Goal: Task Accomplishment & Management: Manage account settings

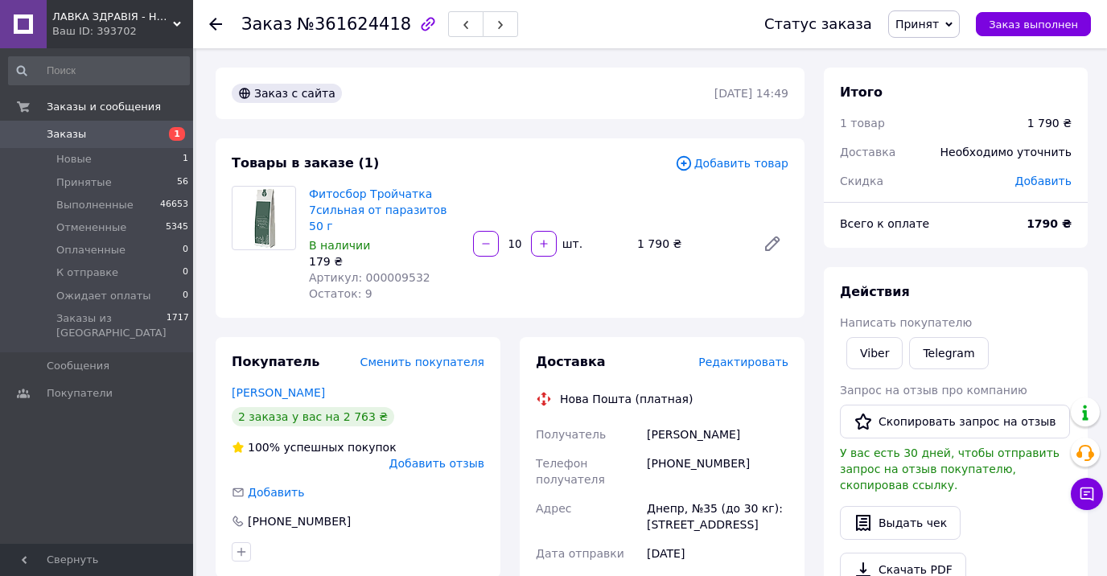
click at [739, 356] on span "Редактировать" at bounding box center [743, 362] width 90 height 13
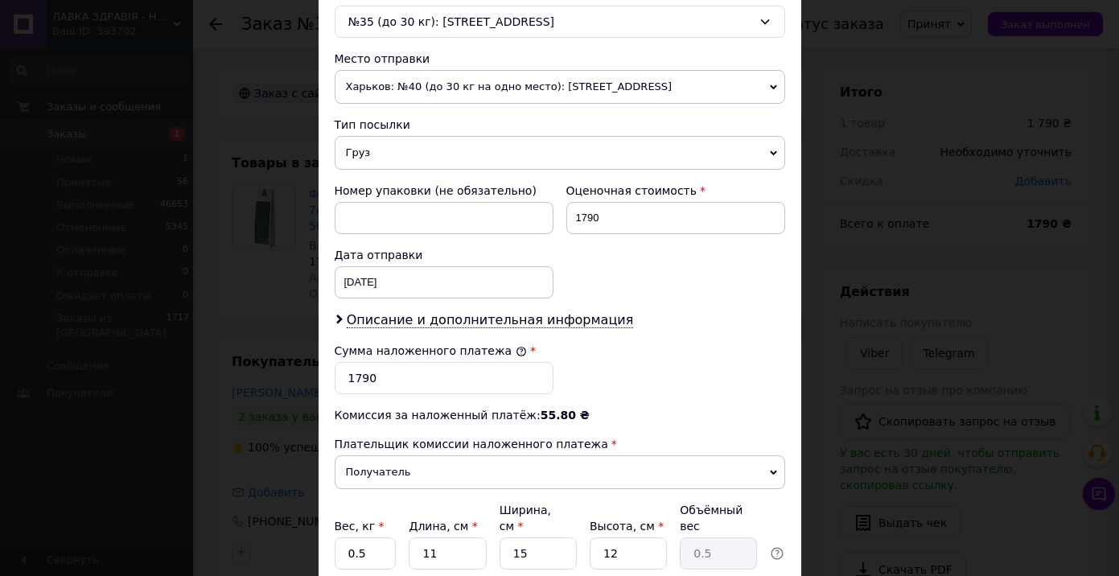
scroll to position [563, 0]
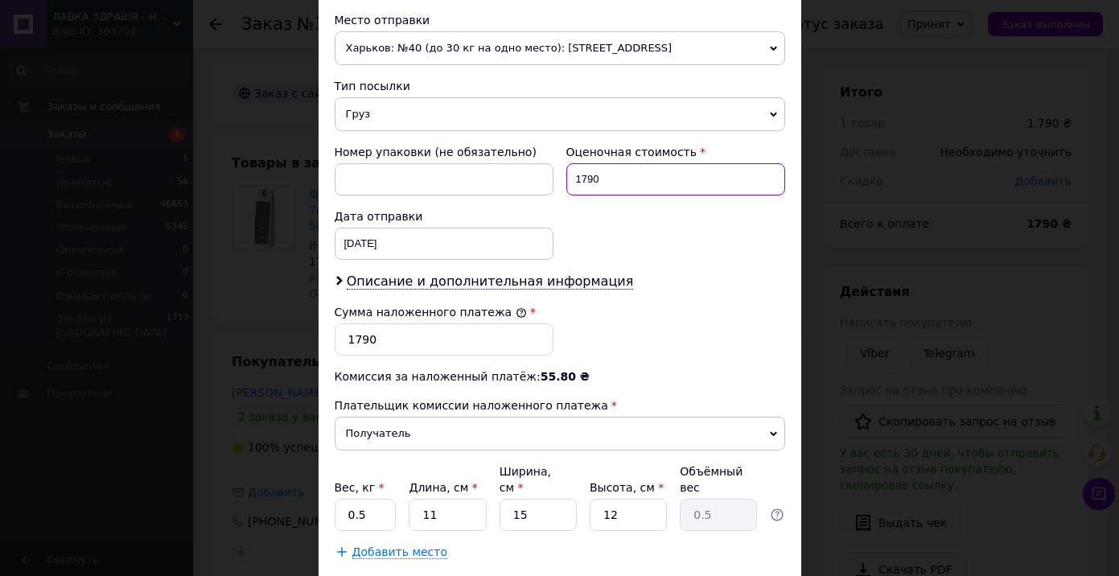
drag, startPoint x: 616, startPoint y: 176, endPoint x: 557, endPoint y: 174, distance: 58.8
click at [560, 174] on div "Оценочная стоимость 1790" at bounding box center [676, 170] width 232 height 64
type input "2070"
drag, startPoint x: 378, startPoint y: 339, endPoint x: 323, endPoint y: 339, distance: 55.5
click at [323, 339] on div "Способ доставки Нова Пошта (платная) Плательщик Получатель Отправитель Фамилия …" at bounding box center [560, 59] width 483 height 1034
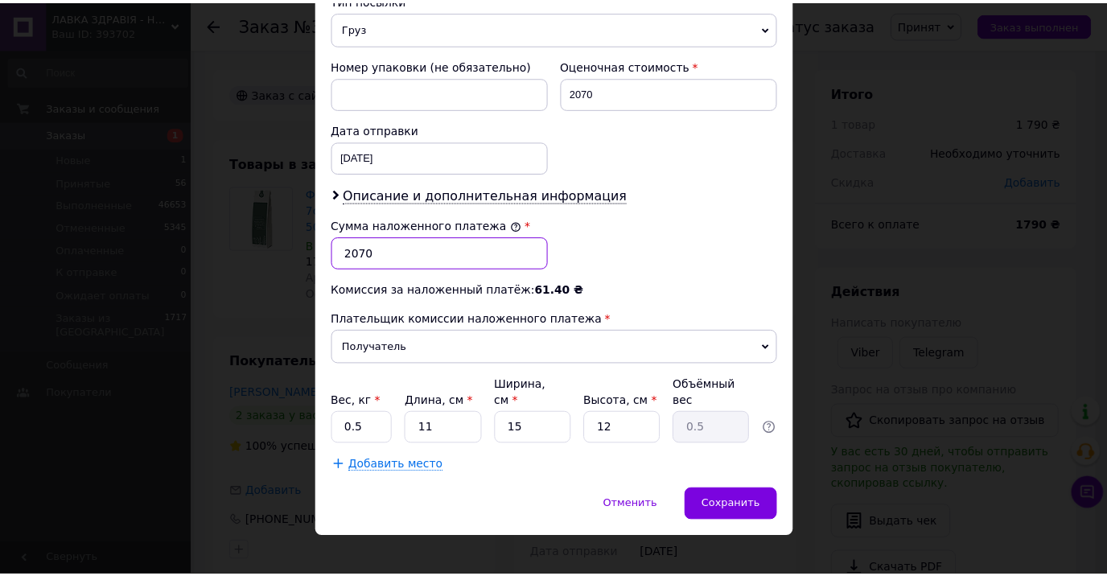
scroll to position [652, 0]
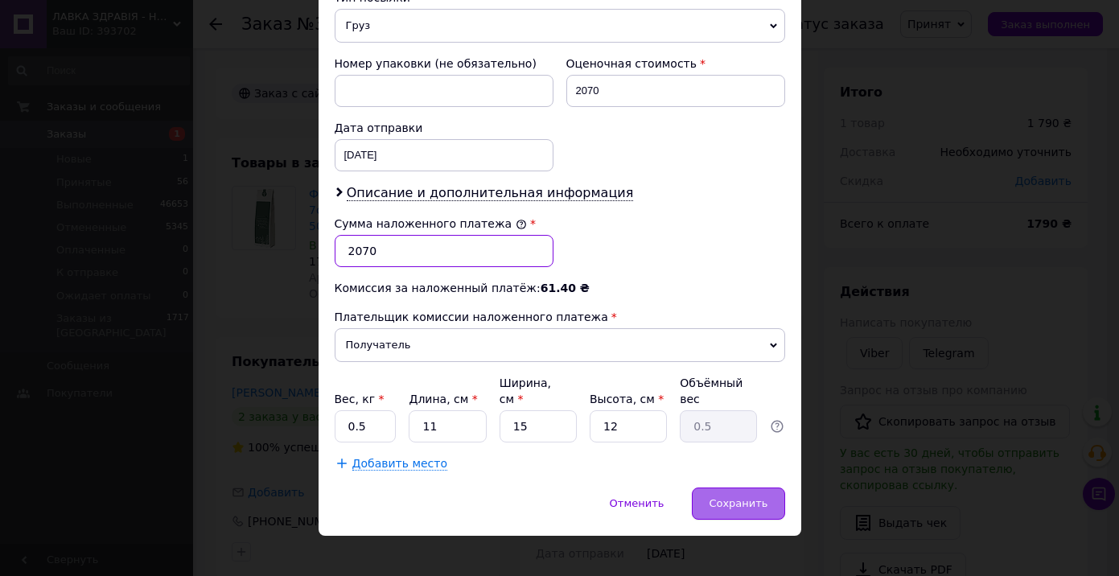
type input "2070"
click at [727, 497] on span "Сохранить" at bounding box center [738, 503] width 59 height 12
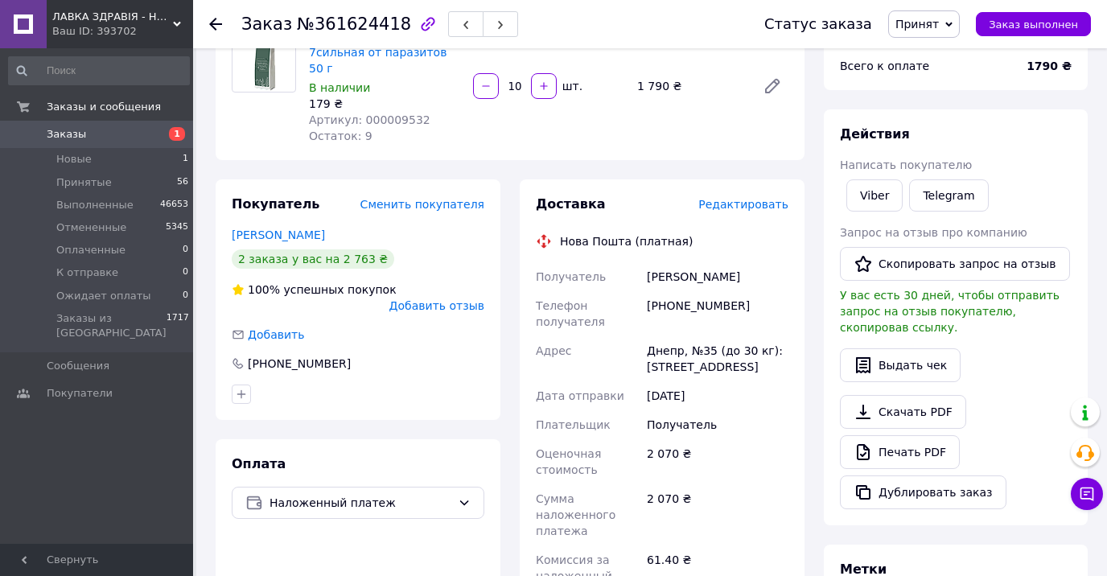
scroll to position [161, 0]
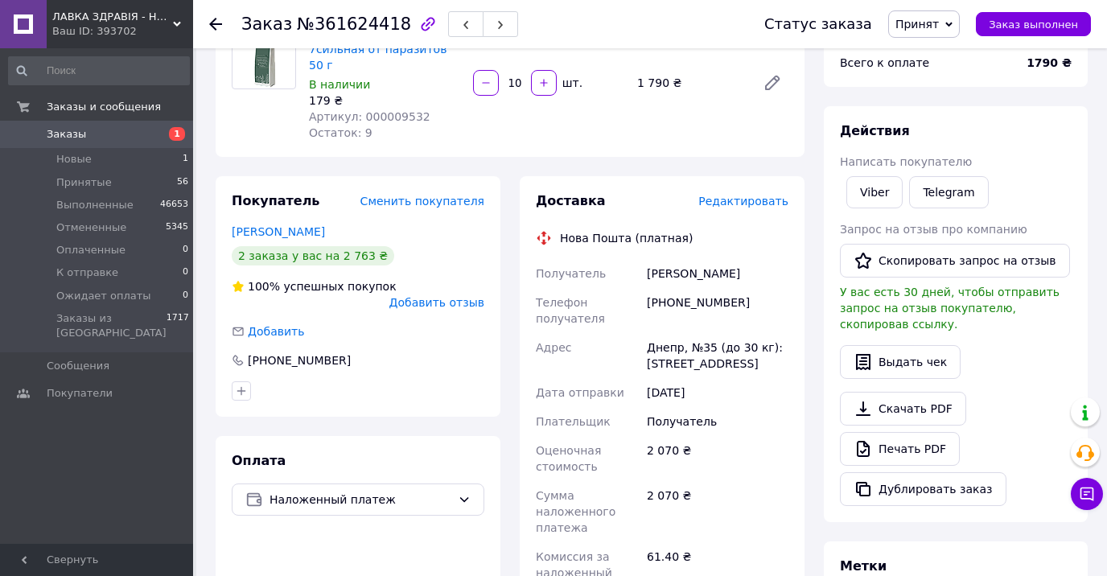
click at [218, 23] on icon at bounding box center [215, 24] width 13 height 13
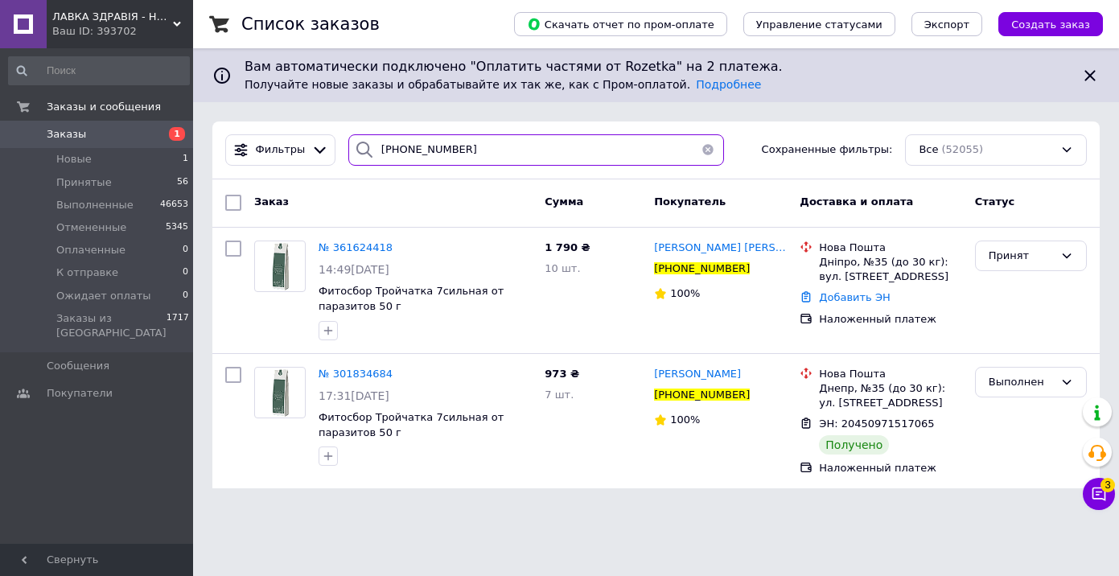
drag, startPoint x: 468, startPoint y: 151, endPoint x: 342, endPoint y: 146, distance: 125.6
click at [348, 146] on div "[PHONE_NUMBER]" at bounding box center [536, 149] width 376 height 31
paste input "0504443402"
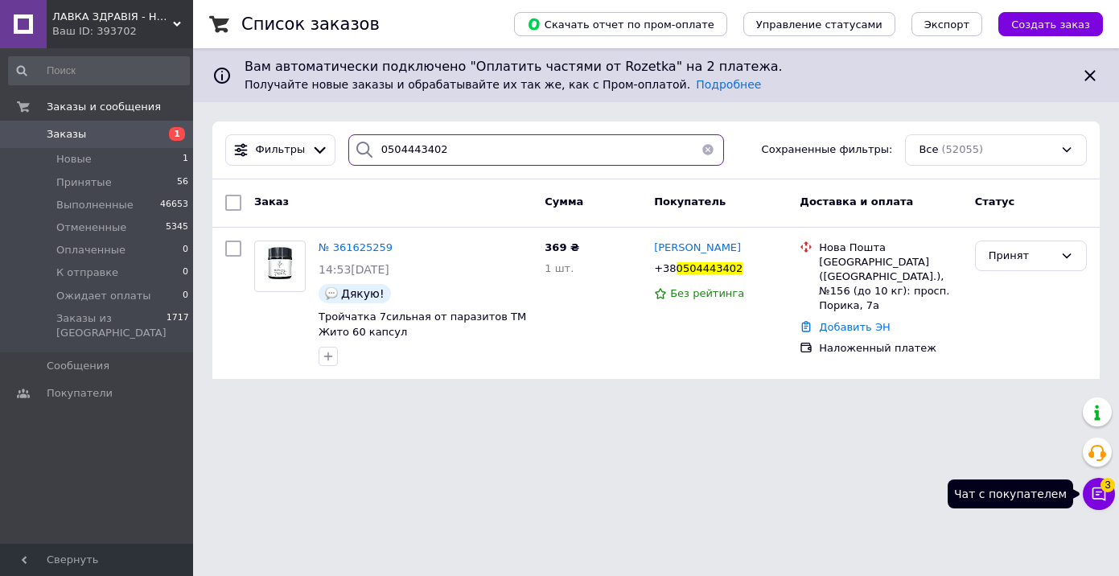
type input "0504443402"
click at [1098, 499] on icon at bounding box center [1100, 495] width 14 height 14
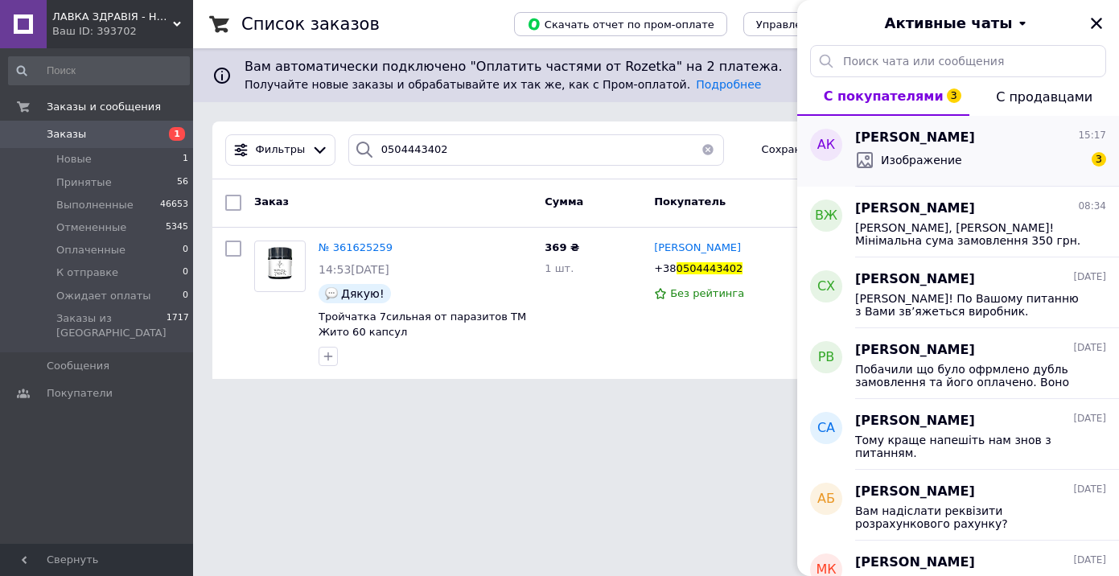
click at [890, 156] on span "Изображение" at bounding box center [921, 160] width 81 height 16
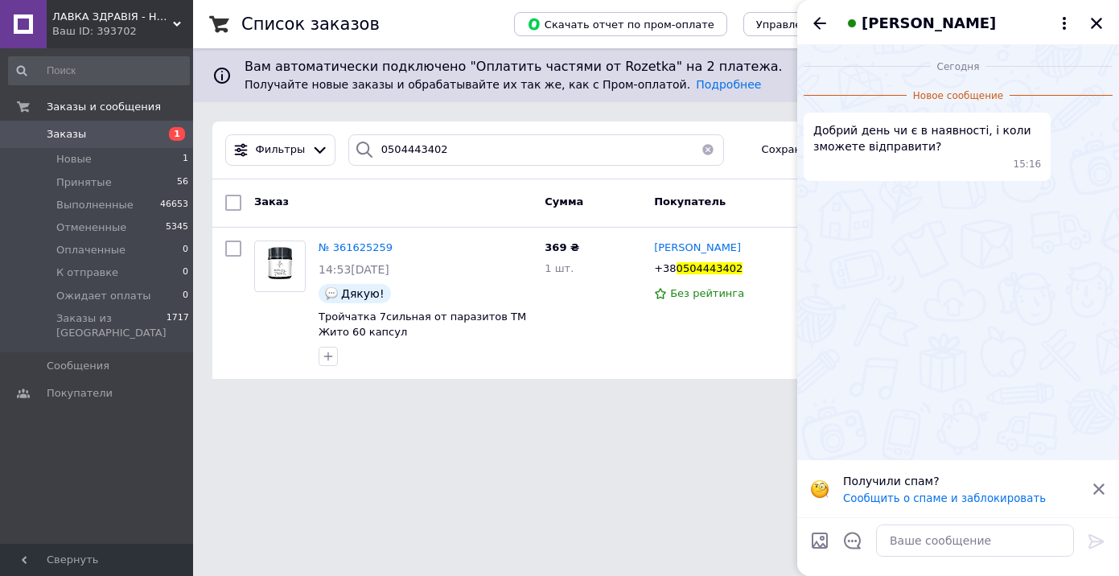
scroll to position [225, 0]
click at [902, 542] on textarea at bounding box center [975, 541] width 198 height 32
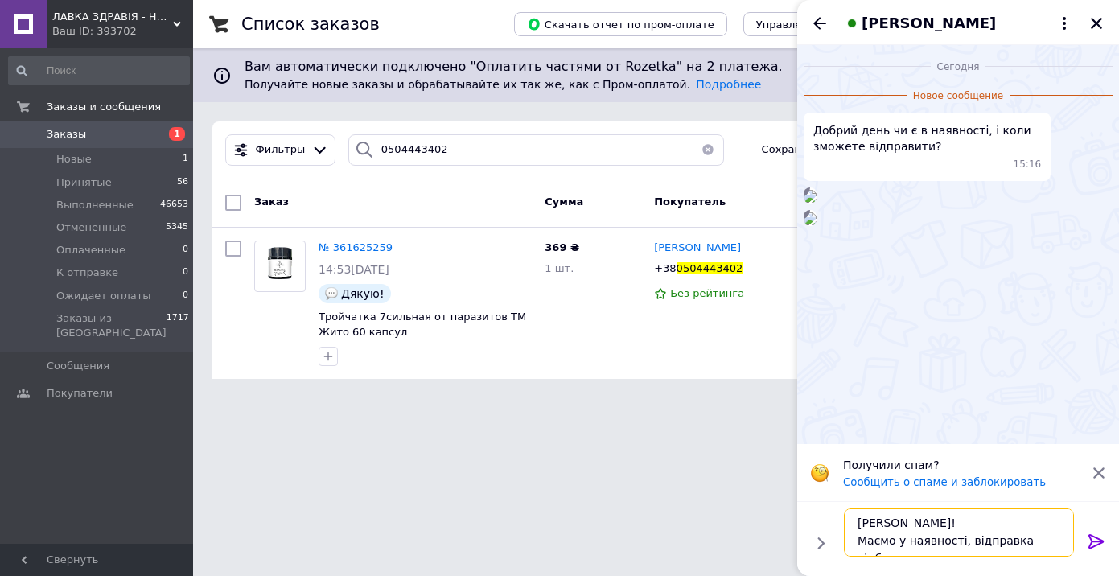
scroll to position [11, 0]
type textarea "Вітаємо Анастасія! Маємо у наявності, відправка відбудеться у понеділок."
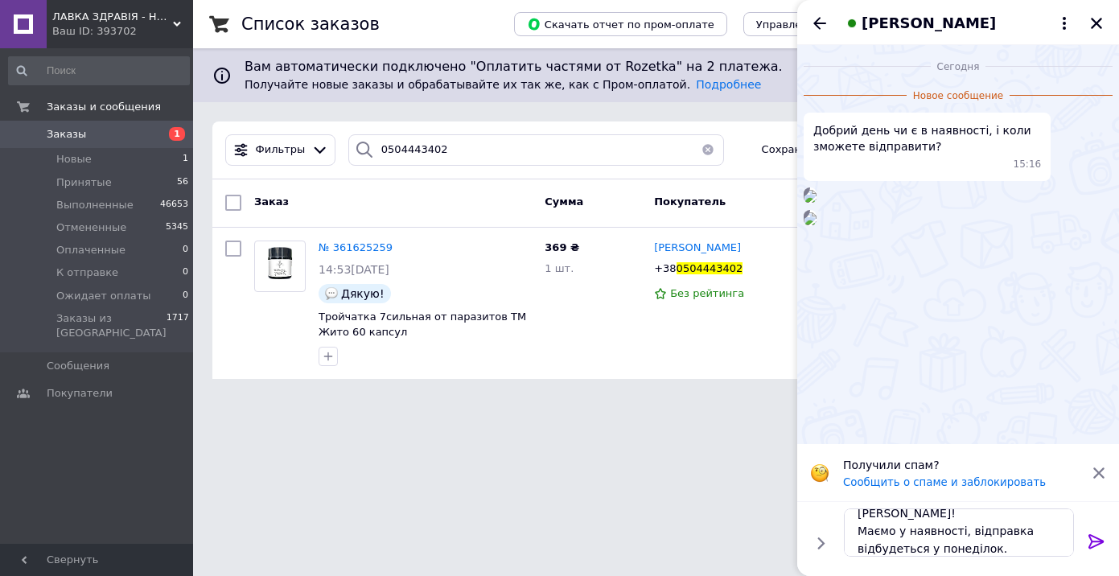
click at [1096, 542] on icon at bounding box center [1096, 541] width 15 height 14
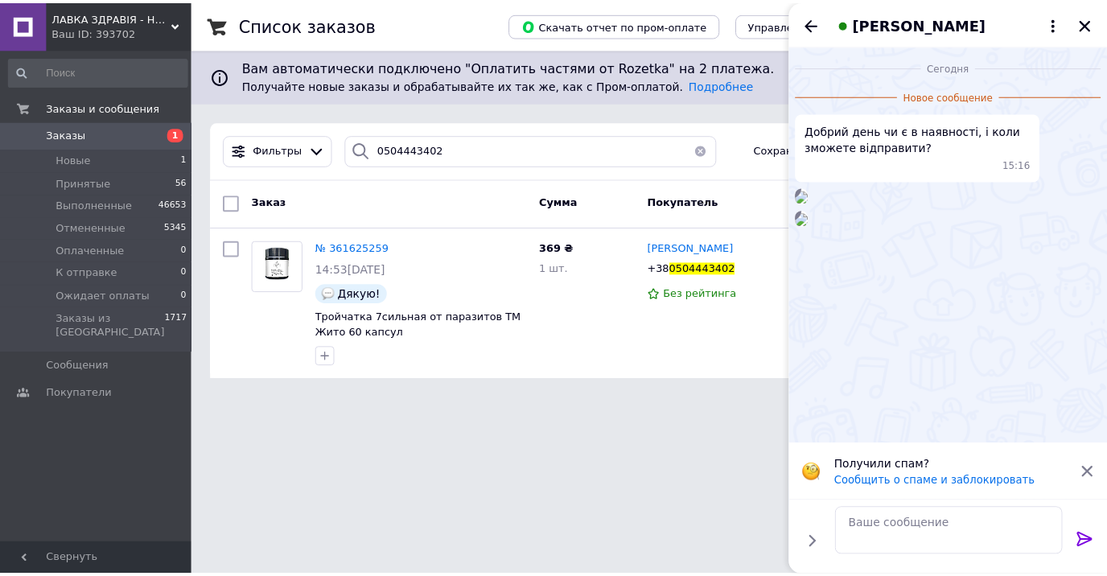
scroll to position [231, 0]
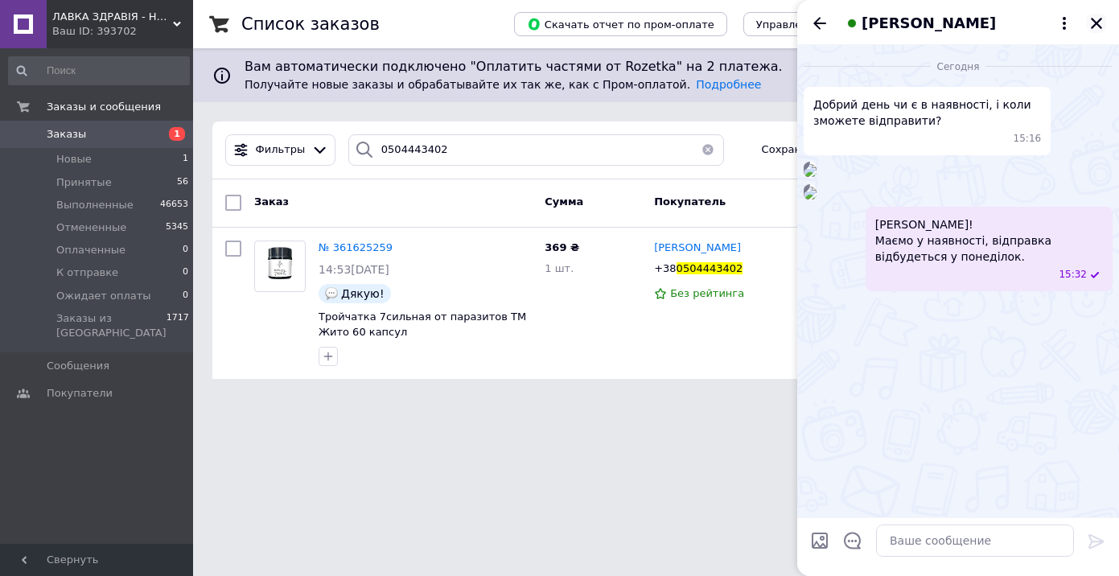
click at [1090, 23] on icon "Закрыть" at bounding box center [1097, 23] width 14 height 14
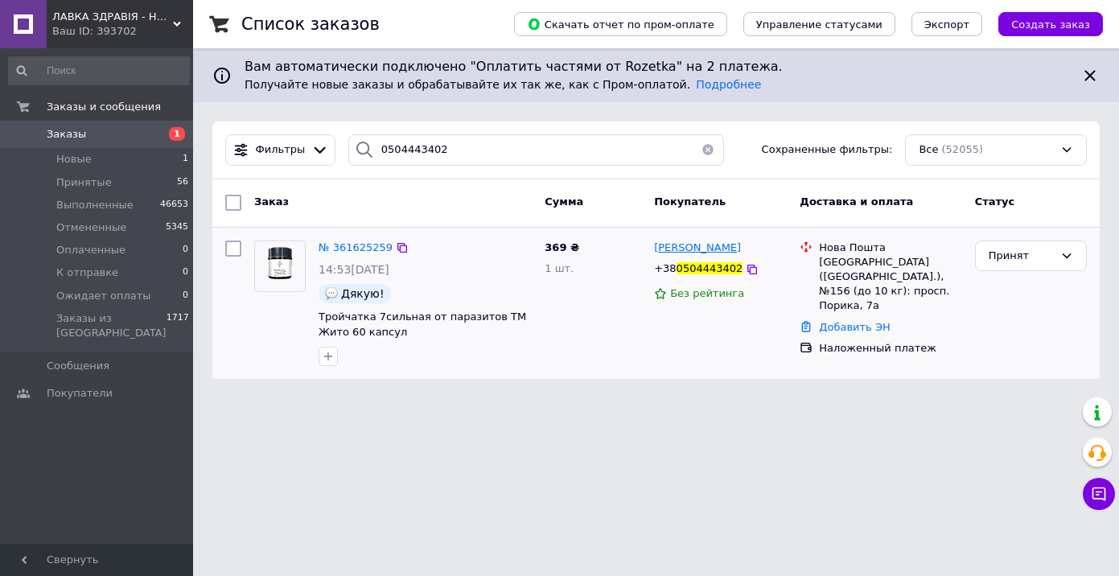
click at [688, 248] on span "[PERSON_NAME]" at bounding box center [697, 247] width 87 height 12
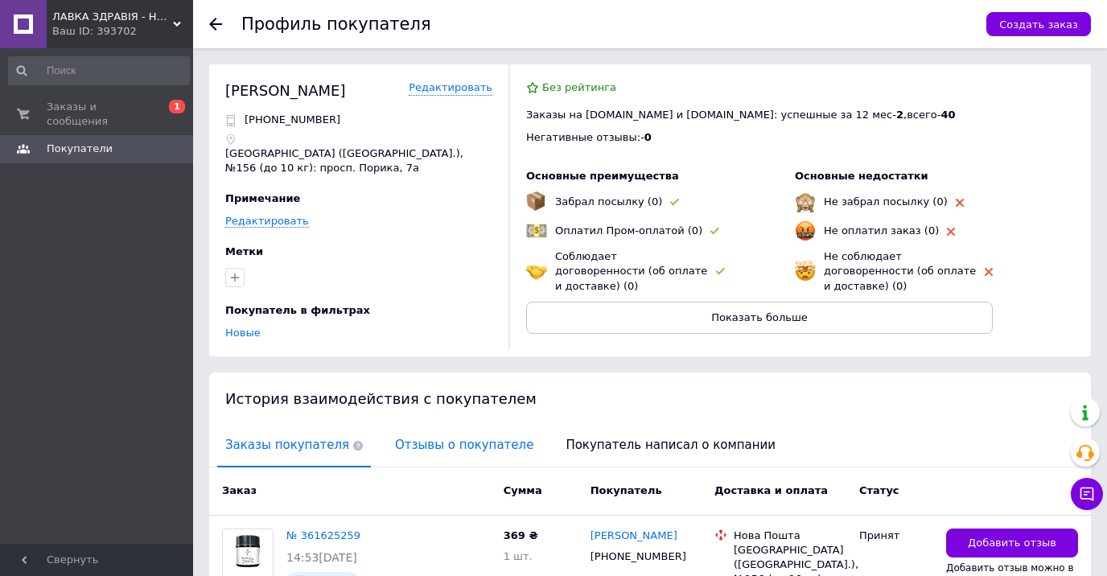
click at [429, 445] on span "Отзывы о покупателе" at bounding box center [464, 445] width 154 height 41
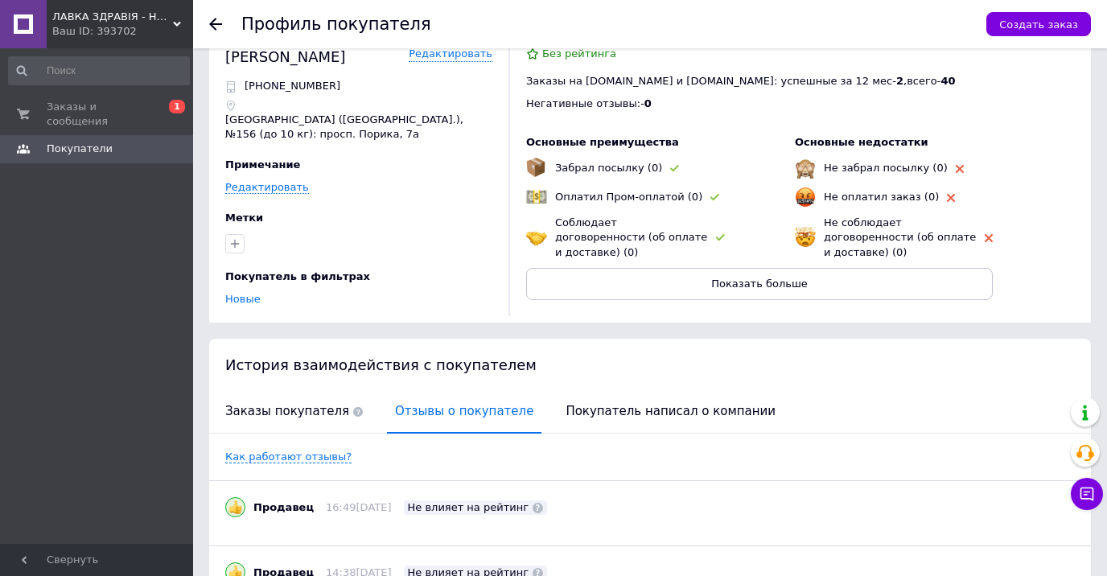
scroll to position [133, 0]
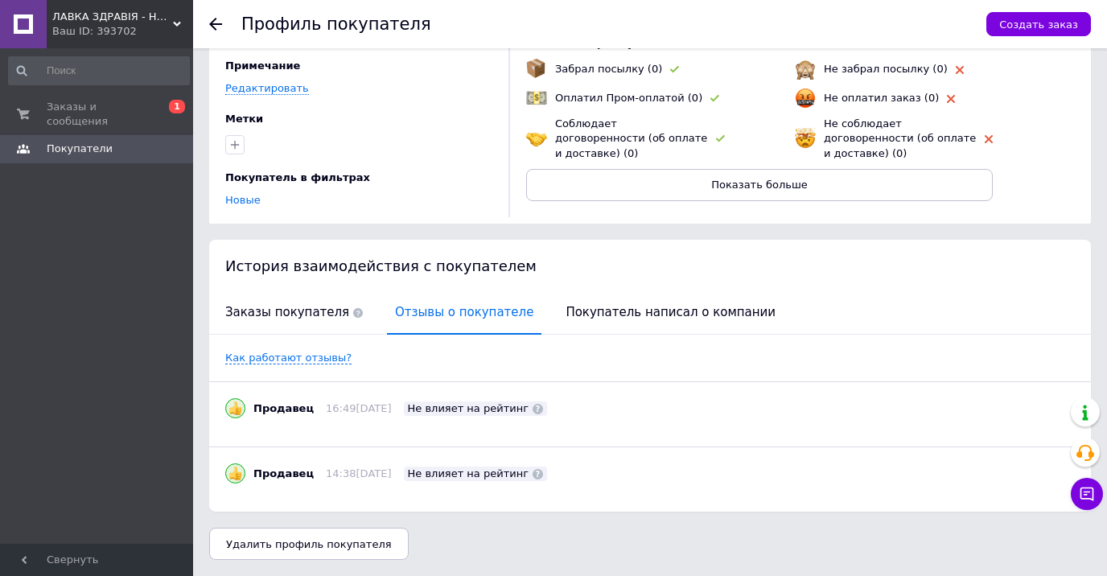
click at [214, 24] on use at bounding box center [215, 24] width 13 height 13
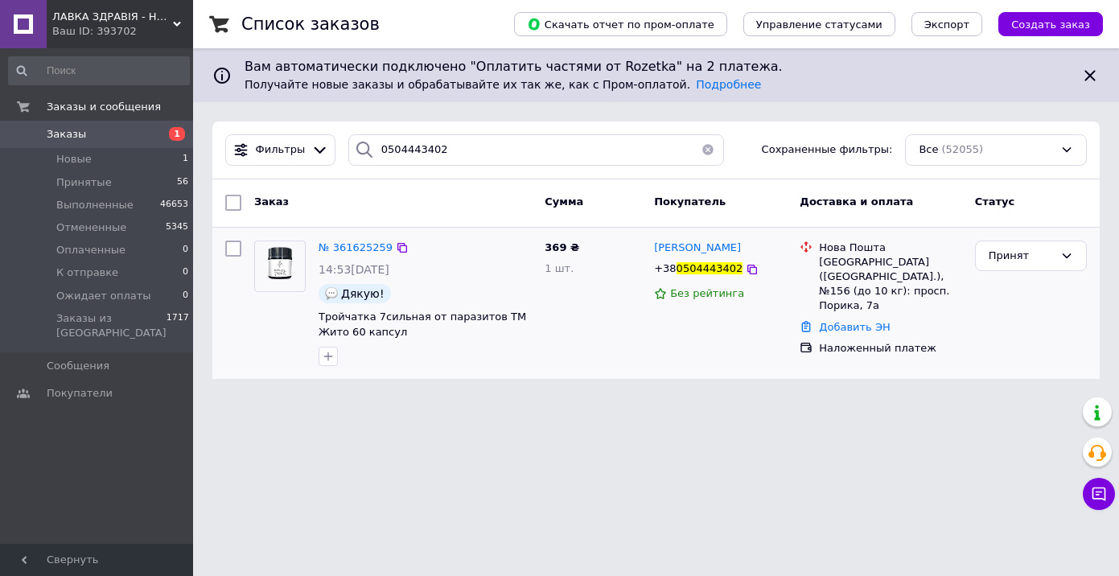
click at [278, 259] on img at bounding box center [280, 266] width 50 height 50
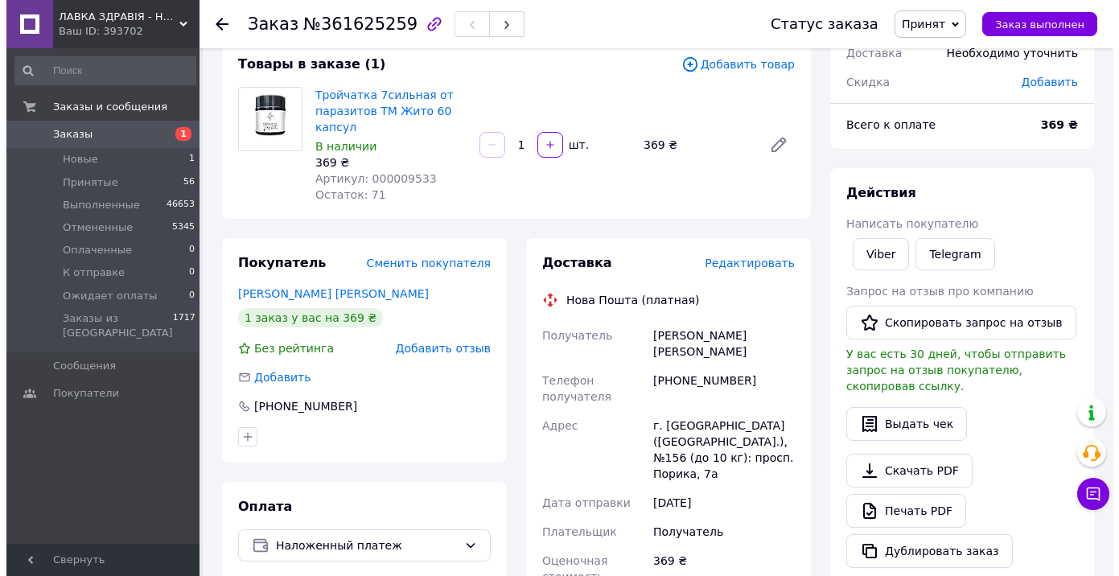
scroll to position [161, 0]
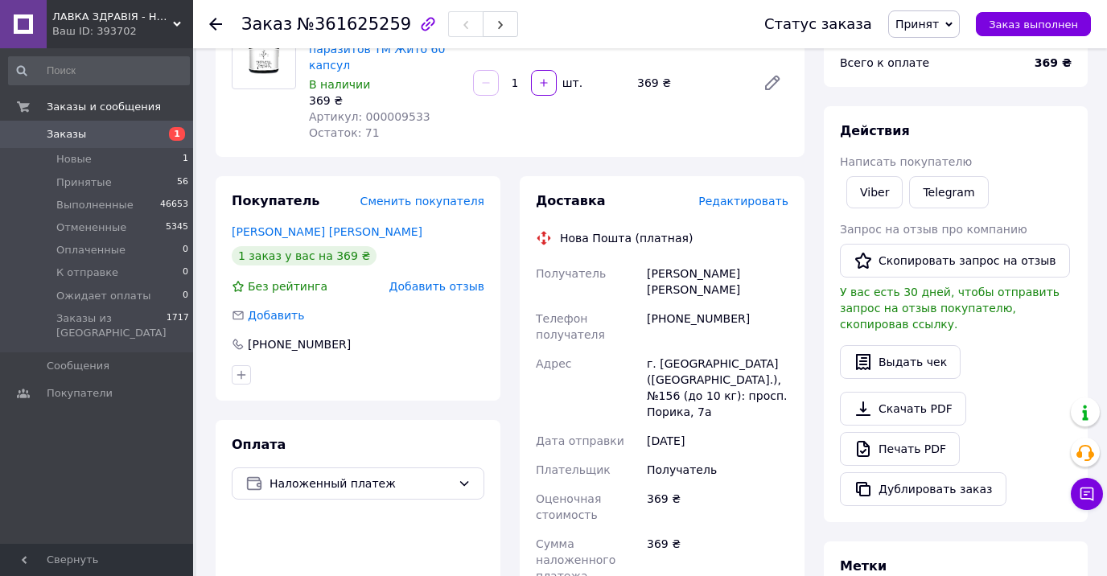
click at [749, 203] on span "Редактировать" at bounding box center [743, 201] width 90 height 13
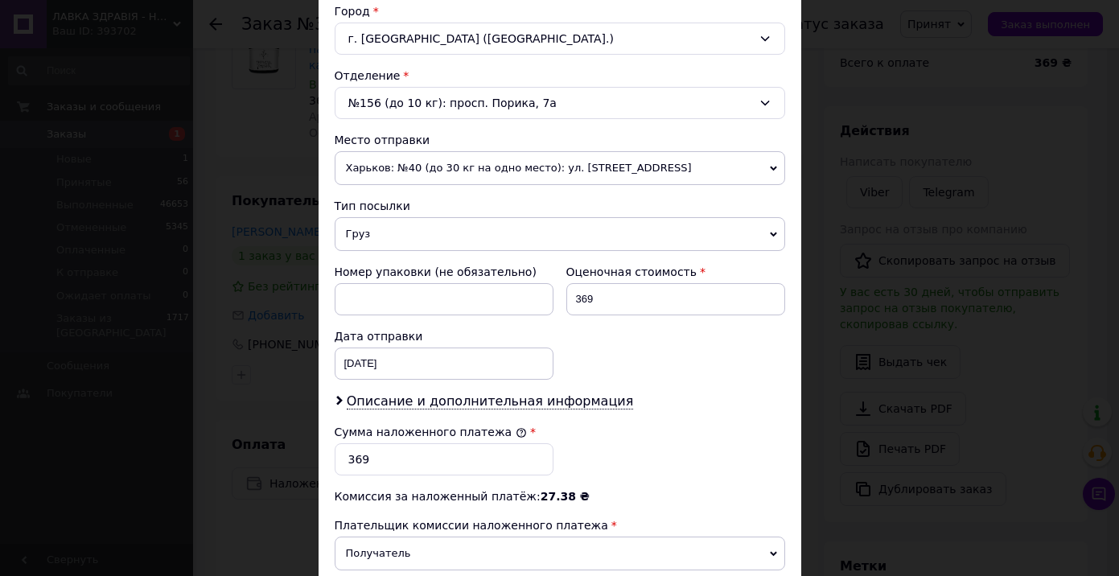
scroll to position [483, 0]
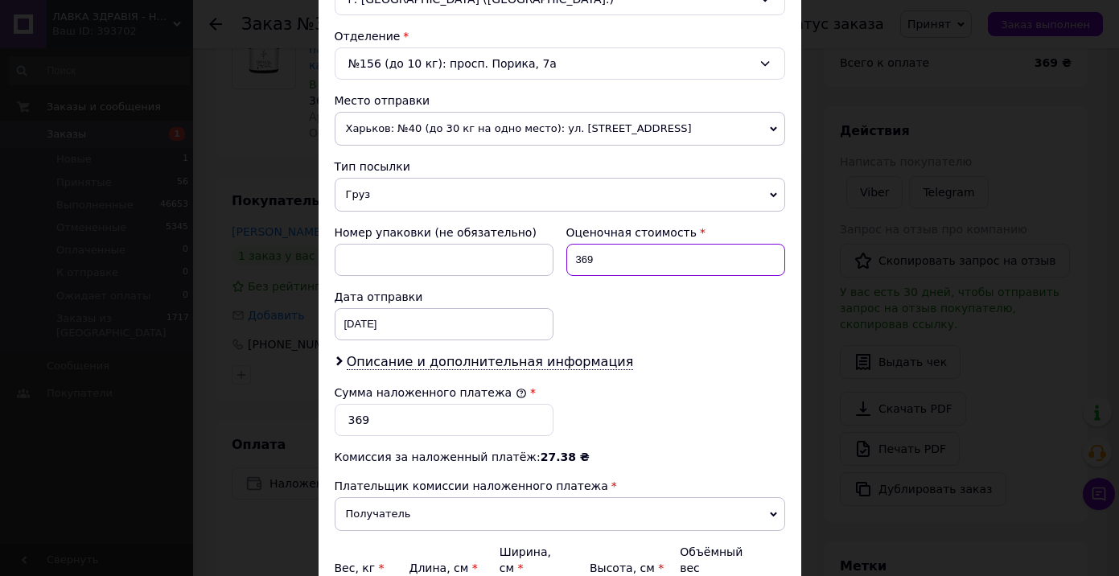
drag, startPoint x: 616, startPoint y: 258, endPoint x: 572, endPoint y: 258, distance: 44.3
click at [572, 258] on input "369" at bounding box center [675, 260] width 219 height 32
type input "738"
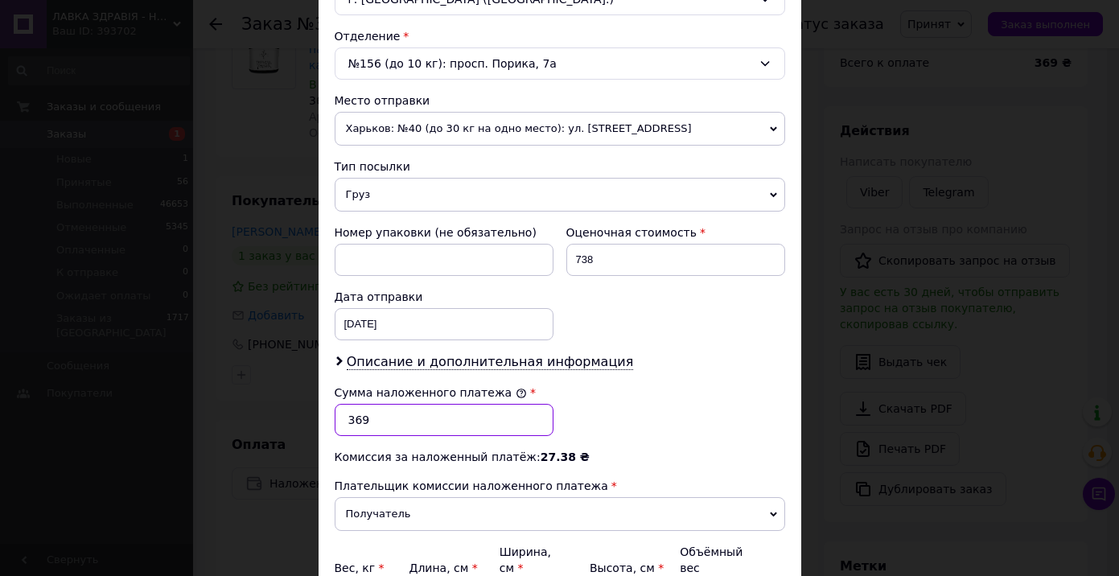
drag, startPoint x: 372, startPoint y: 419, endPoint x: 337, endPoint y: 418, distance: 34.6
click at [337, 418] on input "369" at bounding box center [444, 420] width 219 height 32
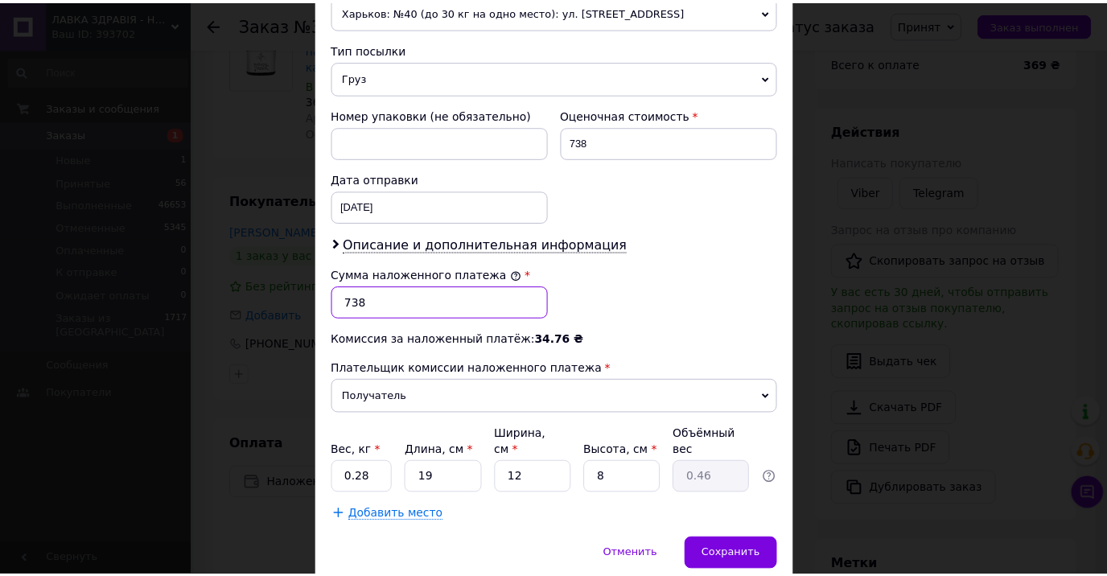
scroll to position [652, 0]
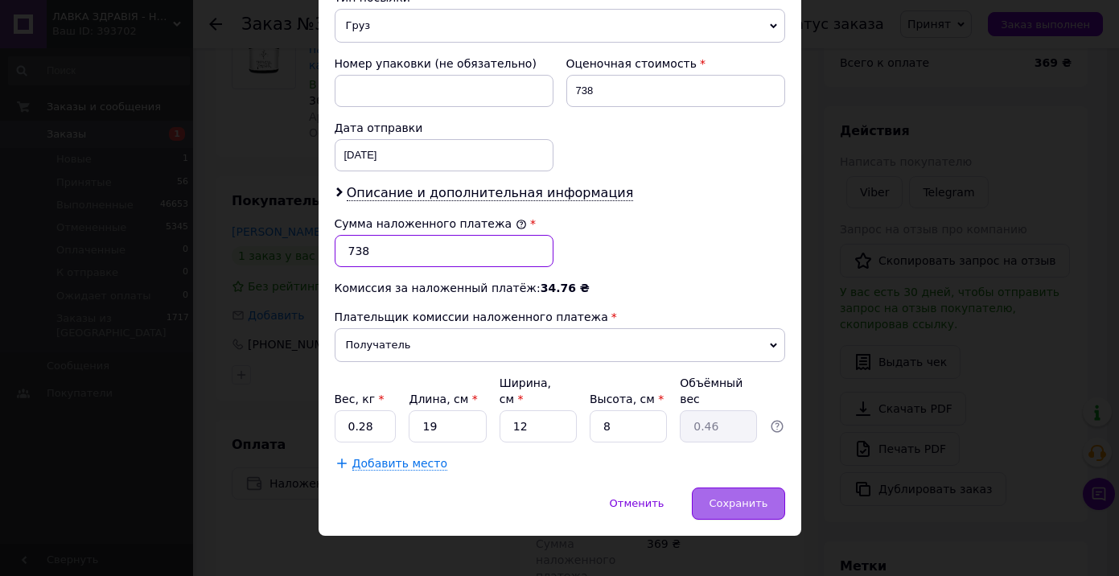
type input "738"
click at [734, 497] on span "Сохранить" at bounding box center [738, 503] width 59 height 12
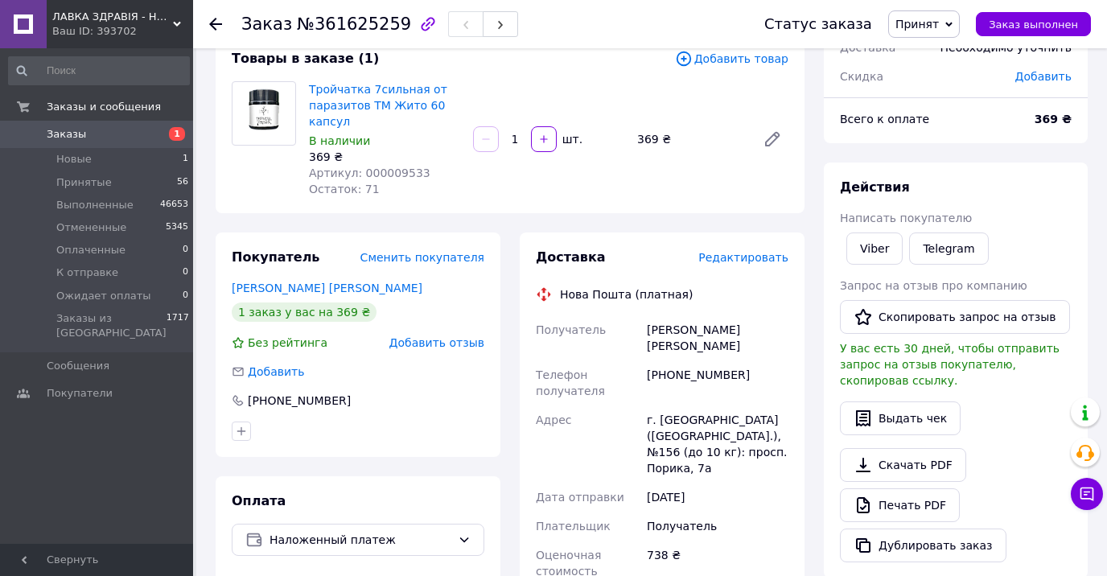
scroll to position [80, 0]
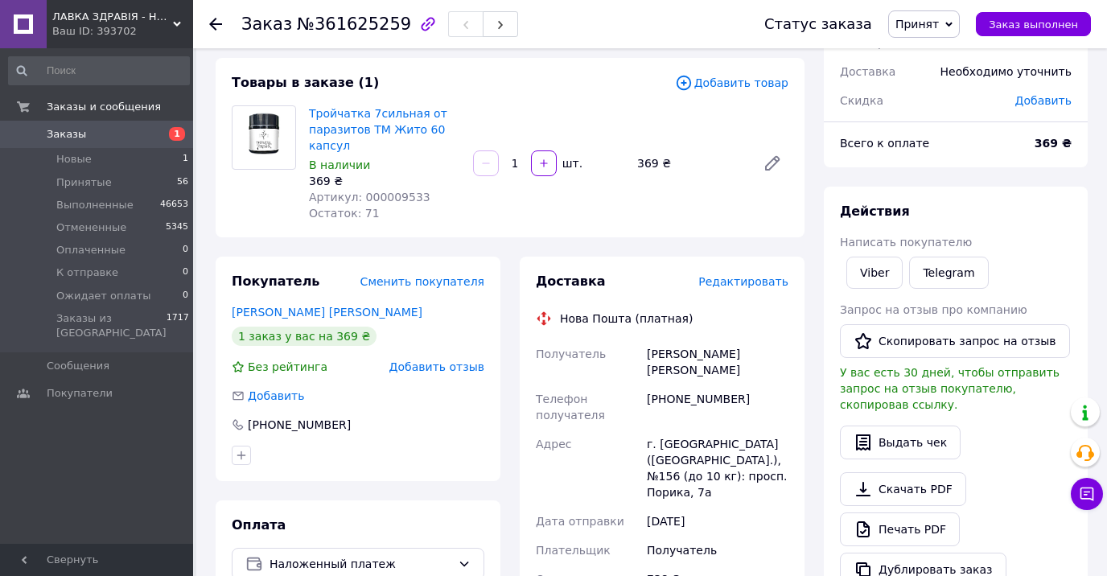
click at [216, 23] on icon at bounding box center [215, 24] width 13 height 13
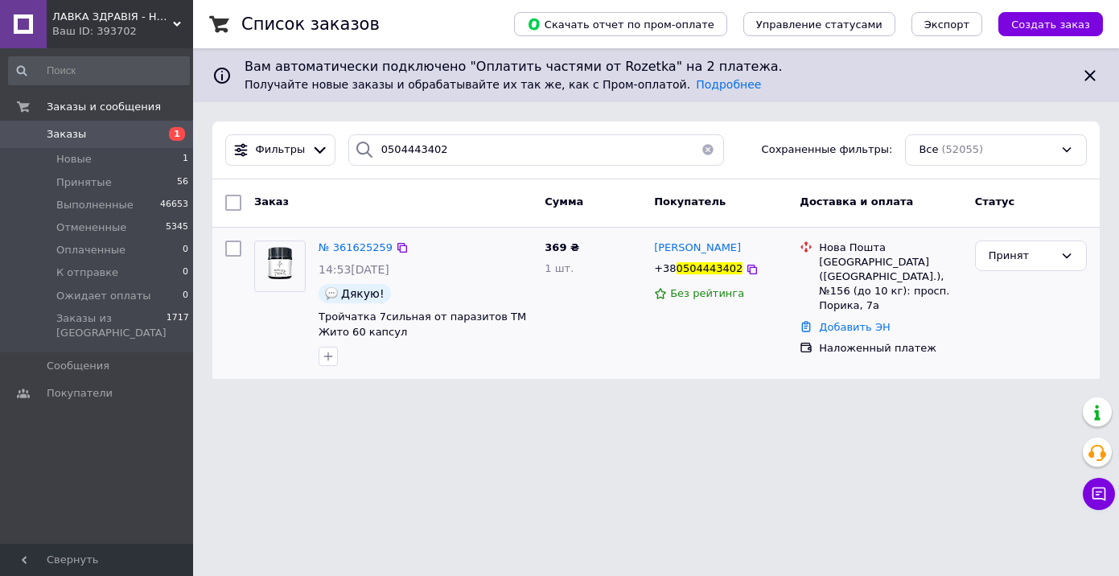
click at [283, 266] on img at bounding box center [280, 266] width 50 height 50
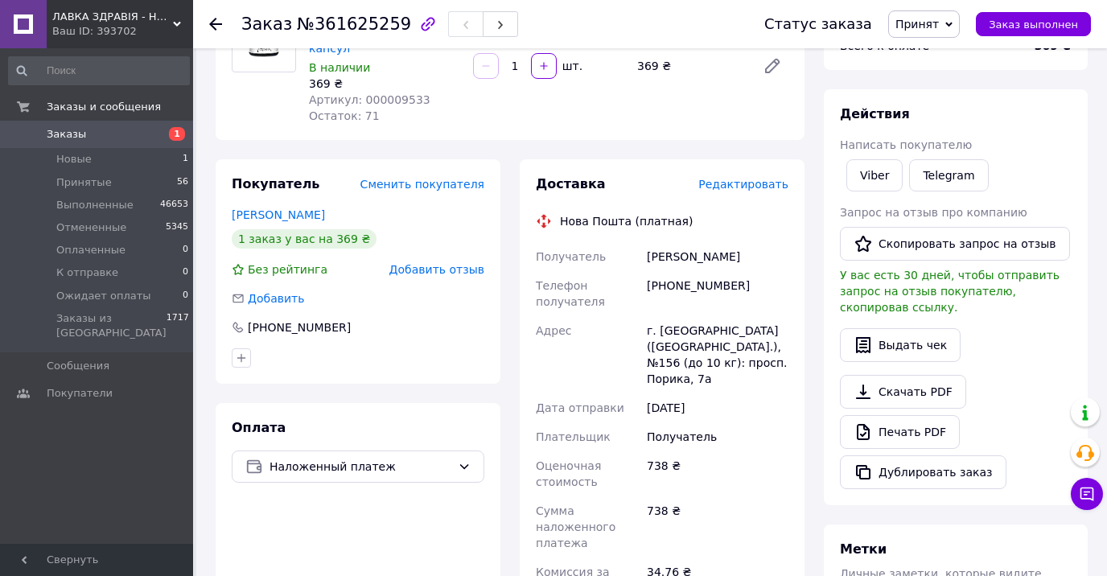
scroll to position [241, 0]
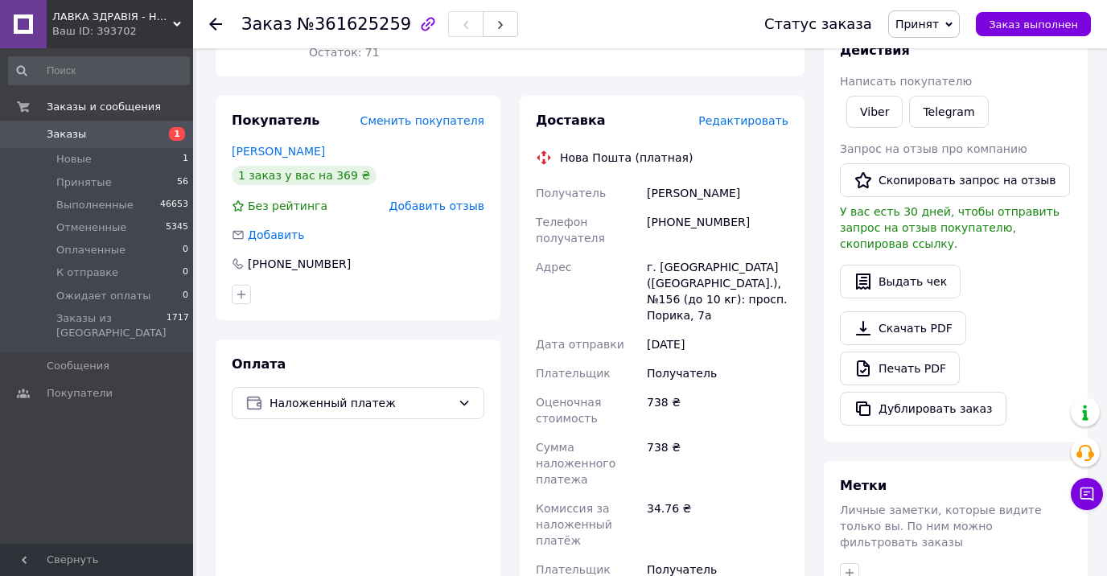
click at [210, 21] on icon at bounding box center [215, 24] width 13 height 13
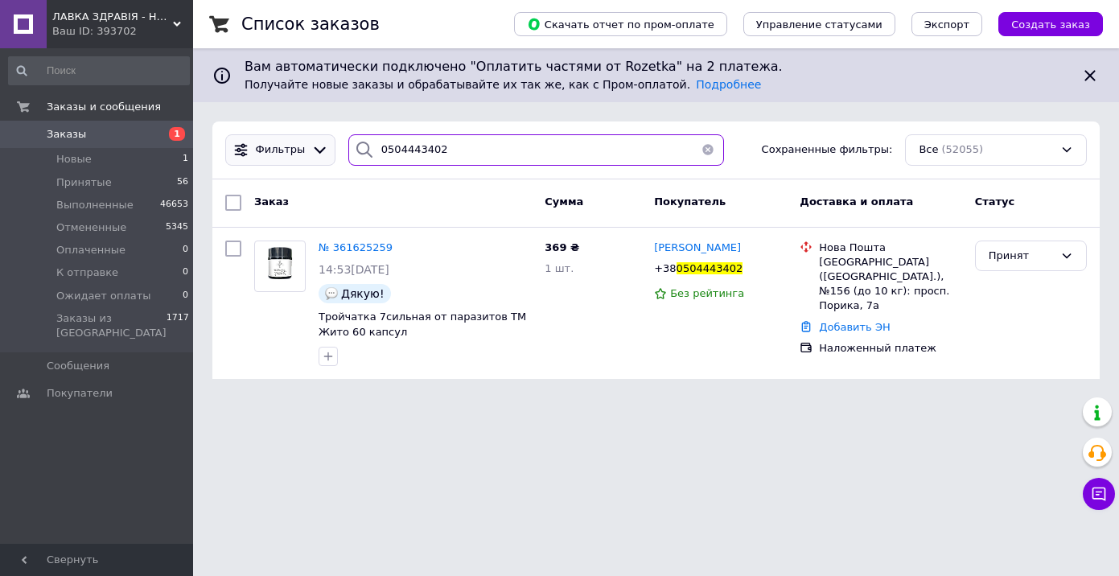
drag, startPoint x: 451, startPoint y: 150, endPoint x: 315, endPoint y: 142, distance: 136.3
click at [315, 142] on div "Фильтры 0504443402 Сохраненные фильтры: Все (52055)" at bounding box center [656, 149] width 875 height 31
paste input "675112996"
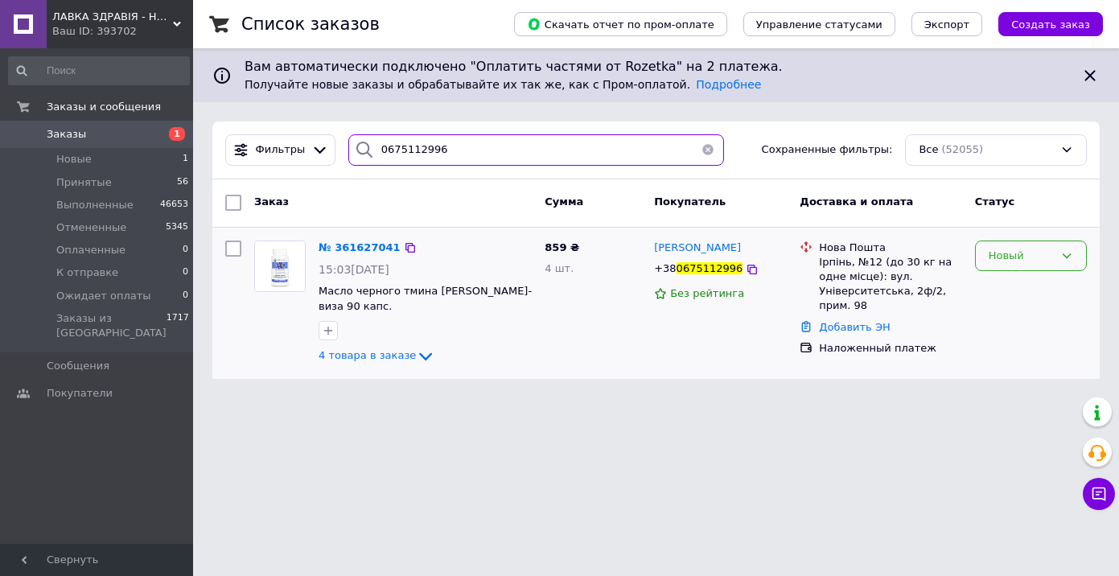
type input "0675112996"
click at [1007, 262] on div "Новый" at bounding box center [1021, 256] width 65 height 17
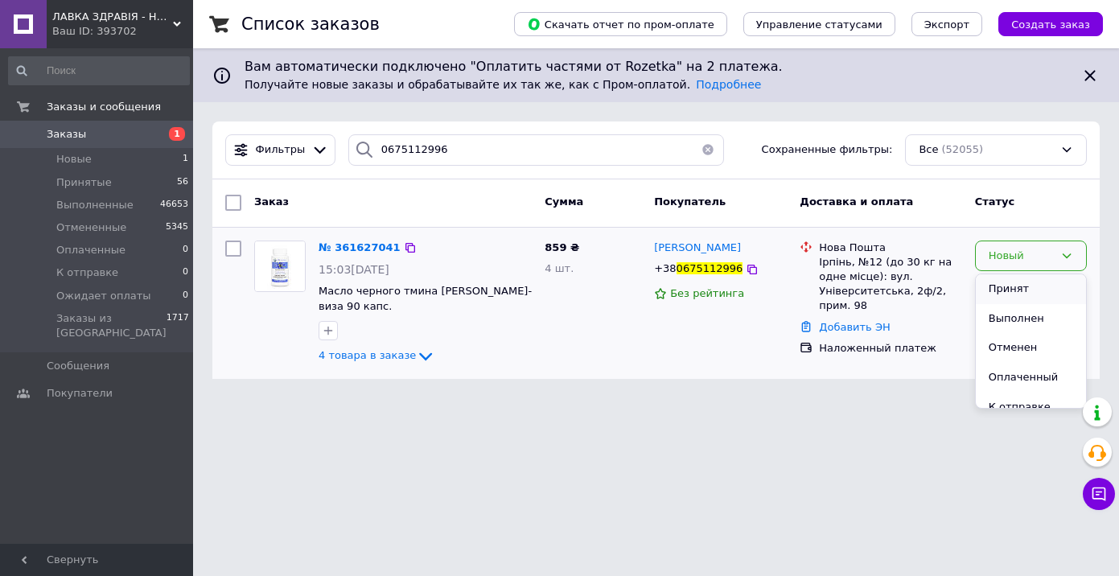
click at [1003, 281] on li "Принят" at bounding box center [1031, 289] width 110 height 30
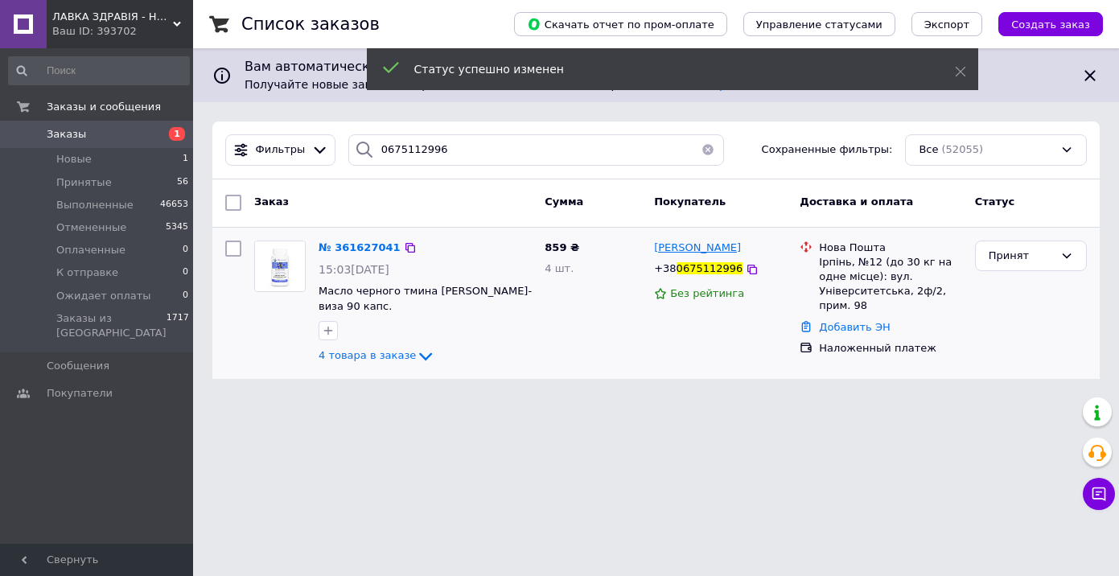
click at [694, 253] on span "[PERSON_NAME]" at bounding box center [697, 247] width 87 height 12
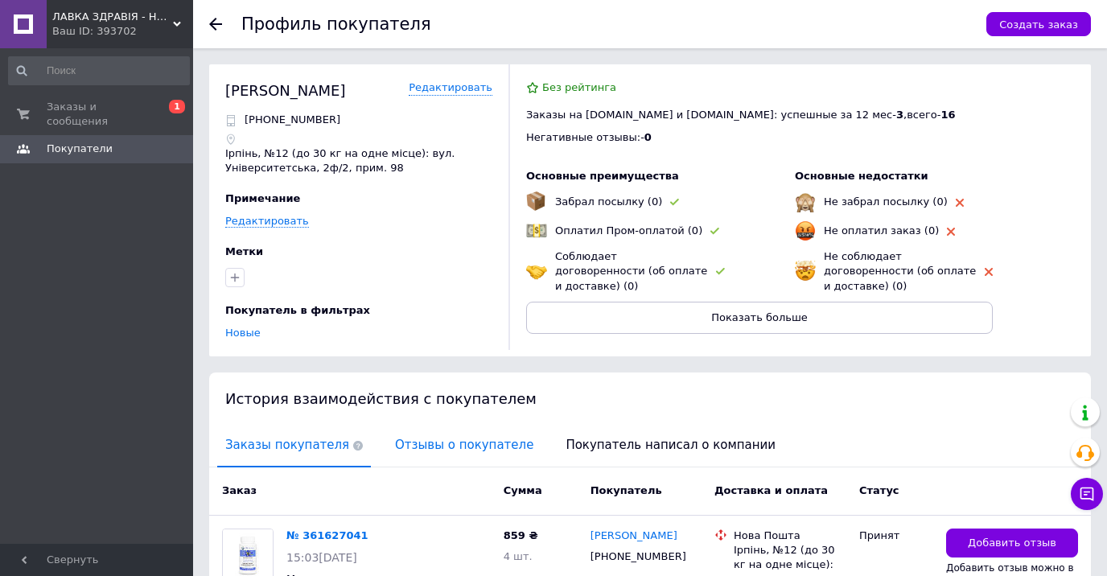
click at [425, 444] on span "Отзывы о покупателе" at bounding box center [464, 445] width 154 height 41
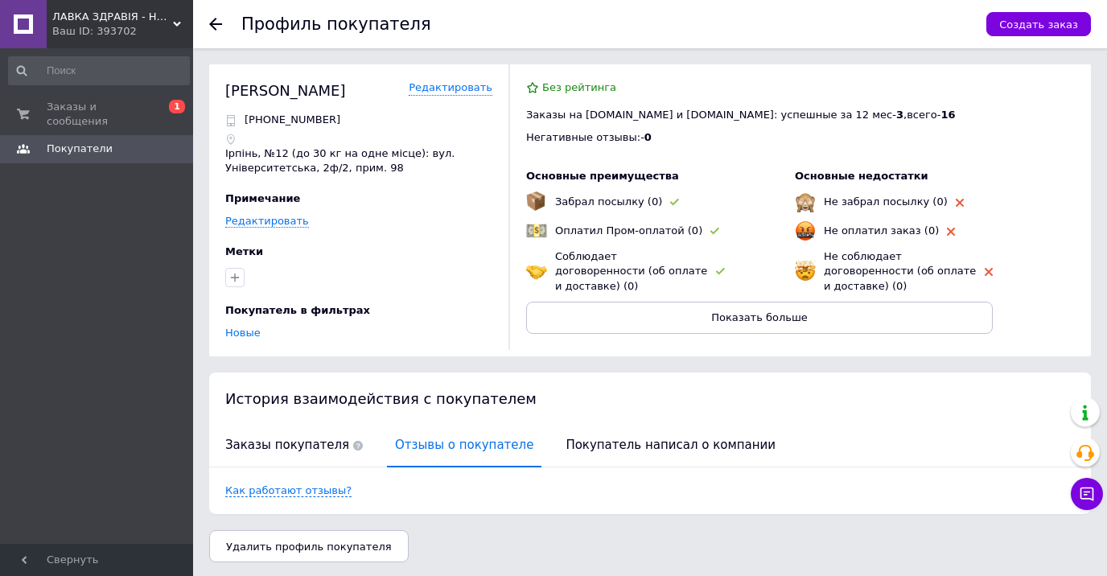
click at [215, 24] on use at bounding box center [215, 24] width 13 height 13
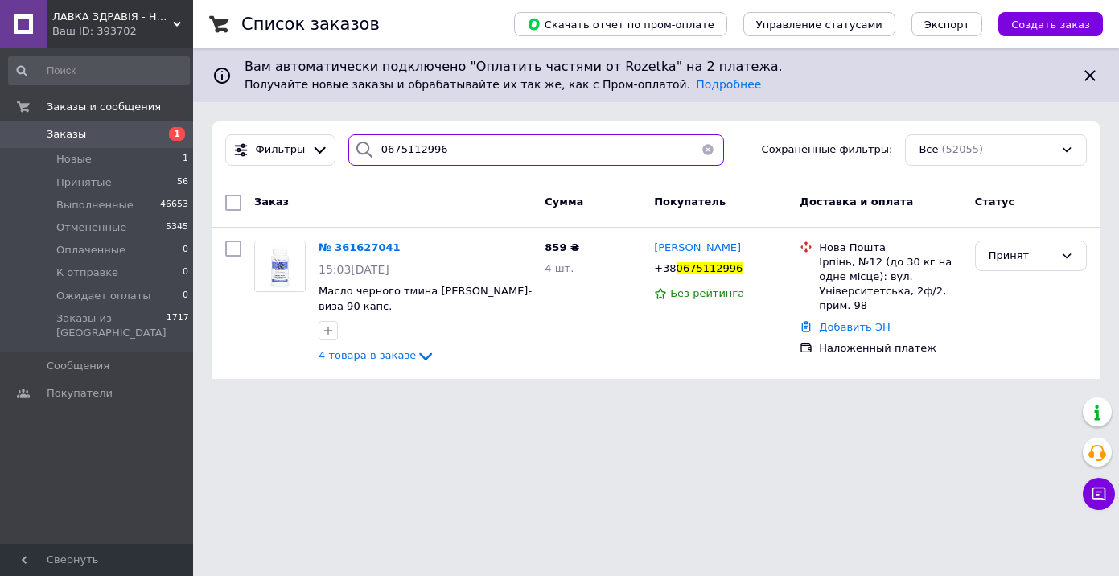
drag, startPoint x: 445, startPoint y: 148, endPoint x: 352, endPoint y: 138, distance: 93.9
click at [352, 138] on div "0675112996" at bounding box center [536, 149] width 376 height 31
paste input "65401205"
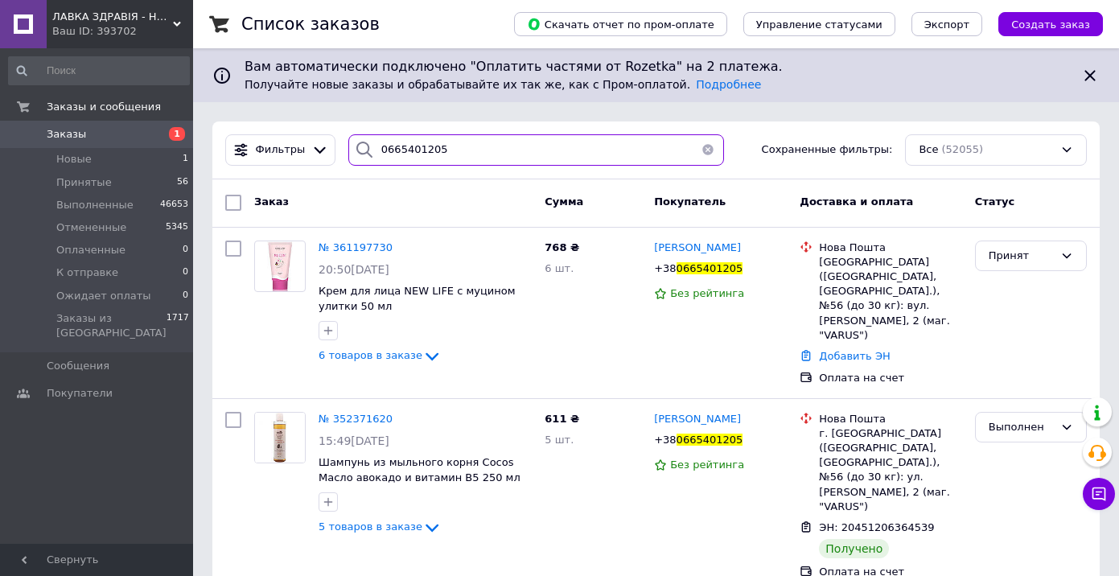
click at [450, 152] on input "0665401205" at bounding box center [536, 149] width 376 height 31
type input "0665401205"
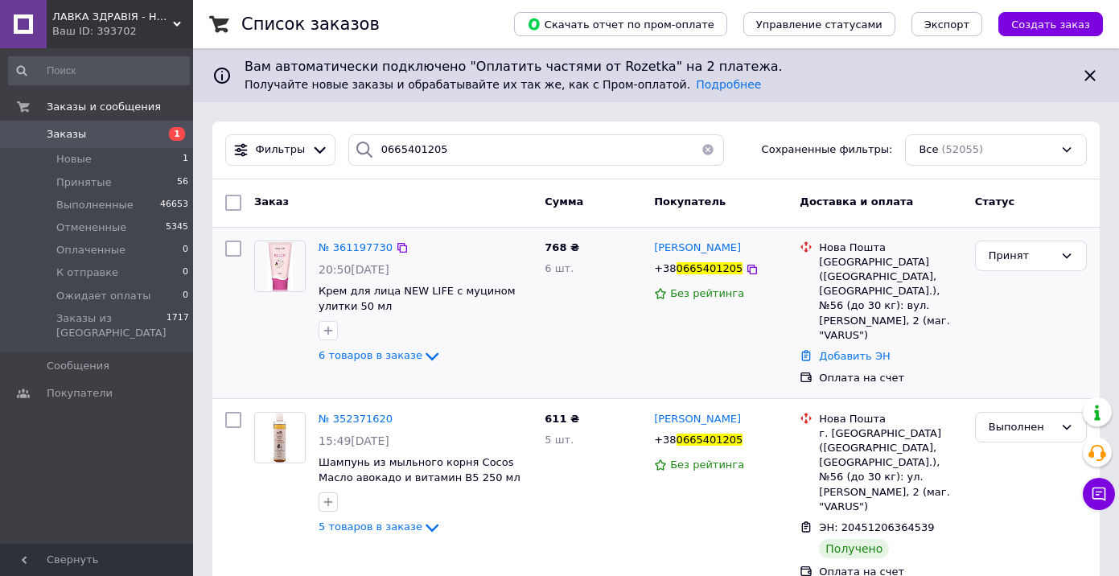
click at [290, 262] on img at bounding box center [280, 266] width 27 height 50
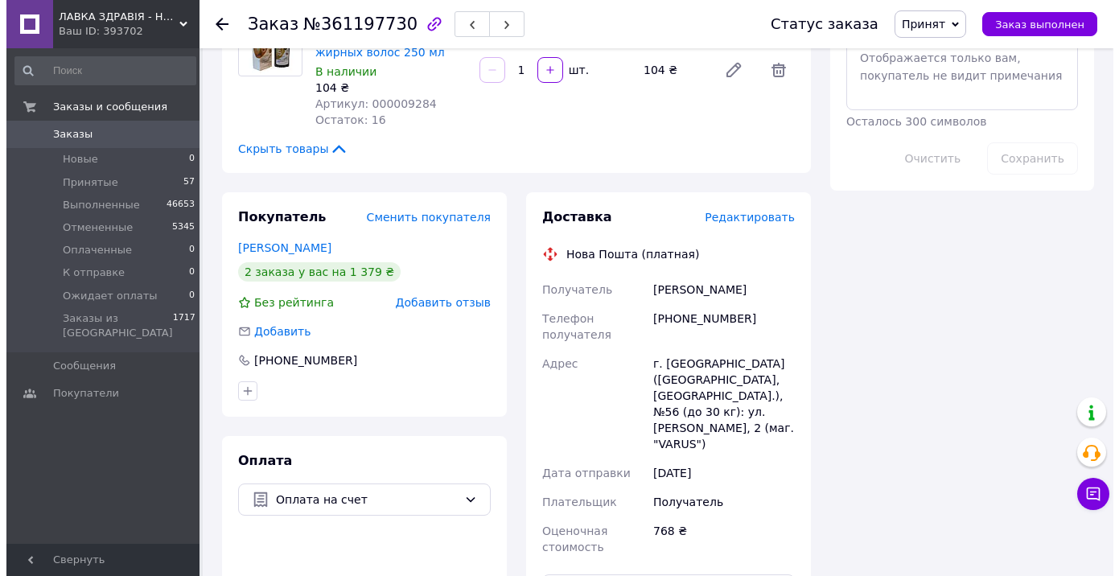
scroll to position [885, 0]
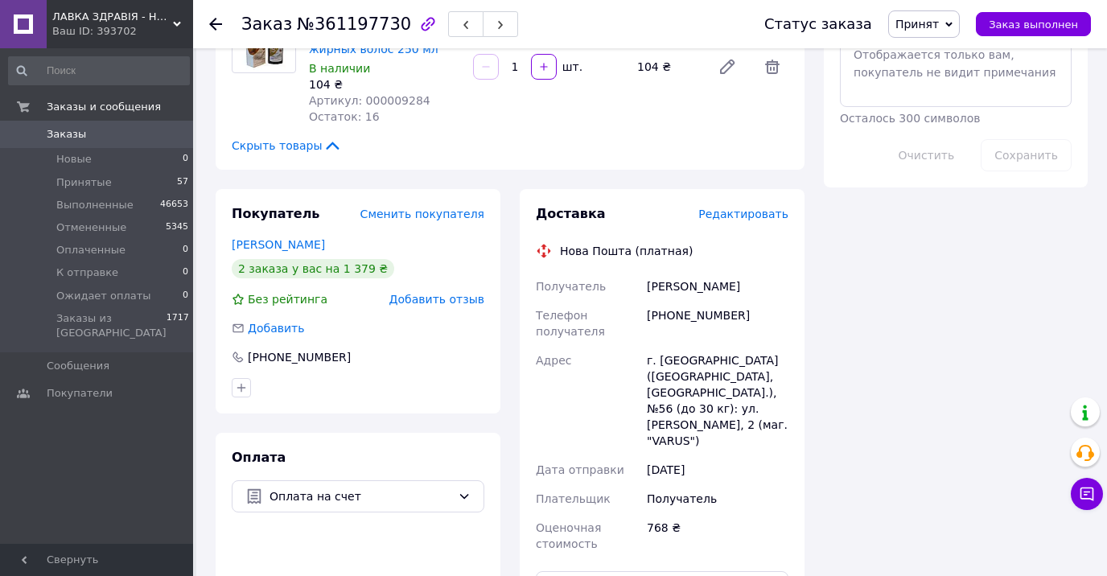
click at [744, 208] on span "Редактировать" at bounding box center [743, 214] width 90 height 13
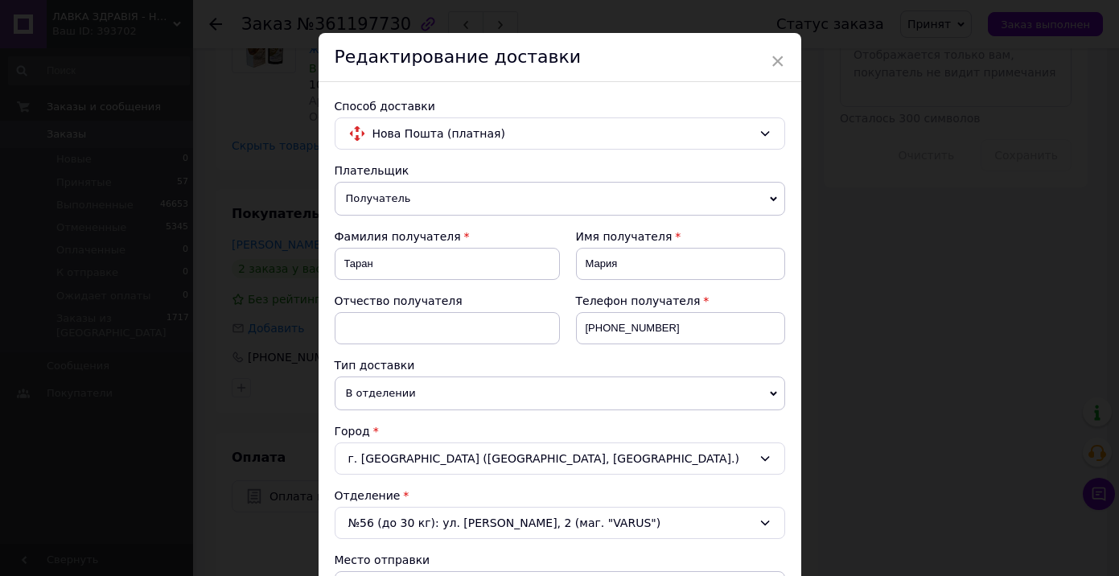
scroll to position [0, 0]
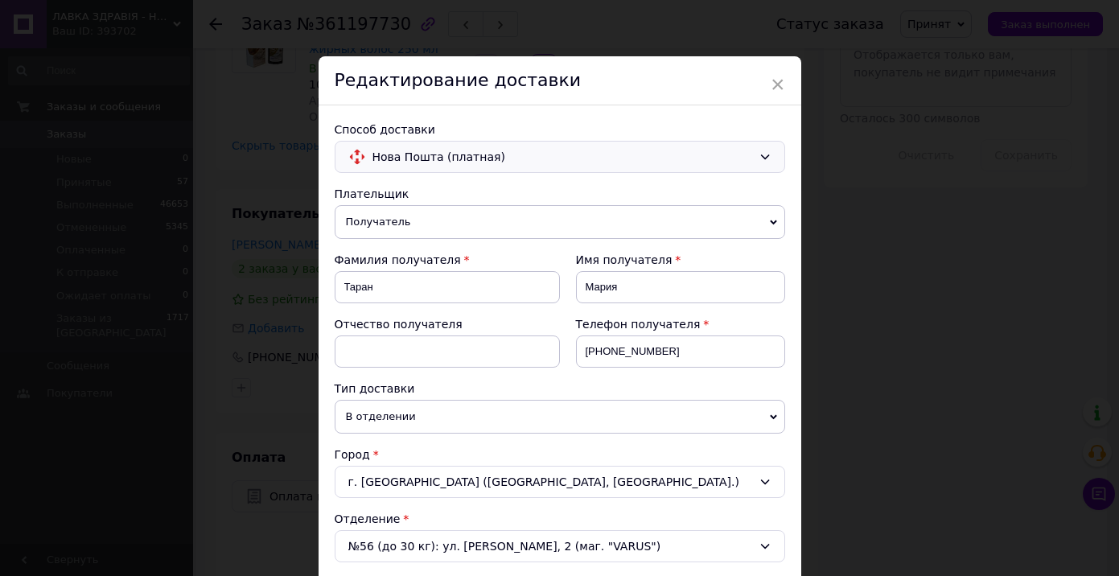
click at [763, 150] on icon at bounding box center [765, 156] width 13 height 13
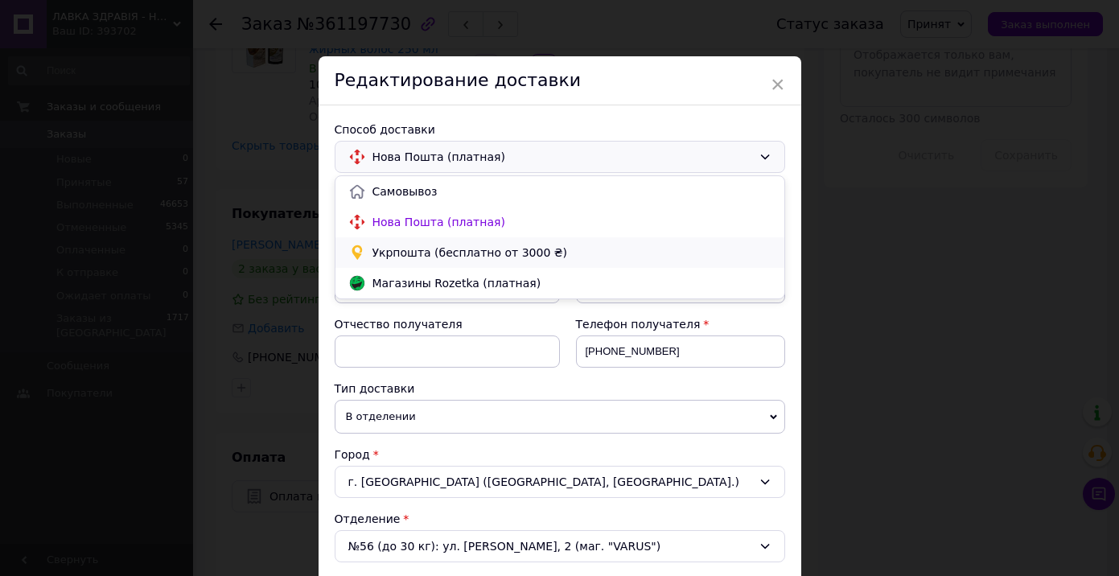
click at [455, 257] on span "Укрпошта (бесплатно от 3000 ₴)" at bounding box center [572, 253] width 399 height 16
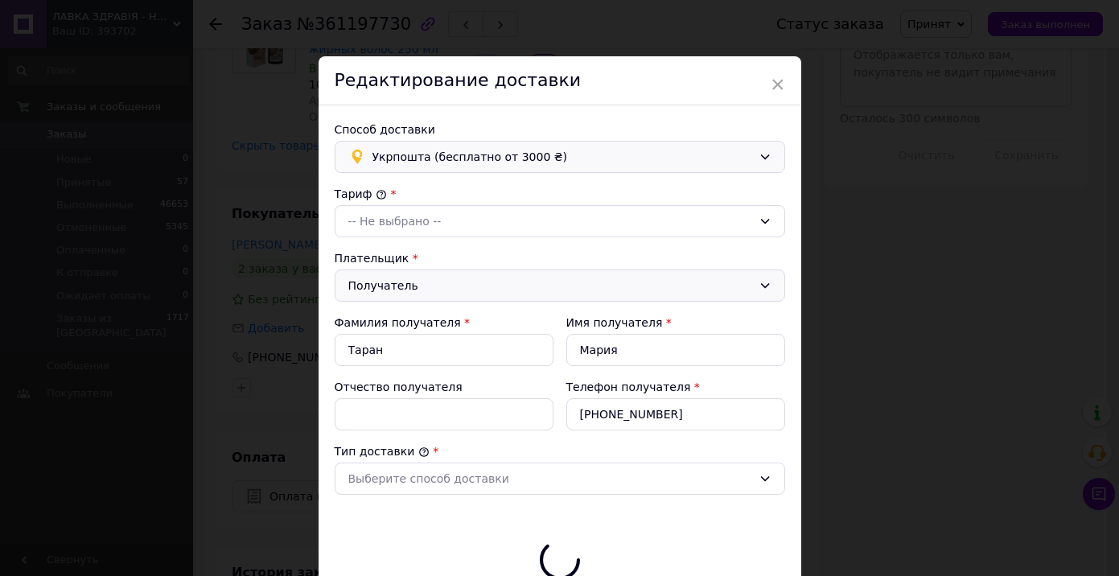
type input "768"
click at [759, 216] on icon at bounding box center [765, 221] width 13 height 13
click at [436, 258] on li "Стандарт" at bounding box center [560, 256] width 449 height 31
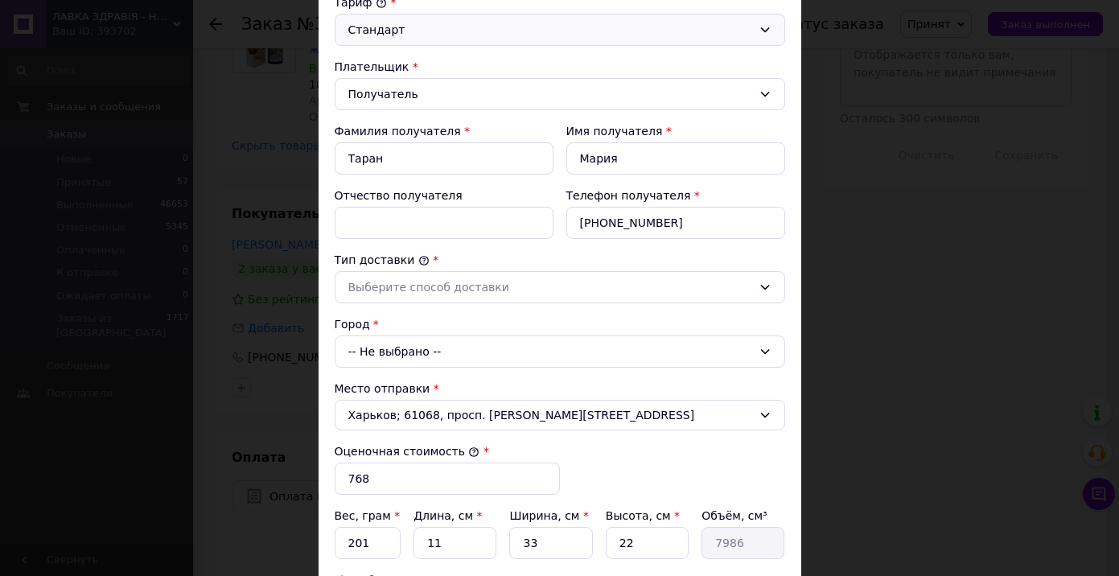
scroll to position [241, 0]
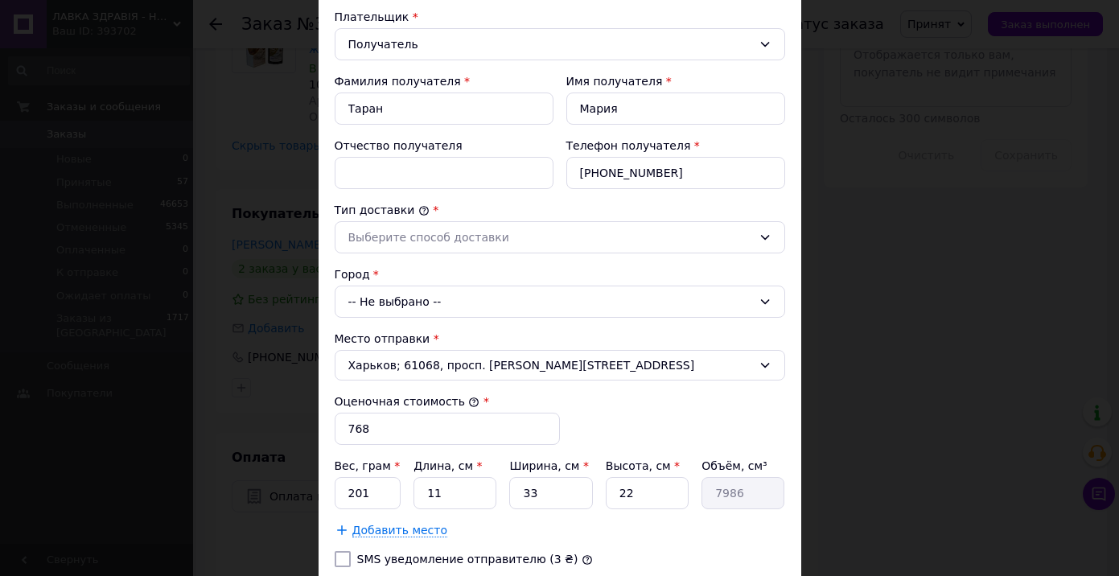
click at [387, 305] on div "-- Не выбрано --" at bounding box center [560, 302] width 451 height 32
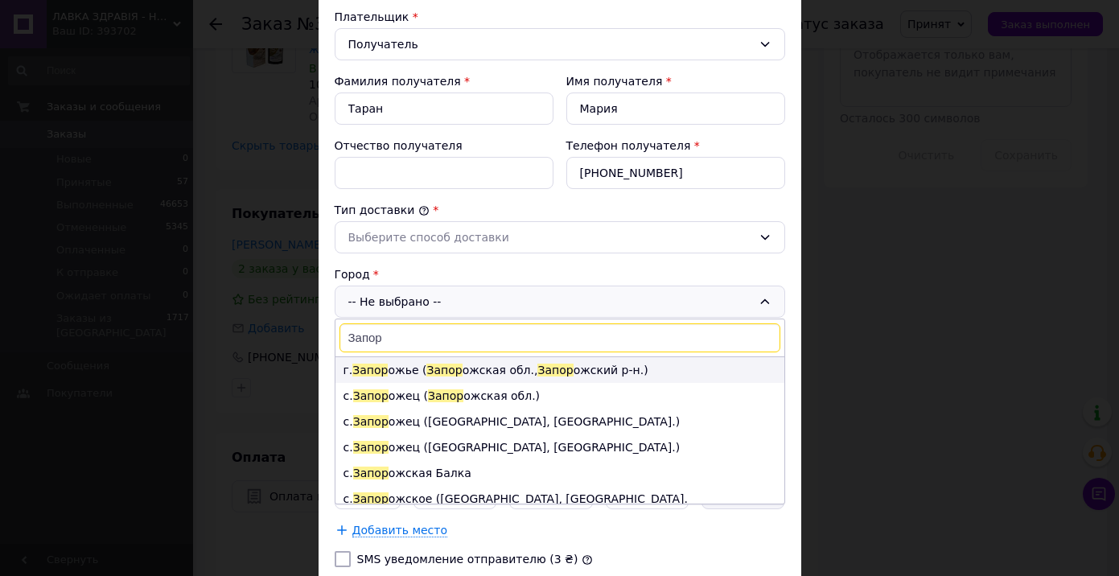
type input "Запор"
click at [538, 373] on span "Запор" at bounding box center [555, 370] width 35 height 13
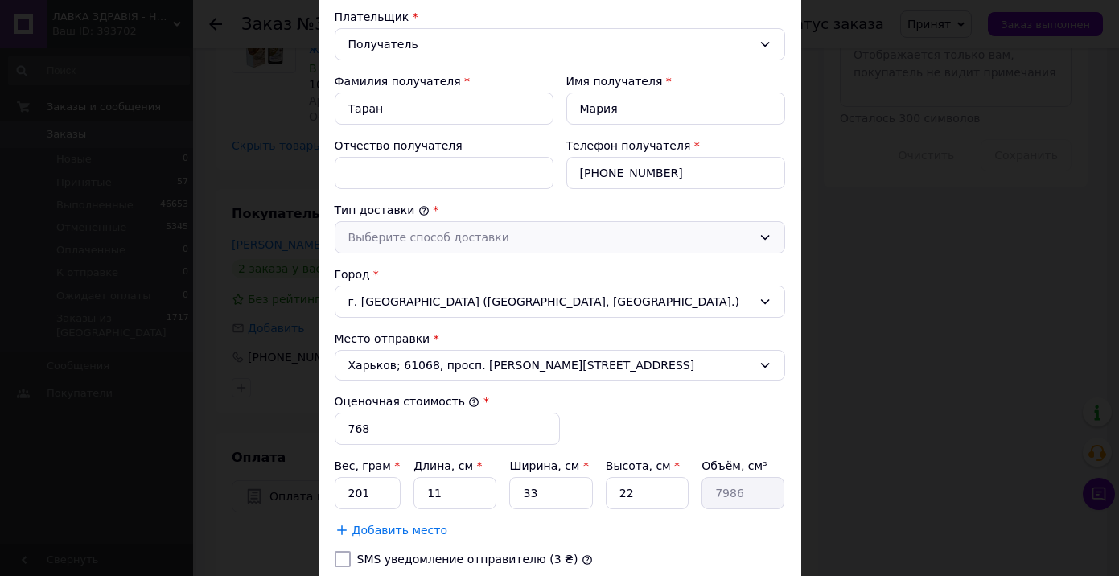
click at [395, 234] on div "Выберите способ доставки" at bounding box center [550, 238] width 404 height 18
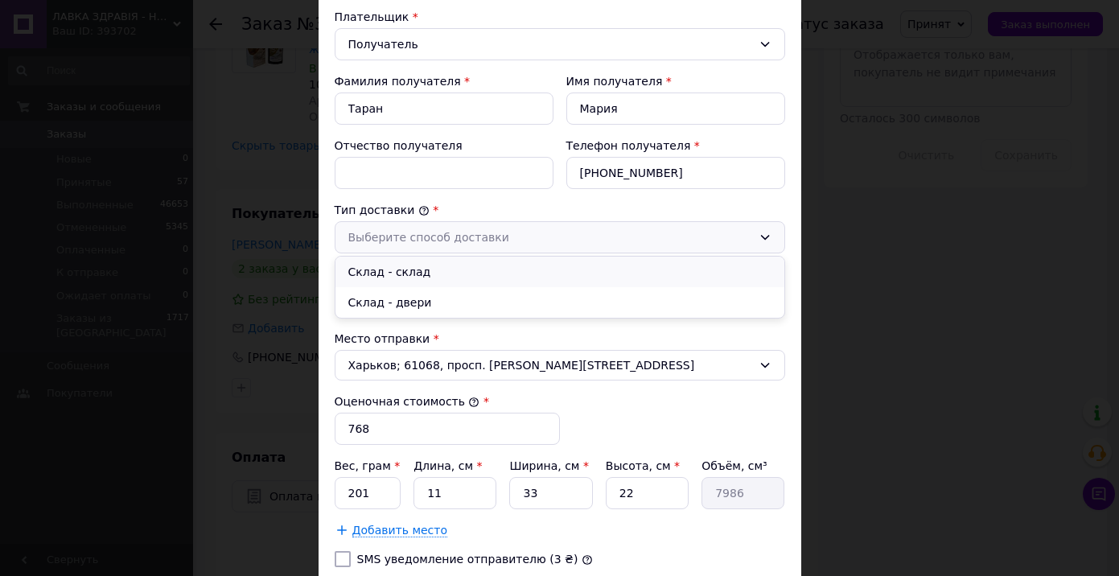
click at [417, 274] on li "Склад - склад" at bounding box center [560, 272] width 449 height 31
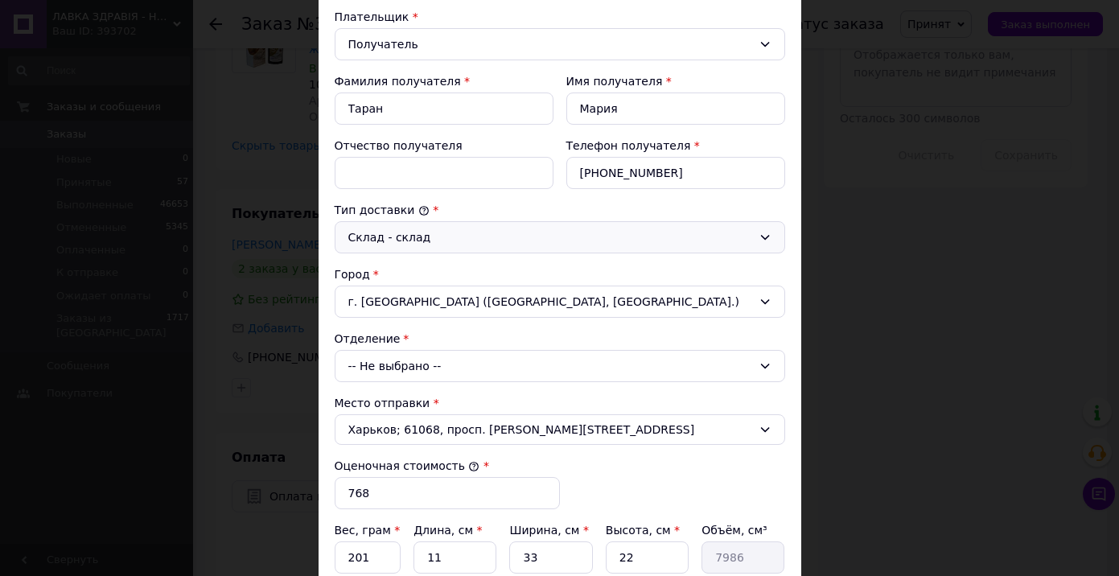
click at [400, 366] on div "-- Не выбрано --" at bounding box center [560, 366] width 451 height 32
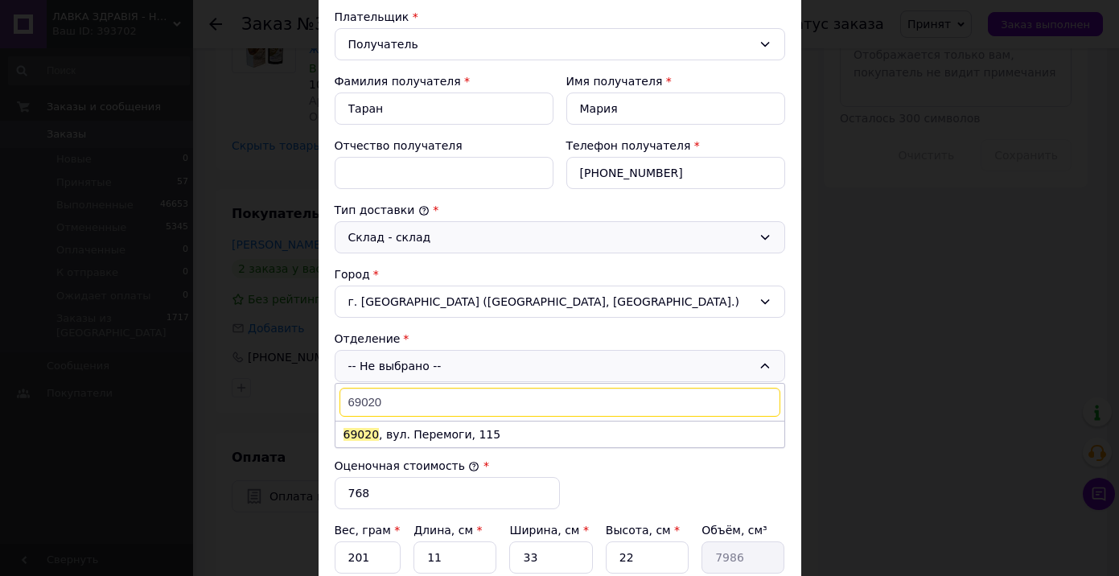
type input "69020"
click at [429, 436] on li "69020 , вул. Перемоги, 115" at bounding box center [560, 435] width 449 height 26
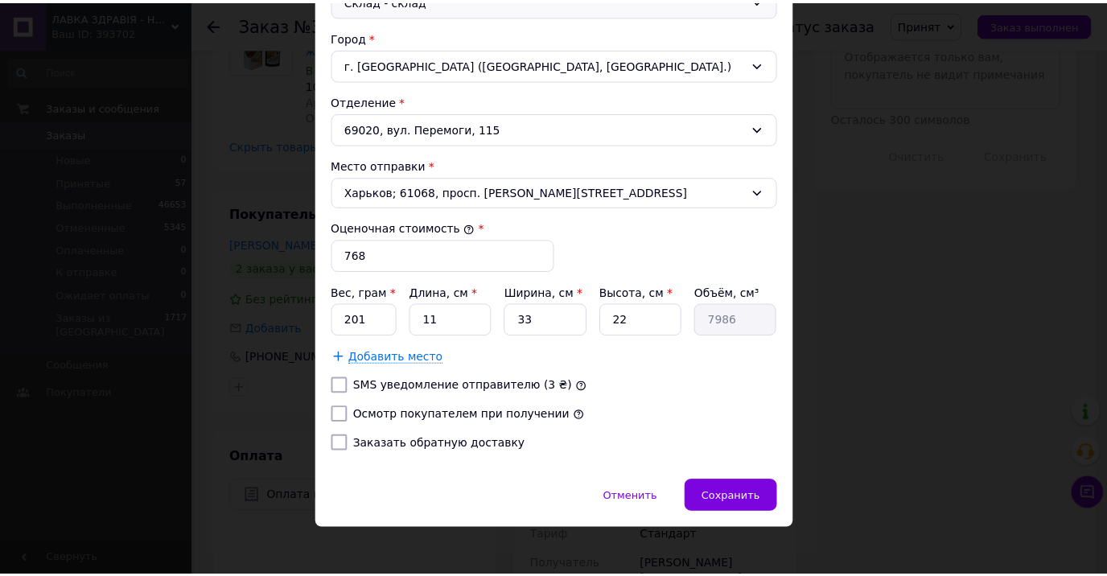
scroll to position [488, 0]
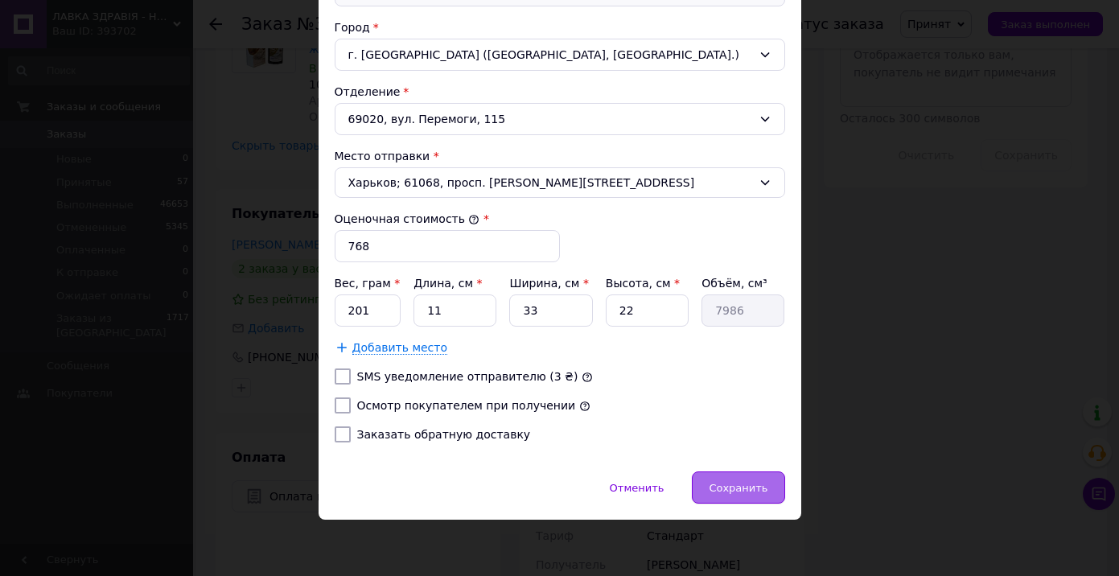
click at [744, 488] on span "Сохранить" at bounding box center [738, 488] width 59 height 12
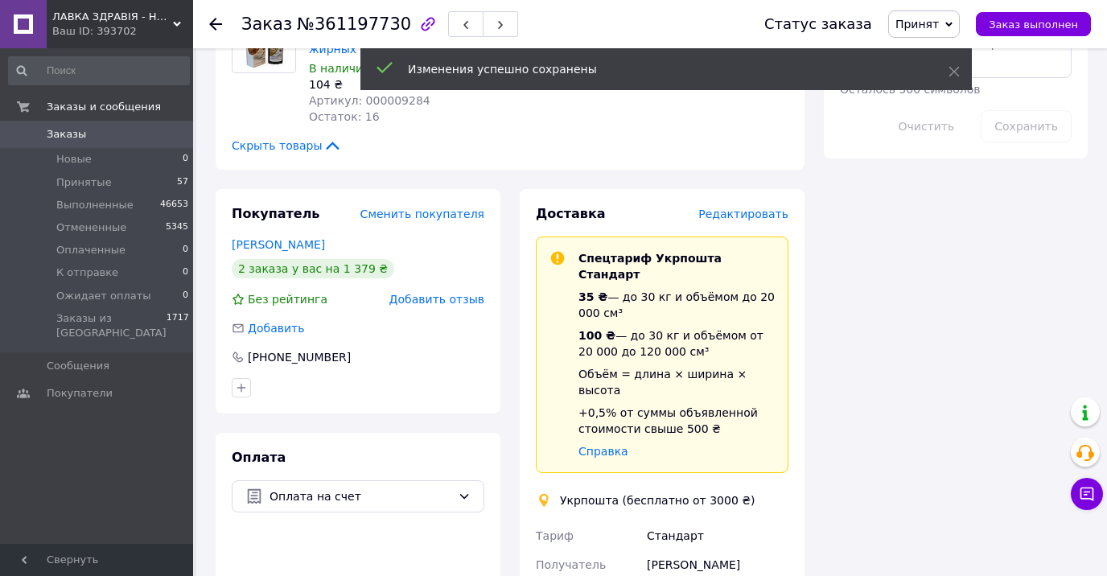
click at [216, 23] on icon at bounding box center [215, 24] width 13 height 13
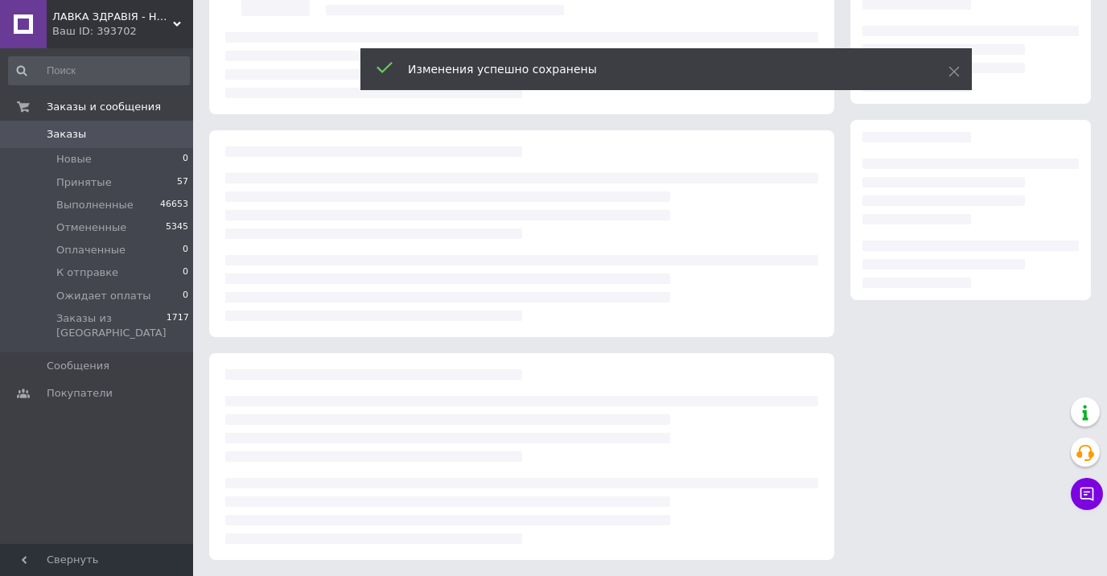
scroll to position [159, 0]
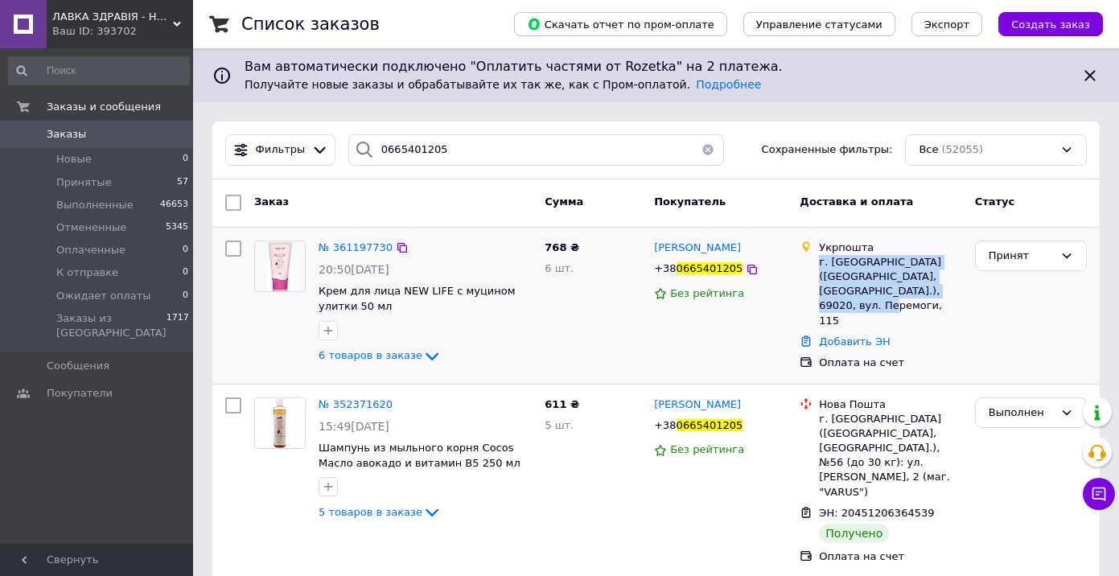
drag, startPoint x: 819, startPoint y: 260, endPoint x: 949, endPoint y: 287, distance: 132.4
click at [949, 287] on div "г. [GEOGRAPHIC_DATA] ([GEOGRAPHIC_DATA], [GEOGRAPHIC_DATA].), 69020, вул. Перем…" at bounding box center [890, 291] width 142 height 73
copy div "г. [GEOGRAPHIC_DATA] ([GEOGRAPHIC_DATA], [GEOGRAPHIC_DATA].), 69020, вул. Перем…"
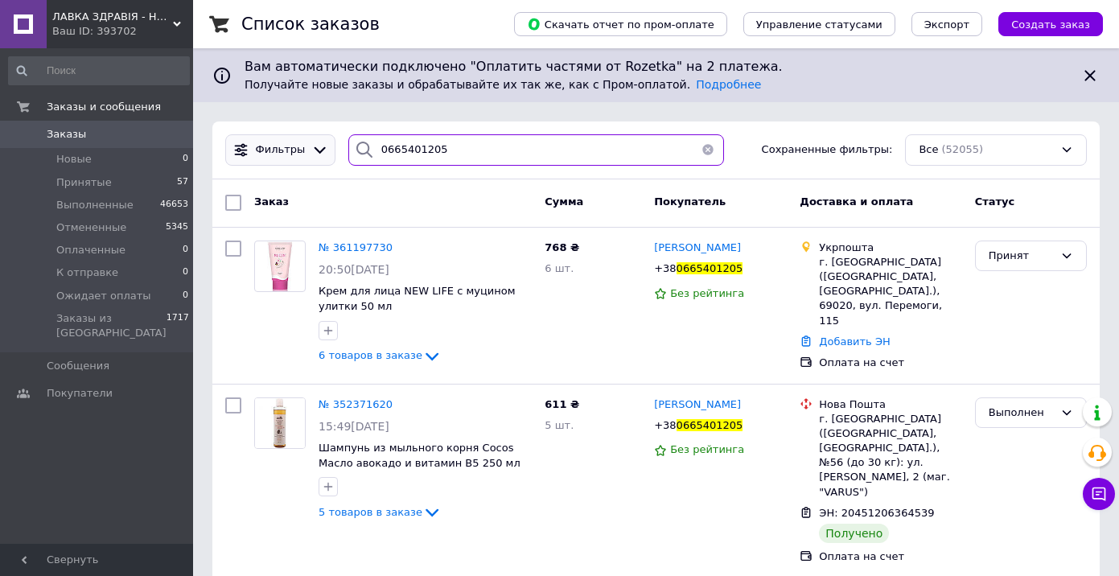
drag, startPoint x: 450, startPoint y: 148, endPoint x: 310, endPoint y: 148, distance: 140.0
click at [310, 148] on div "Фильтры 0665401205 Сохраненные фильтры: Все (52055)" at bounding box center [656, 149] width 875 height 31
paste input "75112996"
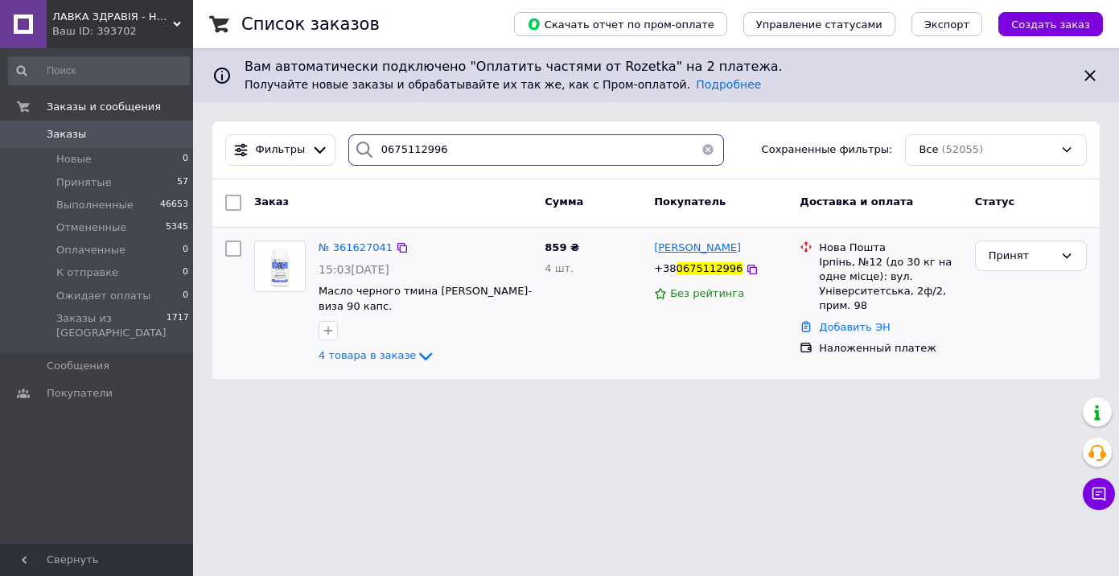
type input "0675112996"
click at [683, 249] on span "[PERSON_NAME]" at bounding box center [697, 247] width 87 height 12
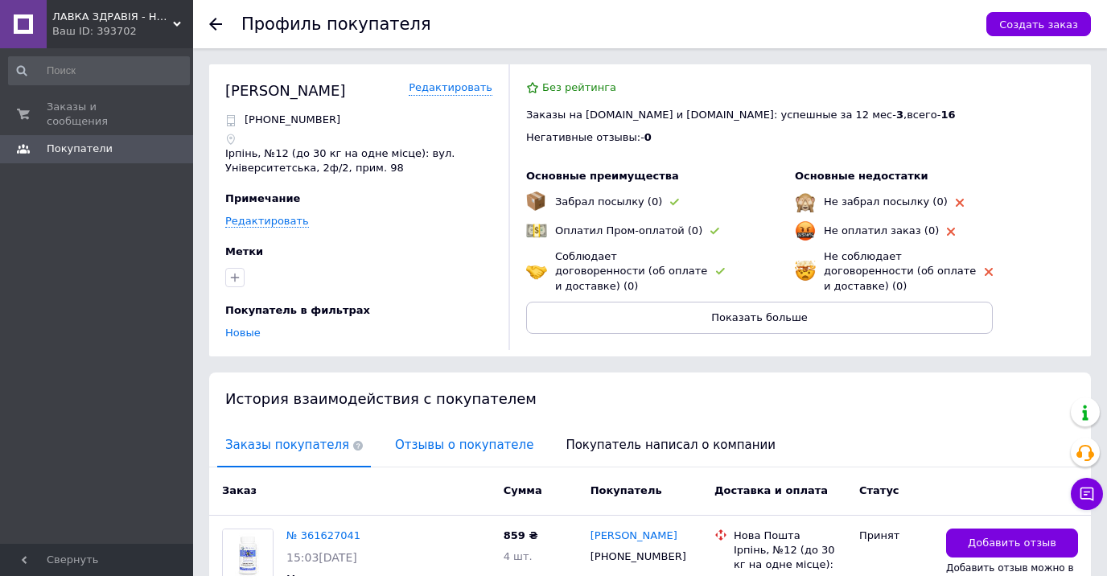
click at [422, 439] on span "Отзывы о покупателе" at bounding box center [464, 445] width 154 height 41
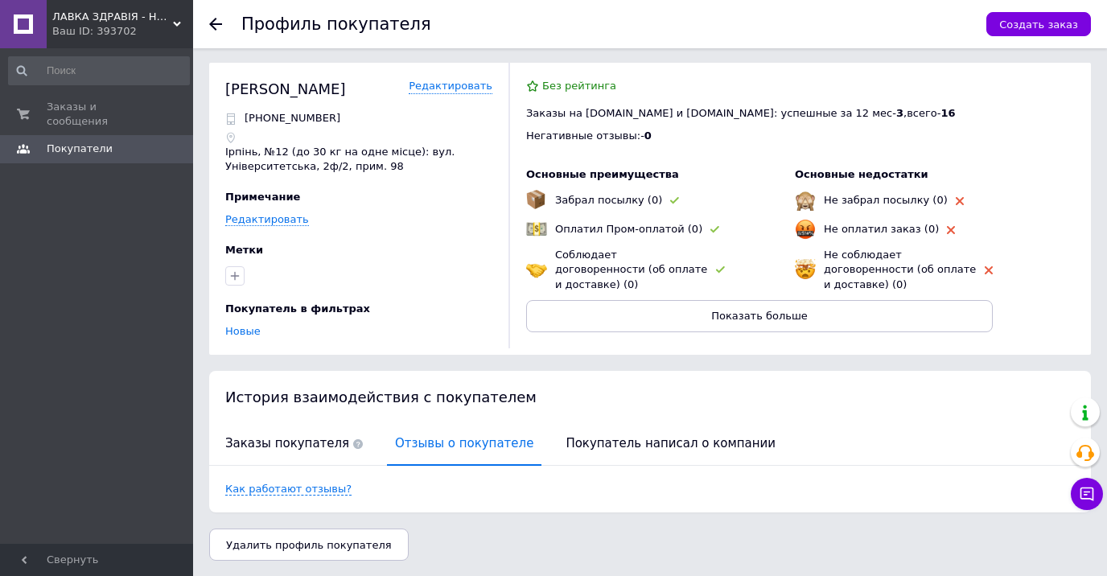
scroll to position [2, 0]
click at [216, 26] on icon at bounding box center [215, 24] width 13 height 13
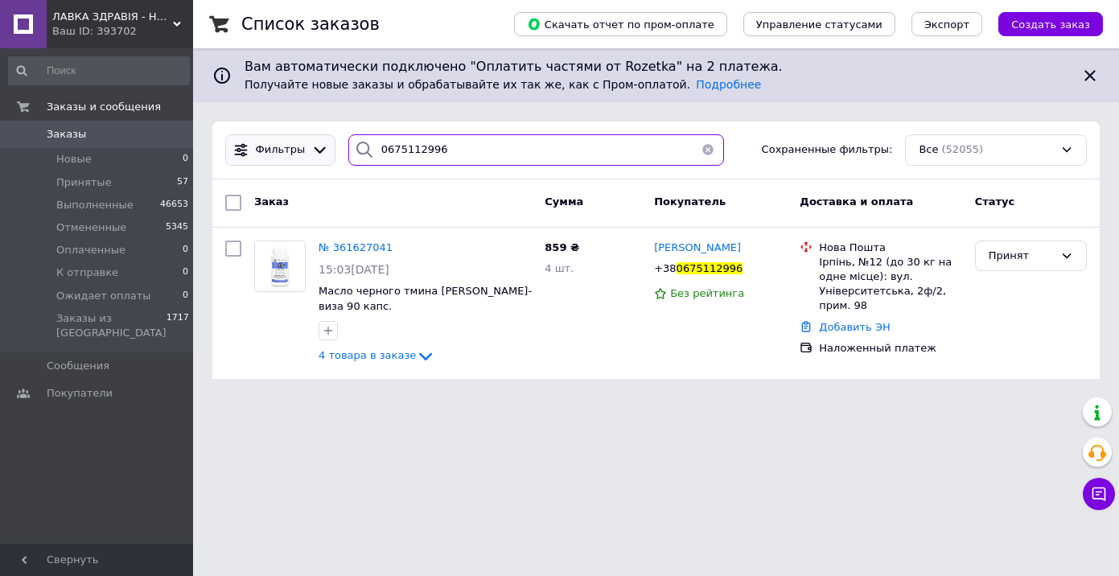
drag, startPoint x: 452, startPoint y: 150, endPoint x: 328, endPoint y: 149, distance: 124.7
click at [328, 149] on div "Фильтры 0675112996 Сохраненные фильтры: Все (52055)" at bounding box center [656, 149] width 875 height 31
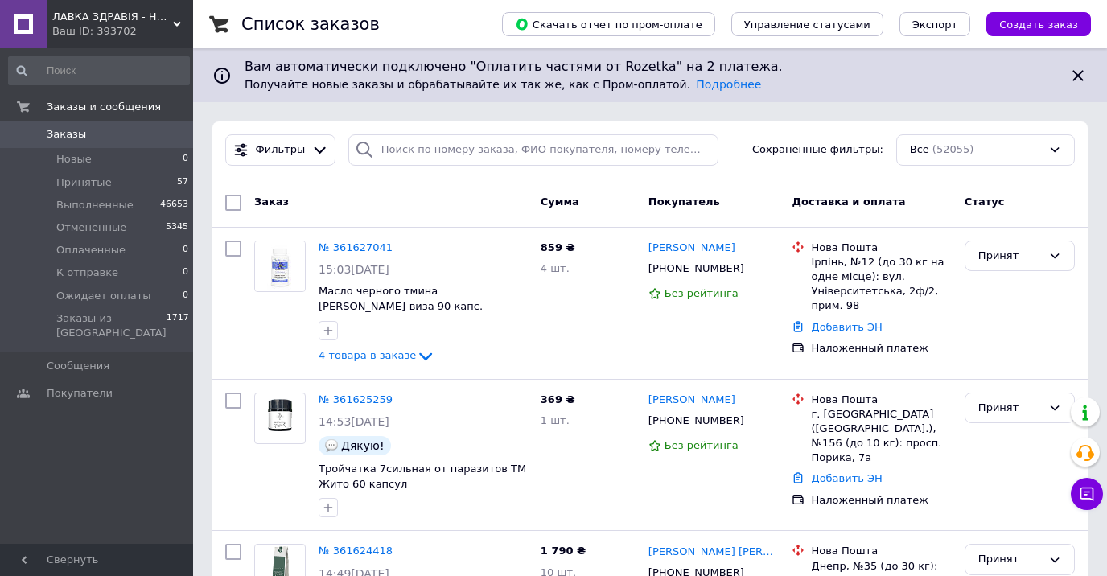
click at [177, 23] on icon at bounding box center [177, 24] width 8 height 8
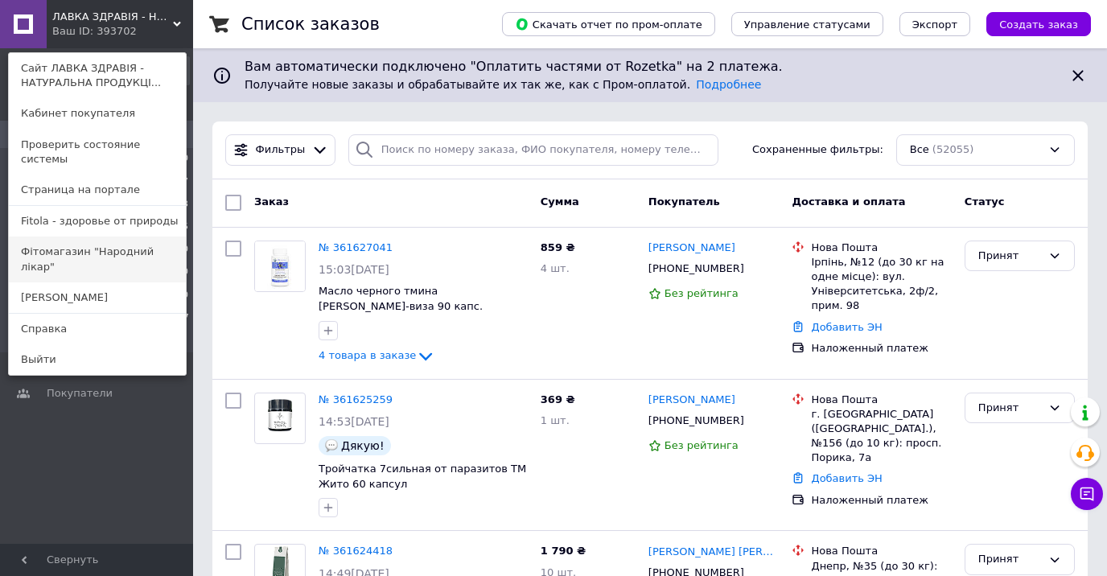
click at [106, 245] on link "Фітомагазин "Народний лікар"" at bounding box center [97, 259] width 177 height 45
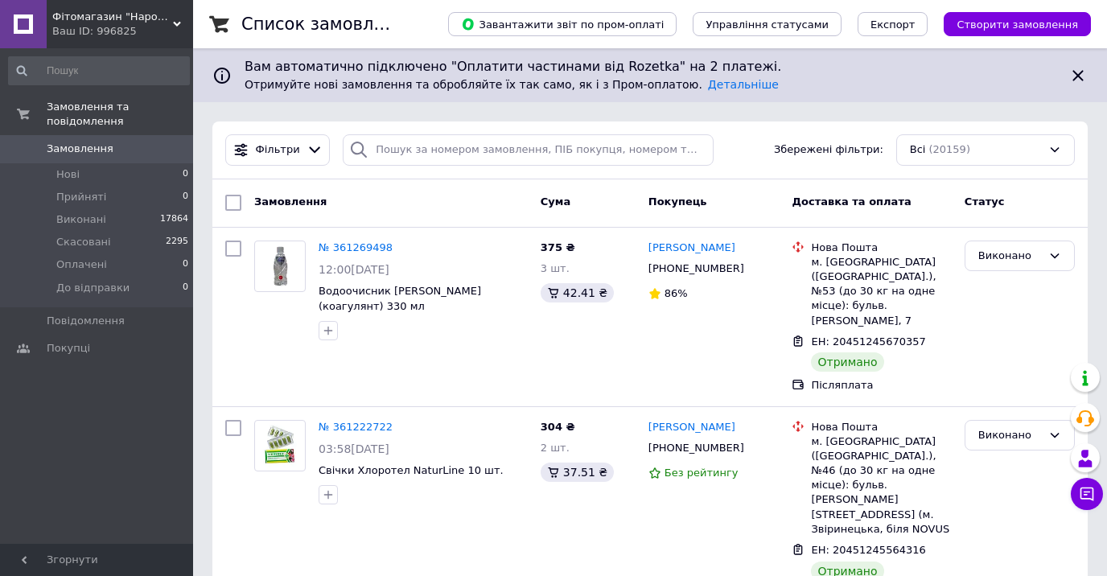
click at [180, 28] on div "Ваш ID: 996825" at bounding box center [122, 31] width 141 height 14
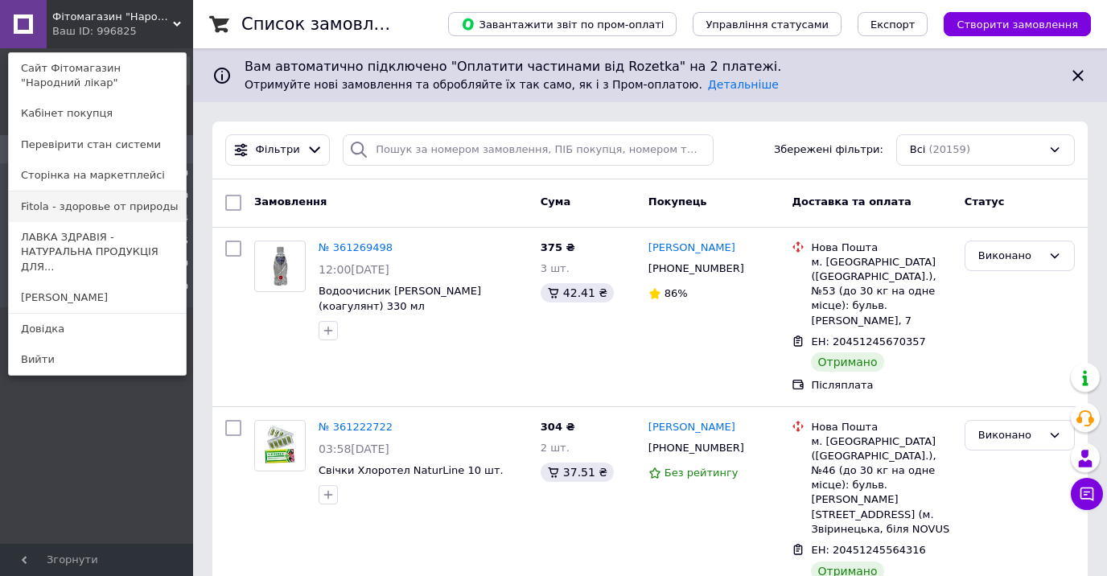
click at [110, 218] on link "Fitola - здоровье от природы" at bounding box center [97, 207] width 177 height 31
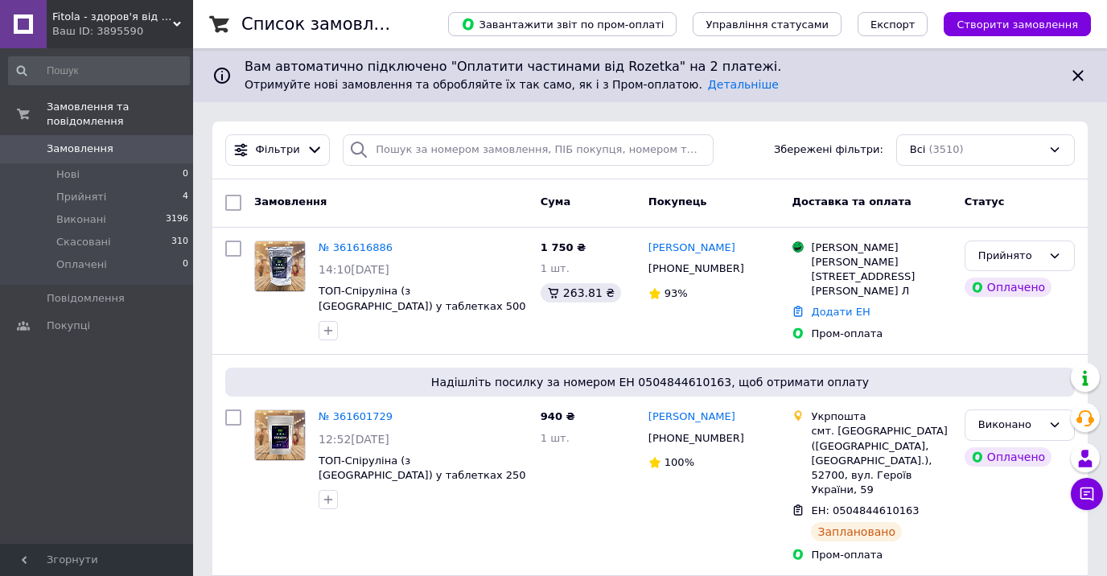
click at [175, 24] on use at bounding box center [177, 24] width 8 height 5
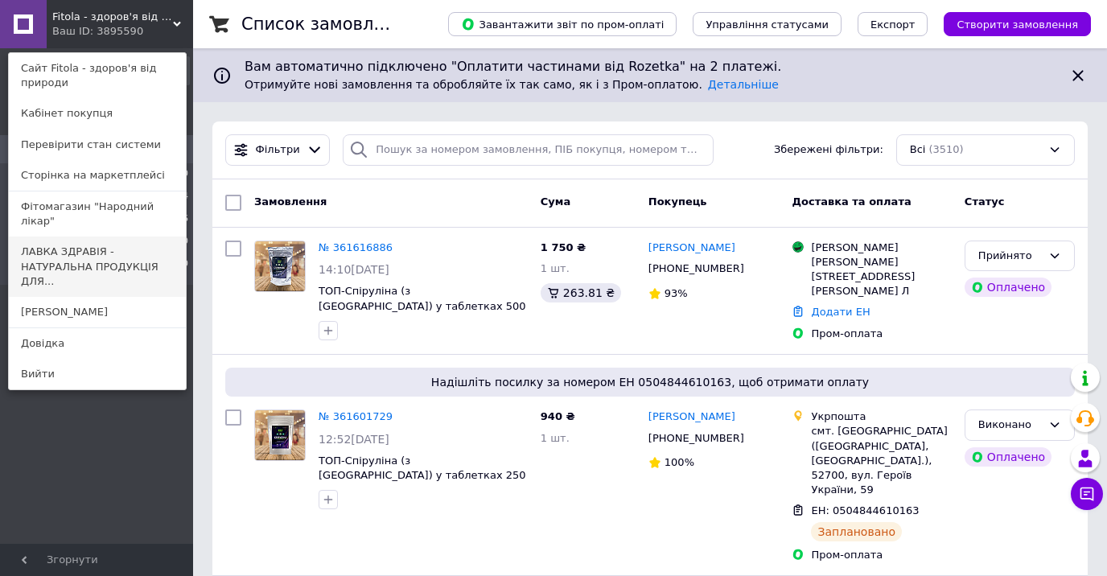
drag, startPoint x: 102, startPoint y: 248, endPoint x: 110, endPoint y: 245, distance: 8.7
click at [103, 248] on link "ЛАВКА ЗДРАВІЯ - НАТУРАЛЬНА ПРОДУКЦІЯ ДЛЯ..." at bounding box center [97, 267] width 177 height 60
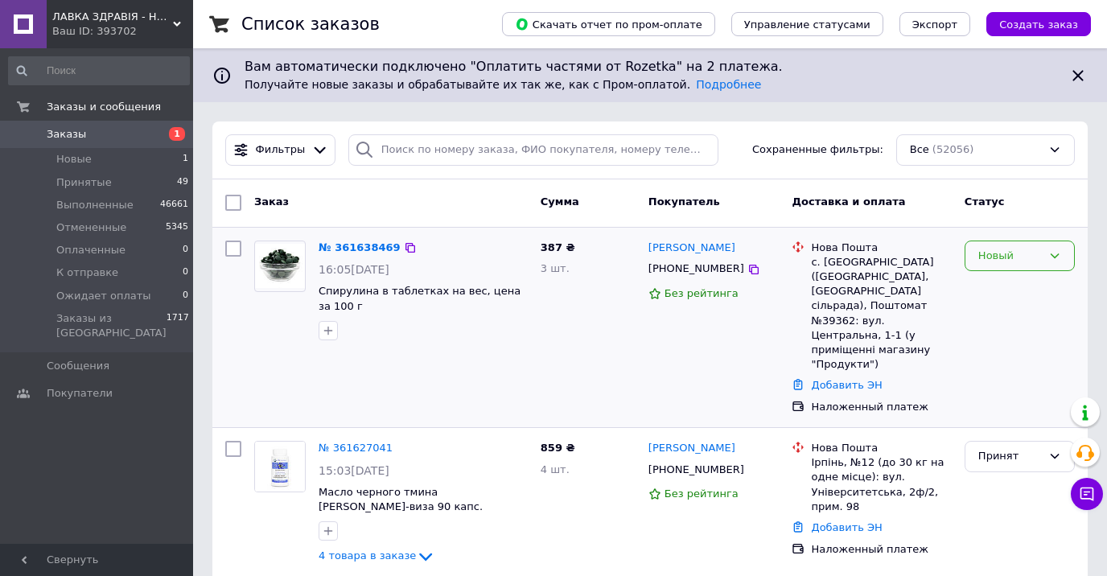
click at [998, 253] on div "Новый" at bounding box center [1010, 256] width 64 height 17
click at [992, 284] on li "Принят" at bounding box center [1020, 289] width 109 height 30
drag, startPoint x: 197, startPoint y: 431, endPoint x: 186, endPoint y: 441, distance: 15.4
drag, startPoint x: 186, startPoint y: 441, endPoint x: 756, endPoint y: 83, distance: 672.9
click at [768, 68] on span "Вам автоматически подключено "Оплатить частями от Rozetka" на 2 платежа." at bounding box center [650, 67] width 811 height 19
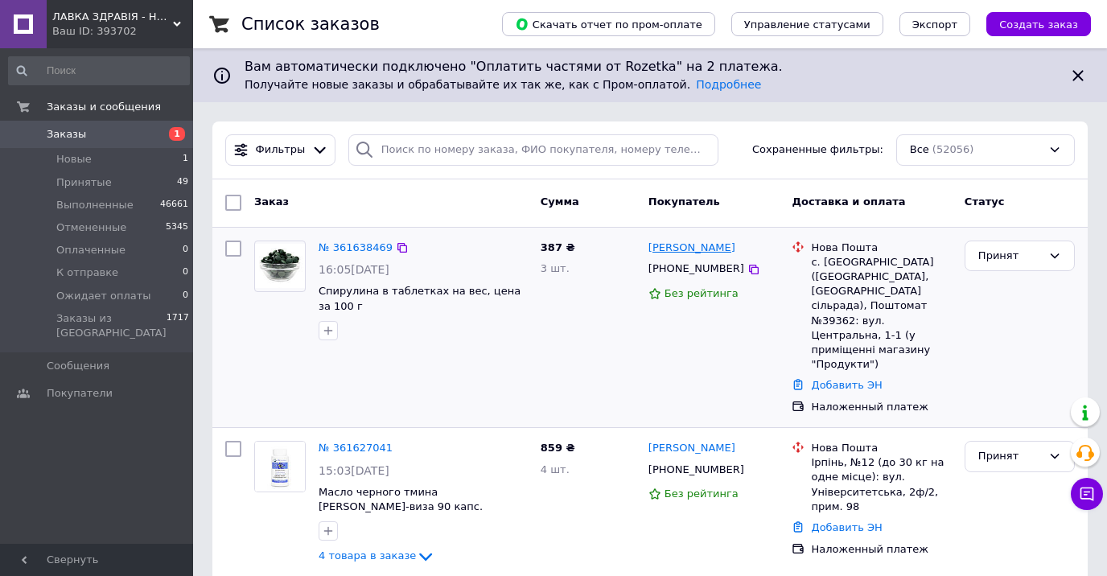
click at [677, 251] on link "Оксана Ромашко" at bounding box center [692, 248] width 87 height 15
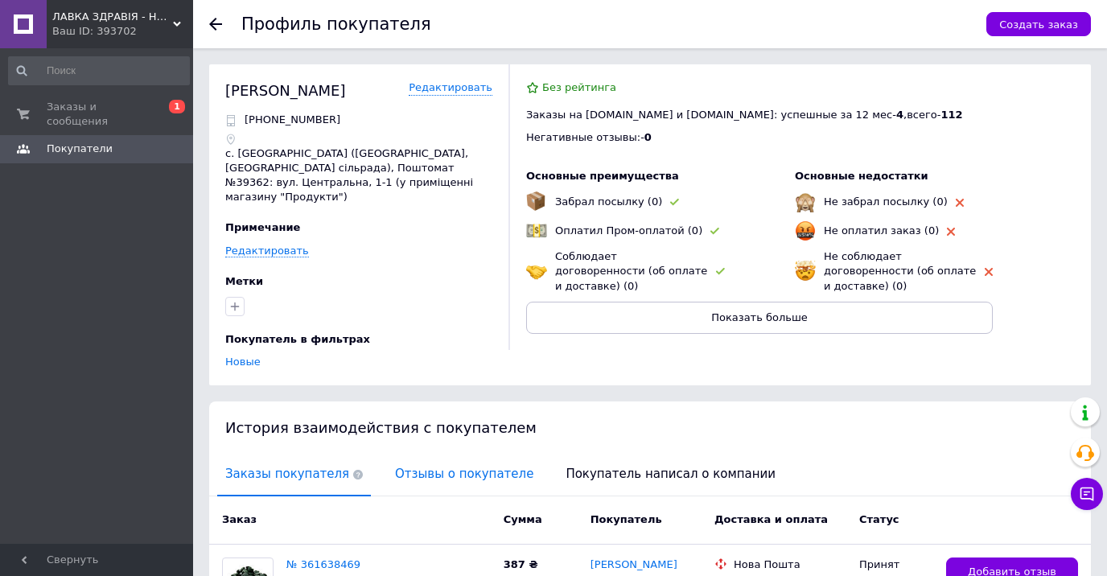
click at [437, 463] on span "Отзывы о покупателе" at bounding box center [464, 474] width 154 height 41
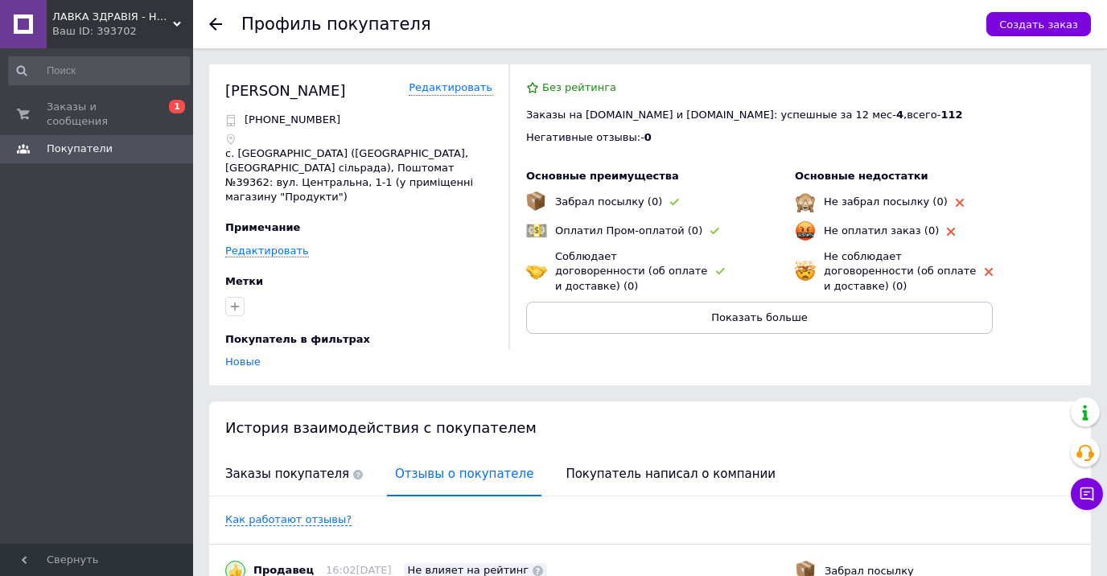
click at [212, 23] on use at bounding box center [215, 24] width 13 height 13
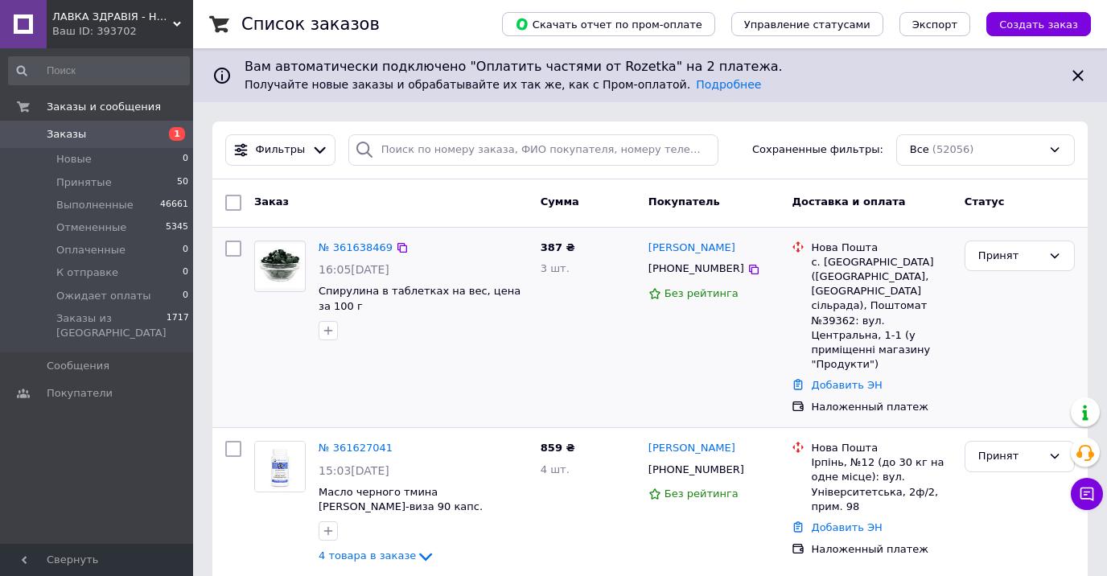
click at [282, 267] on img at bounding box center [280, 266] width 50 height 44
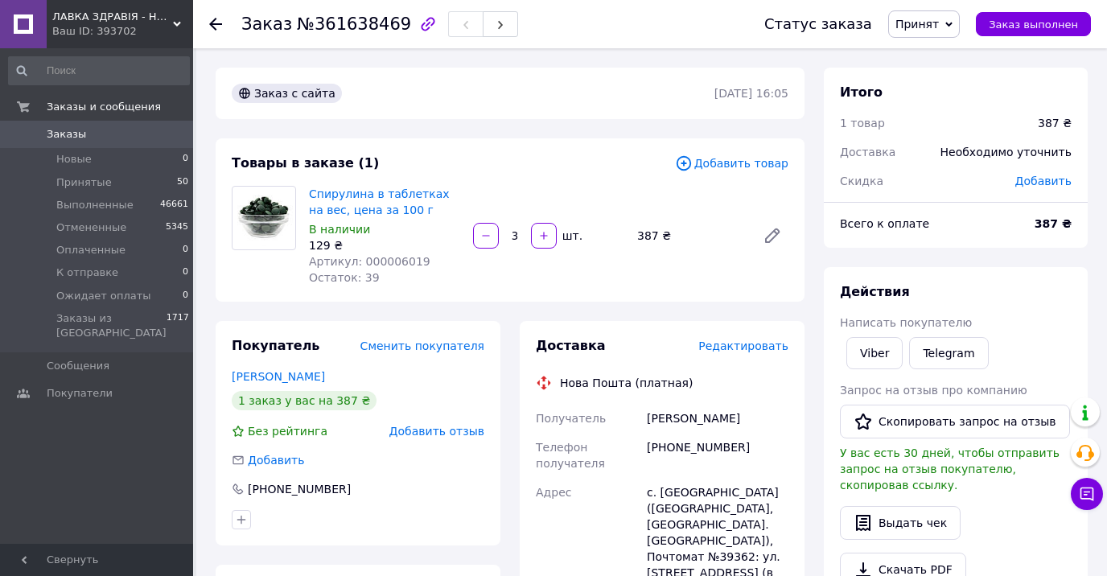
click at [216, 25] on use at bounding box center [215, 24] width 13 height 13
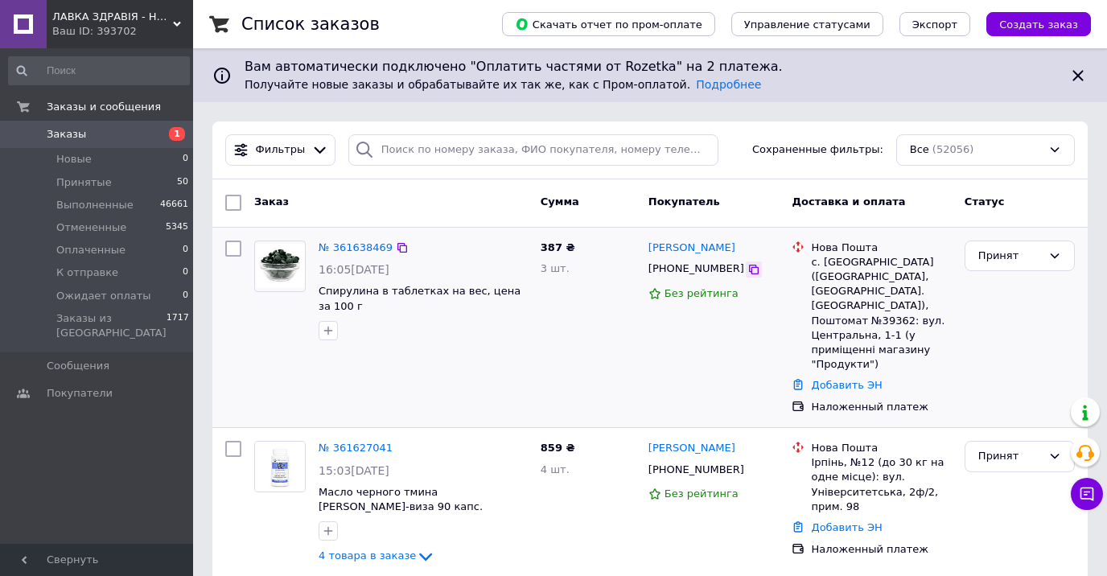
click at [748, 267] on icon at bounding box center [754, 269] width 13 height 13
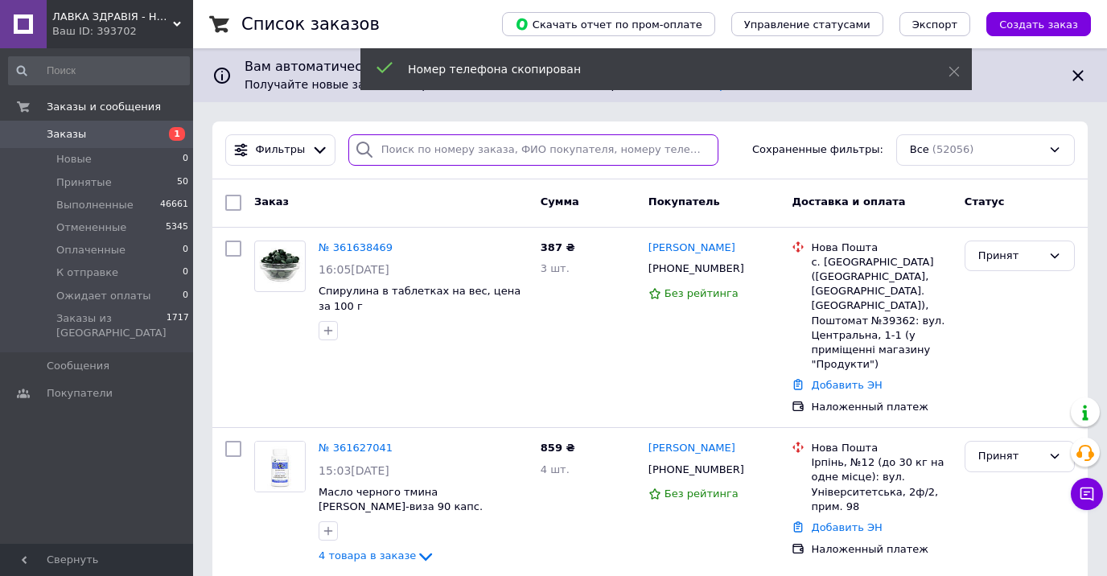
click at [381, 150] on input "search" at bounding box center [533, 149] width 370 height 31
paste input "+380664426813"
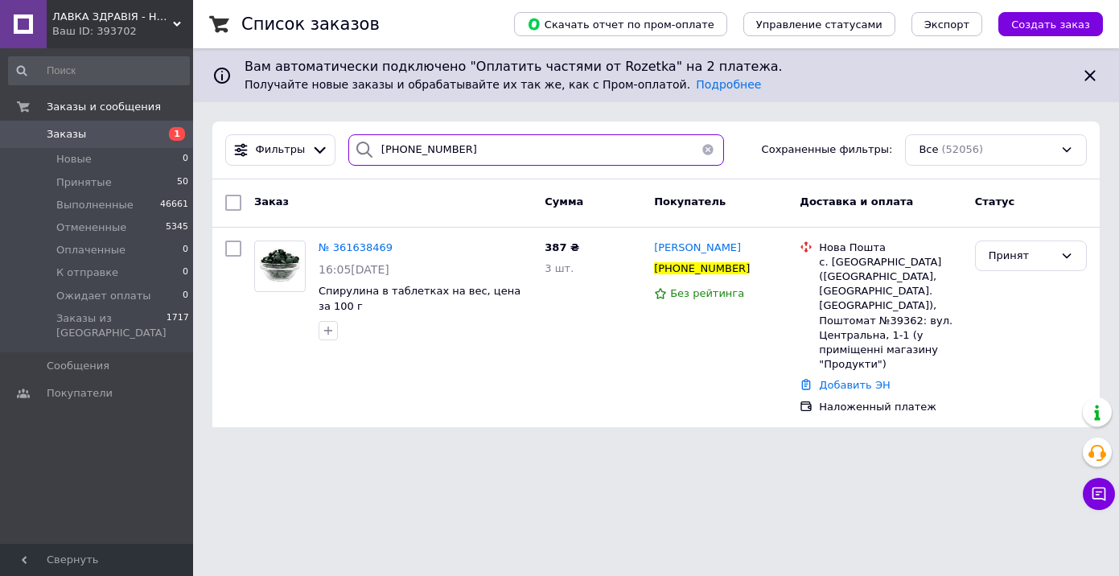
drag, startPoint x: 393, startPoint y: 153, endPoint x: 463, endPoint y: 153, distance: 69.2
click at [463, 153] on input "+380664426813" at bounding box center [536, 149] width 376 height 31
type input "+380664426813"
drag, startPoint x: 412, startPoint y: 496, endPoint x: 422, endPoint y: 467, distance: 30.8
click at [412, 447] on html "ЛАВКА ЗДРАВІЯ - НАТУРАЛЬНА ПРОДУКЦІЯ ДЛЯ ЗДОРОВ'Я ТА КРАСИ! Ваш ID: 393702 Сайт…" at bounding box center [559, 223] width 1119 height 447
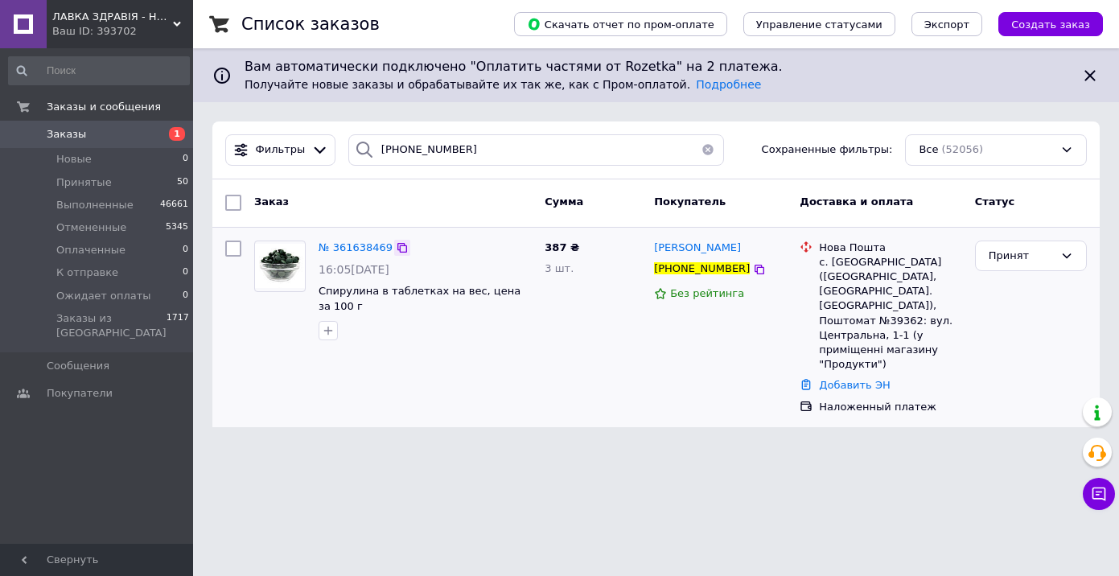
click at [398, 245] on icon at bounding box center [403, 248] width 10 height 10
click at [601, 447] on html "ЛАВКА ЗДРАВІЯ - НАТУРАЛЬНА ПРОДУКЦІЯ ДЛЯ ЗДОРОВ'Я ТА КРАСИ! Ваш ID: 393702 Сайт…" at bounding box center [559, 223] width 1119 height 447
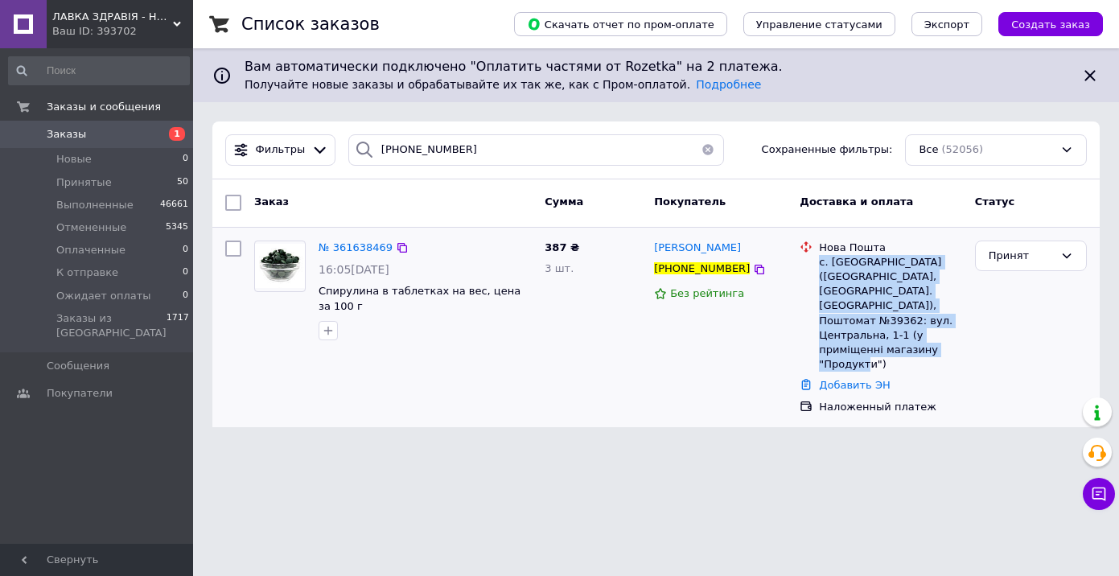
drag, startPoint x: 819, startPoint y: 264, endPoint x: 937, endPoint y: 360, distance: 151.6
click at [937, 360] on div "с. Жемчужне (Дніпропетровська обл., Павлоградський р-н. Юр'ївська сільрада), По…" at bounding box center [890, 313] width 142 height 117
copy div "с. Жемчужне (Дніпропетровська обл., Павлоградський р-н. Юр'ївська сільрада), По…"
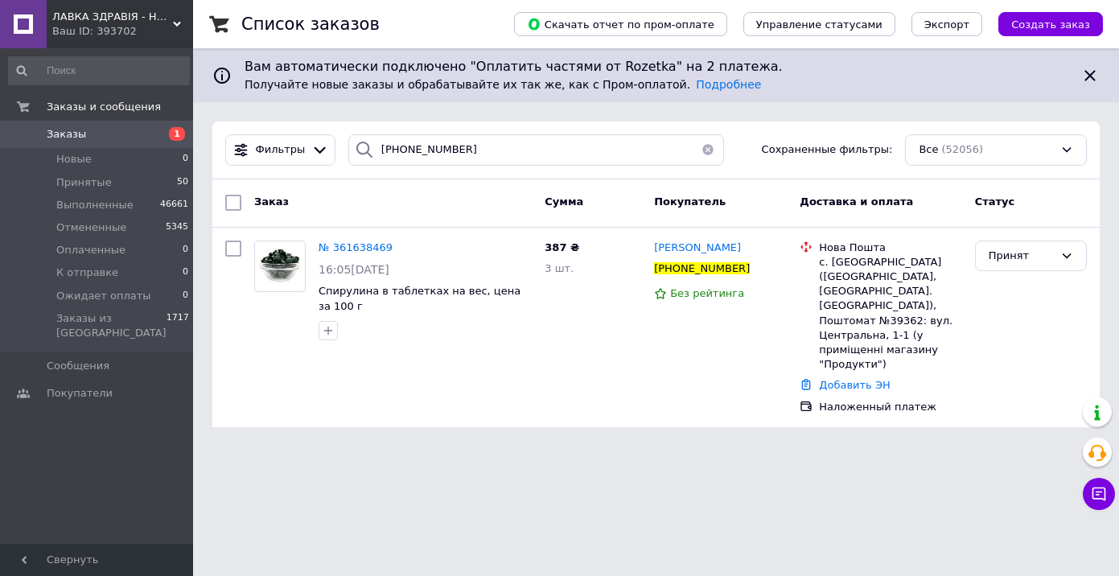
click at [489, 447] on html "ЛАВКА ЗДРАВІЯ - НАТУРАЛЬНА ПРОДУКЦІЯ ДЛЯ ЗДОРОВ'Я ТА КРАСИ! Ваш ID: 393702 Сайт…" at bounding box center [559, 223] width 1119 height 447
drag, startPoint x: 471, startPoint y: 151, endPoint x: 340, endPoint y: 150, distance: 130.4
click at [348, 150] on div "+380664426813" at bounding box center [536, 149] width 376 height 31
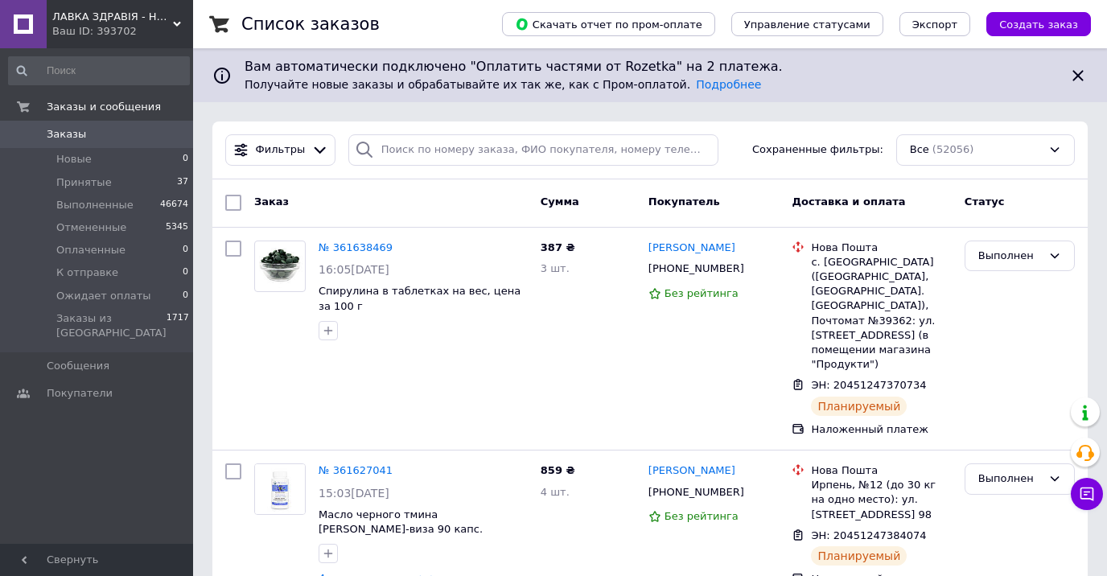
click at [175, 23] on use at bounding box center [177, 24] width 8 height 5
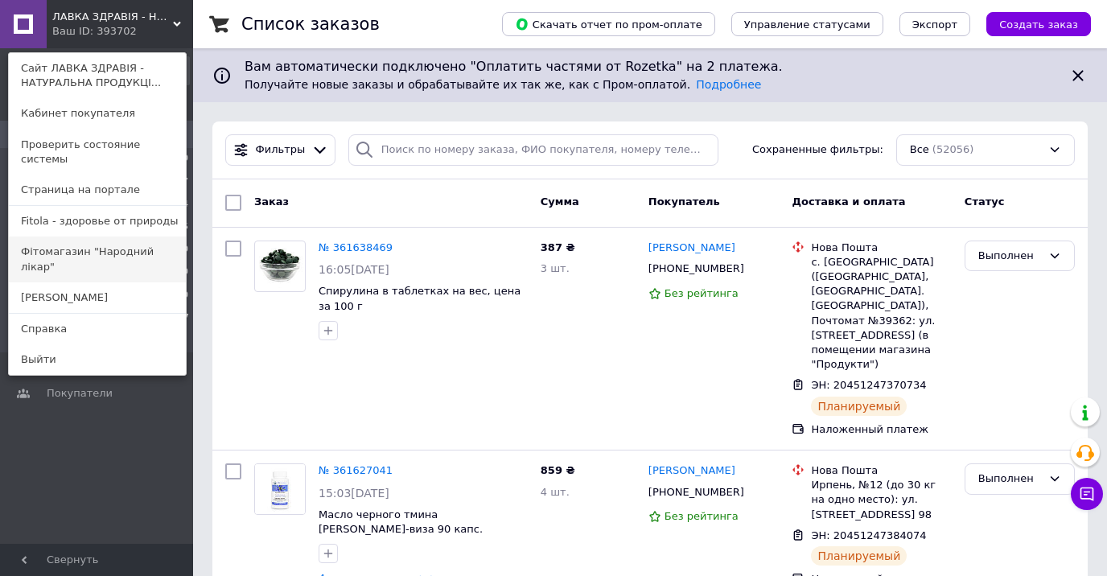
click at [113, 237] on link "Фітомагазин "Народний лікар"" at bounding box center [97, 259] width 177 height 45
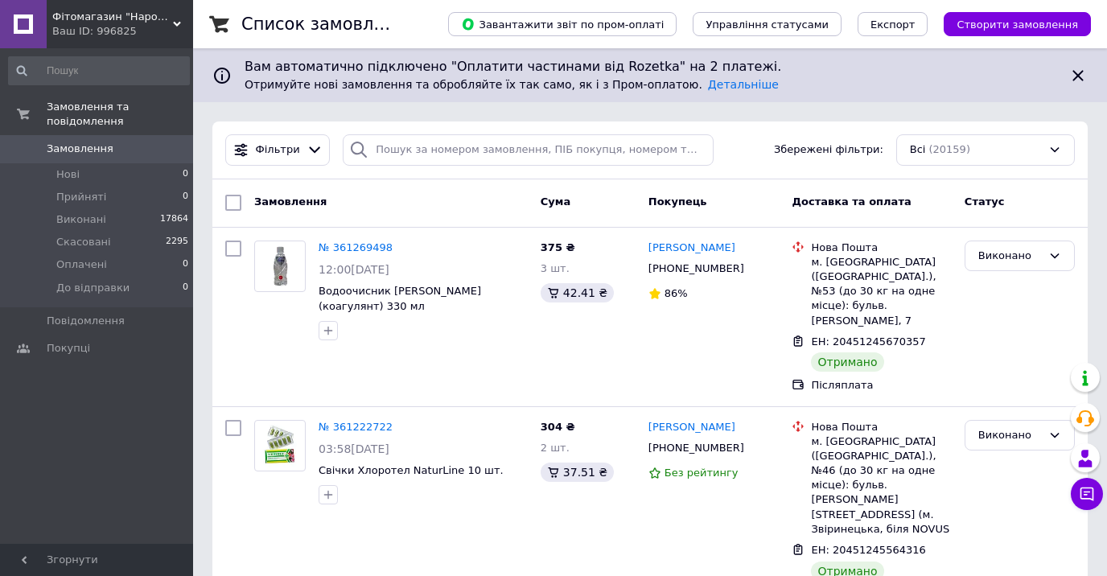
click at [182, 23] on div "Фітомагазин "Народний лікар" Ваш ID: 996825" at bounding box center [120, 24] width 146 height 48
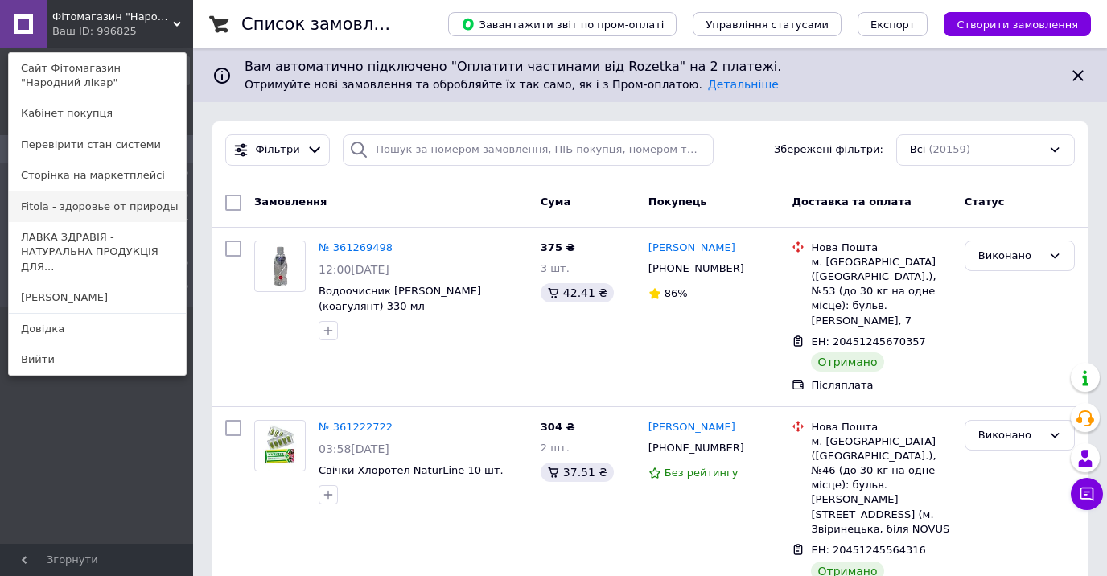
click at [84, 211] on link "Fitola - здоровье от природы" at bounding box center [97, 207] width 177 height 31
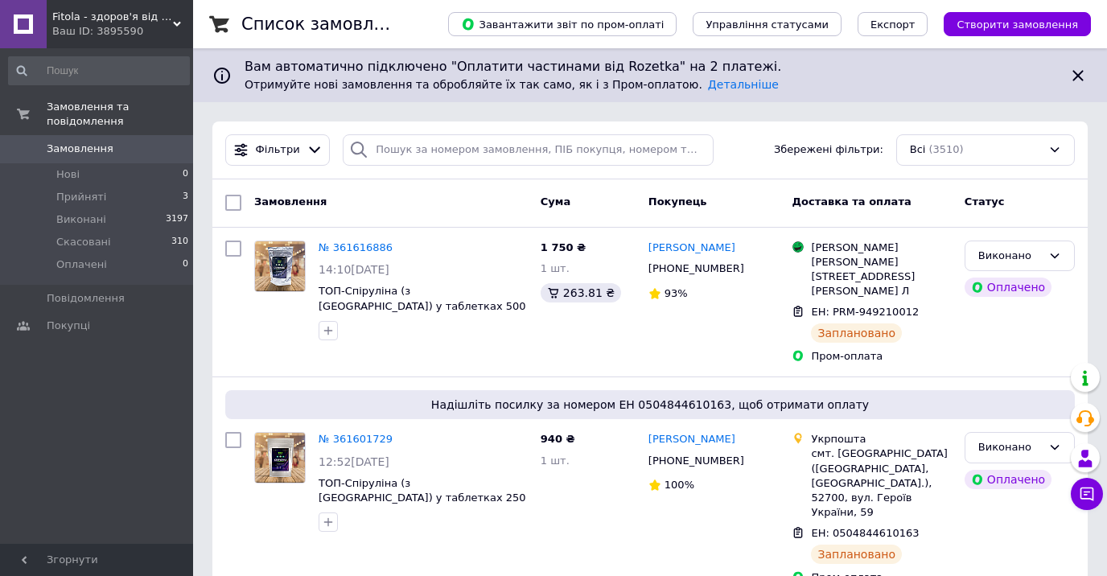
click at [175, 19] on div "Fitola - здоров'я від природи Ваш ID: 3895590" at bounding box center [120, 24] width 146 height 48
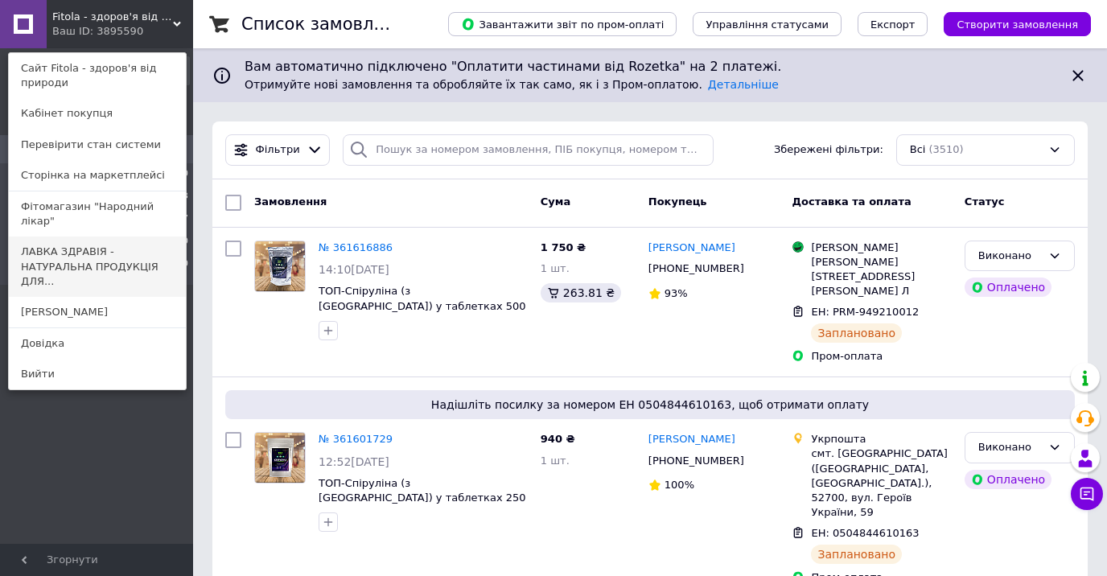
click at [113, 242] on link "ЛАВКА ЗДРАВІЯ - НАТУРАЛЬНА ПРОДУКЦІЯ ДЛЯ..." at bounding box center [97, 267] width 177 height 60
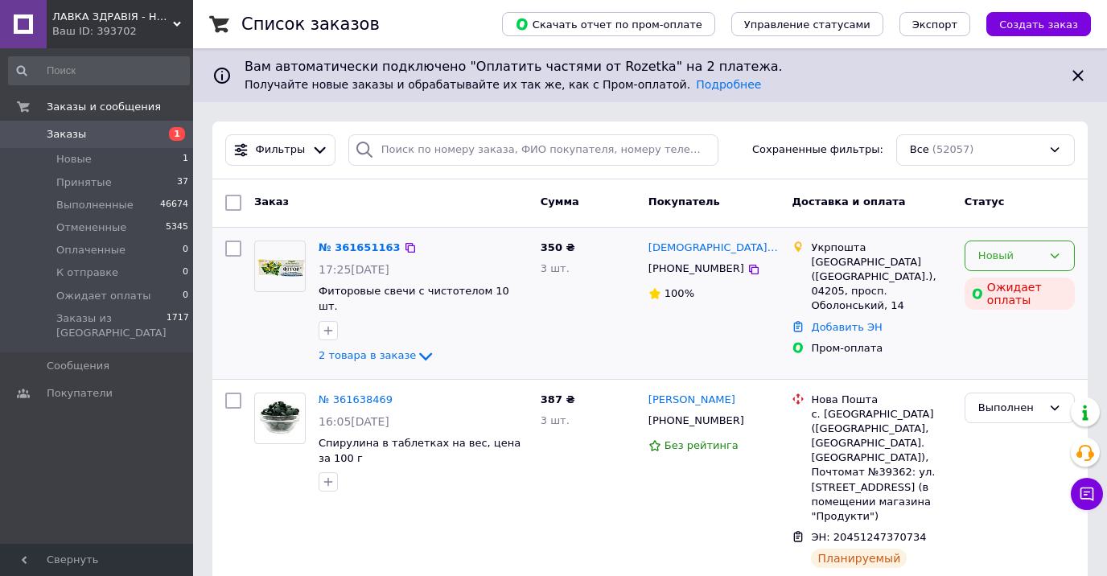
click at [993, 249] on div "Новый" at bounding box center [1010, 256] width 64 height 17
click at [995, 286] on li "Принят" at bounding box center [1020, 289] width 109 height 30
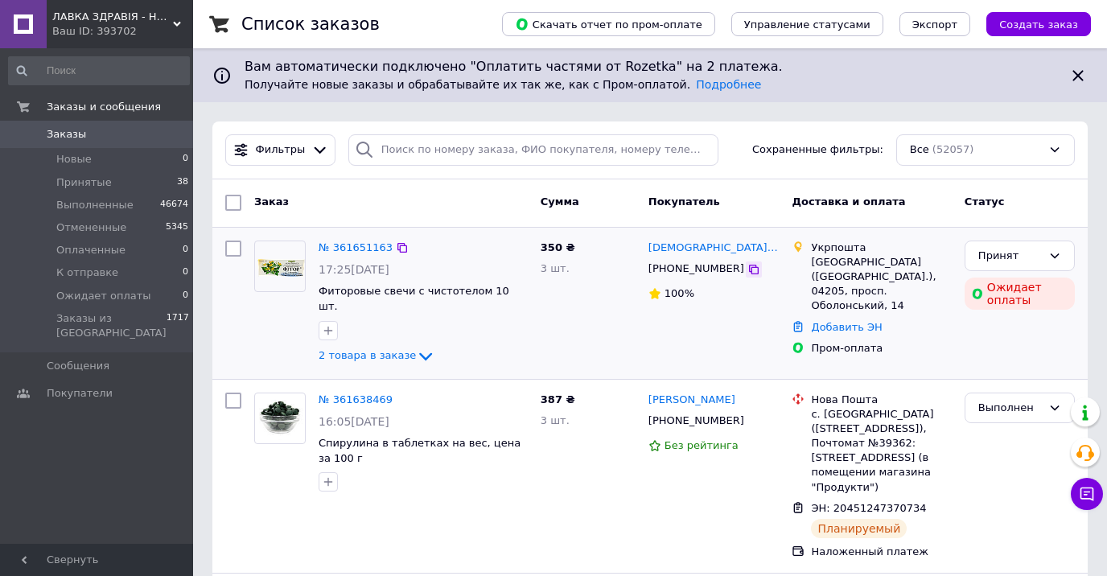
click at [749, 268] on icon at bounding box center [754, 270] width 10 height 10
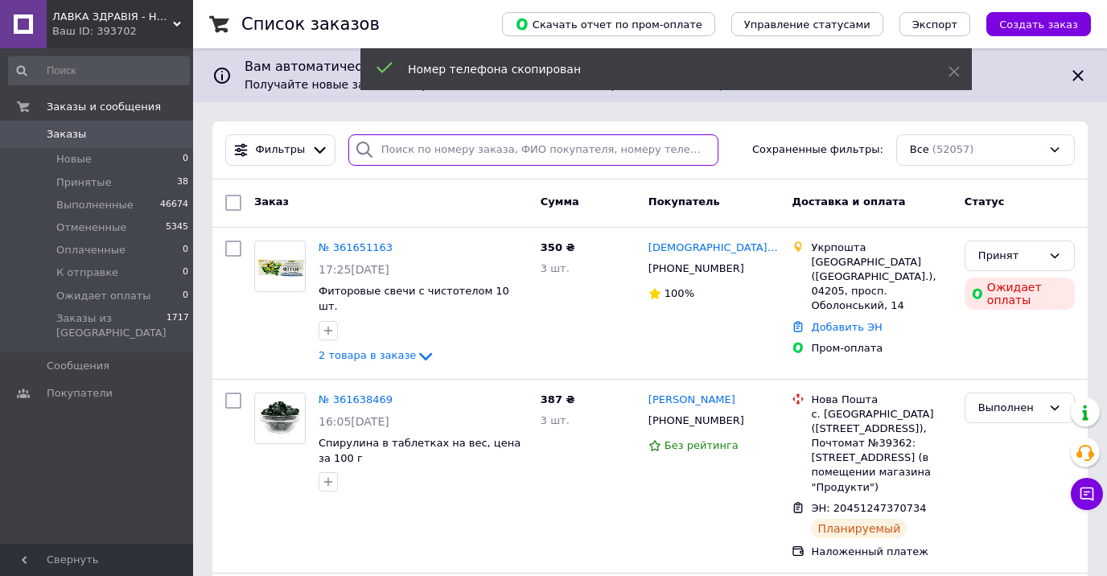
click at [382, 143] on input "search" at bounding box center [533, 149] width 370 height 31
paste input "[PHONE_NUMBER]"
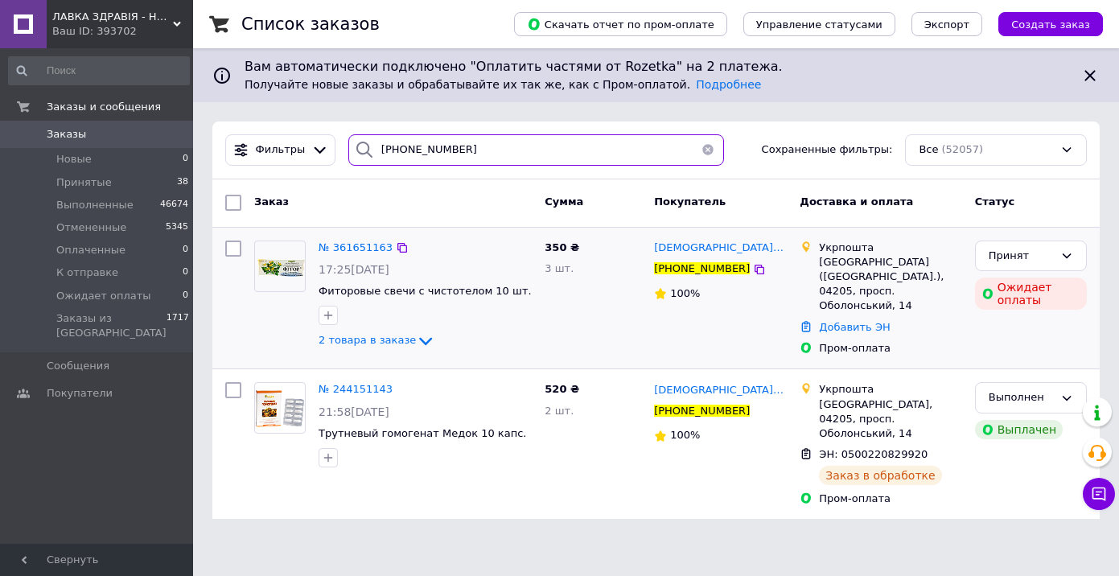
type input "[PHONE_NUMBER]"
click at [271, 266] on img at bounding box center [280, 266] width 50 height 50
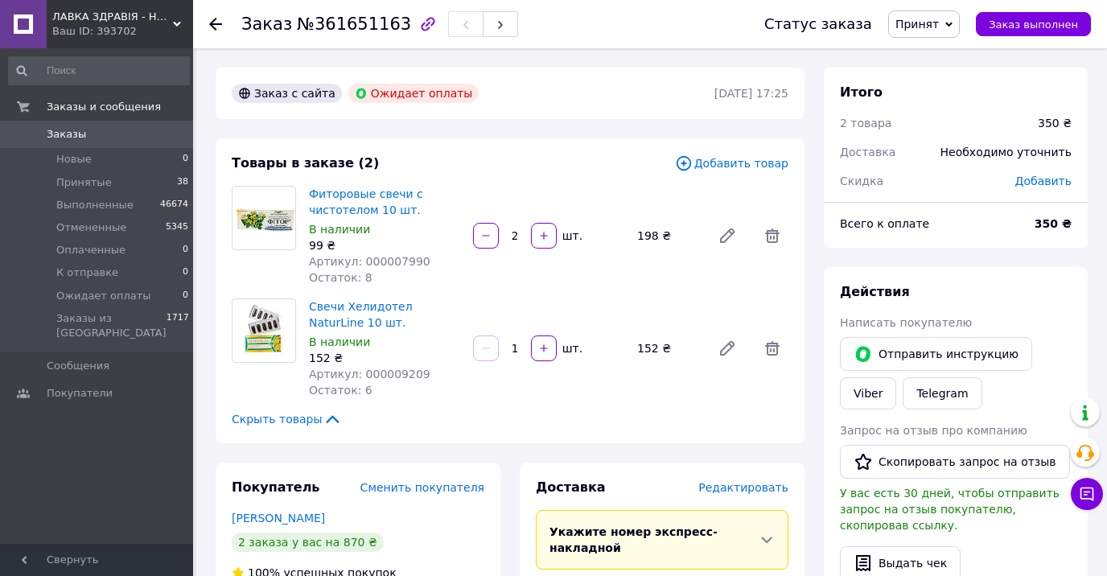
click at [212, 24] on use at bounding box center [215, 24] width 13 height 13
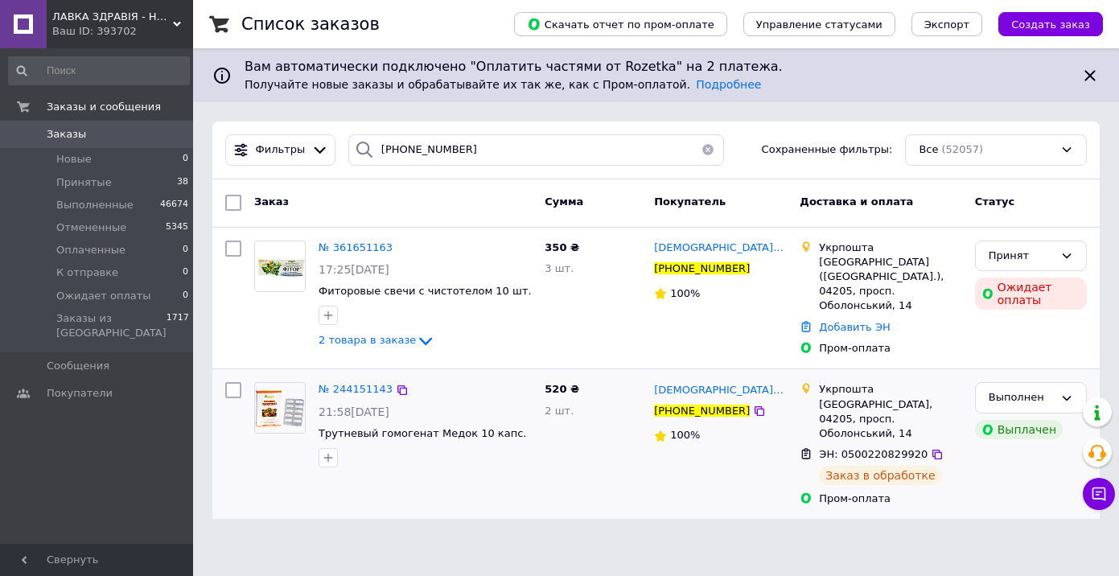
click at [274, 412] on img at bounding box center [280, 408] width 50 height 39
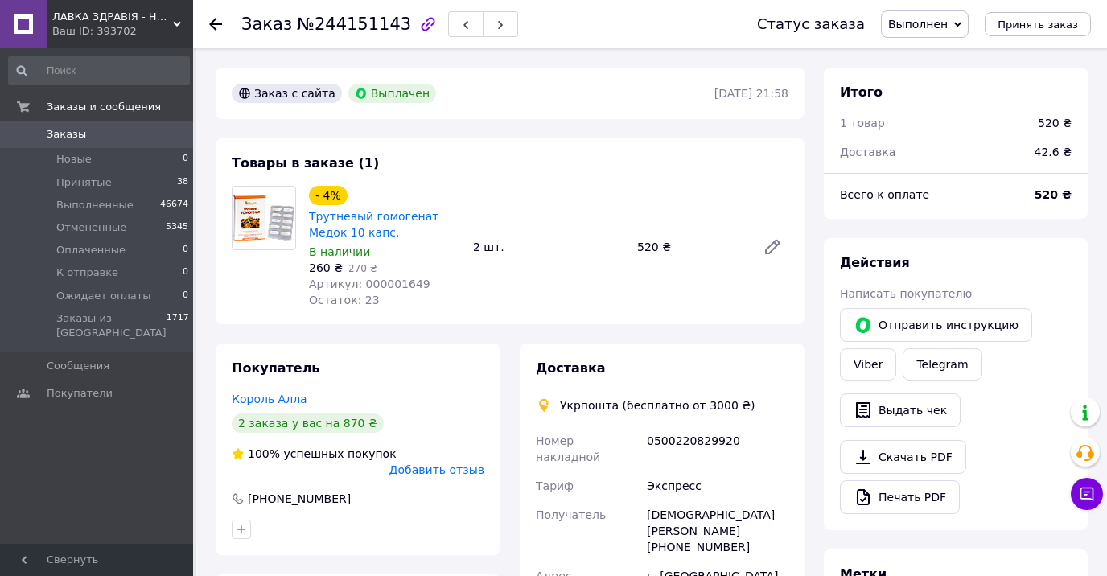
click at [245, 204] on img at bounding box center [264, 217] width 63 height 49
click at [209, 22] on icon at bounding box center [215, 24] width 13 height 13
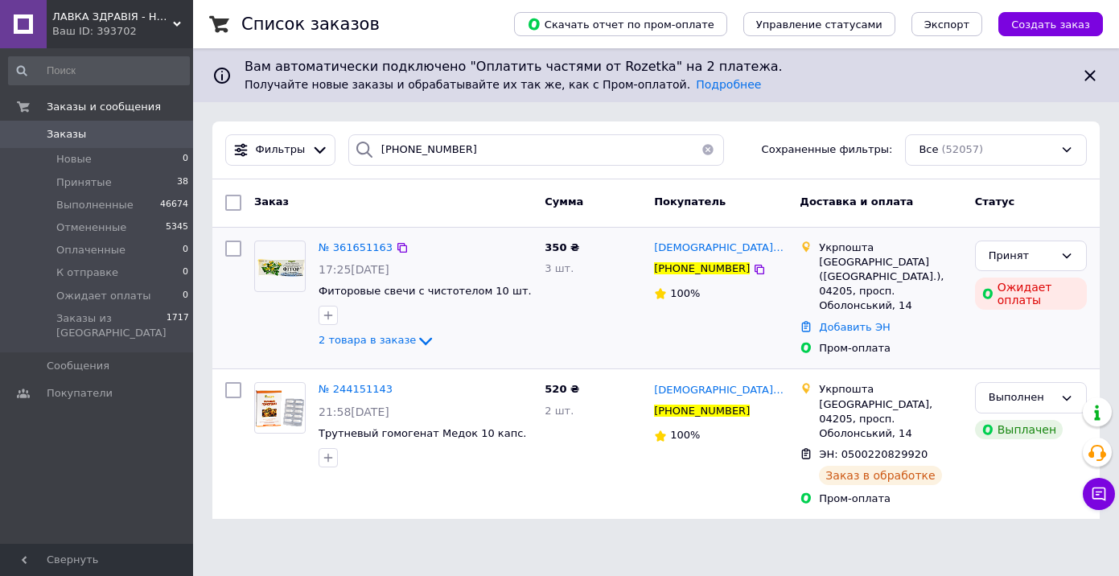
click at [271, 261] on img at bounding box center [280, 266] width 50 height 50
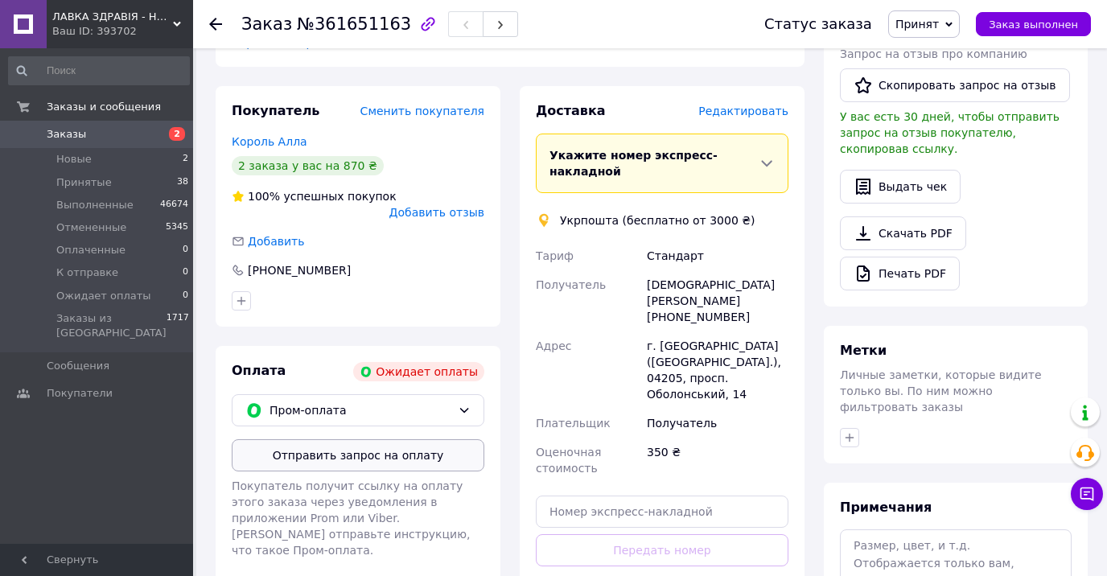
scroll to position [402, 0]
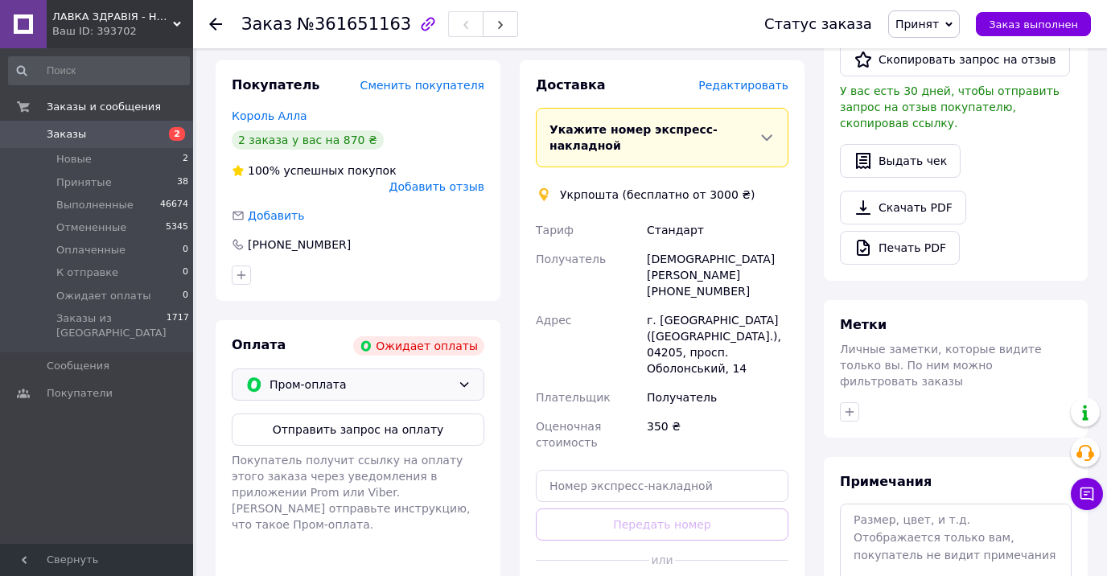
click at [315, 376] on span "Пром-оплата" at bounding box center [361, 385] width 182 height 18
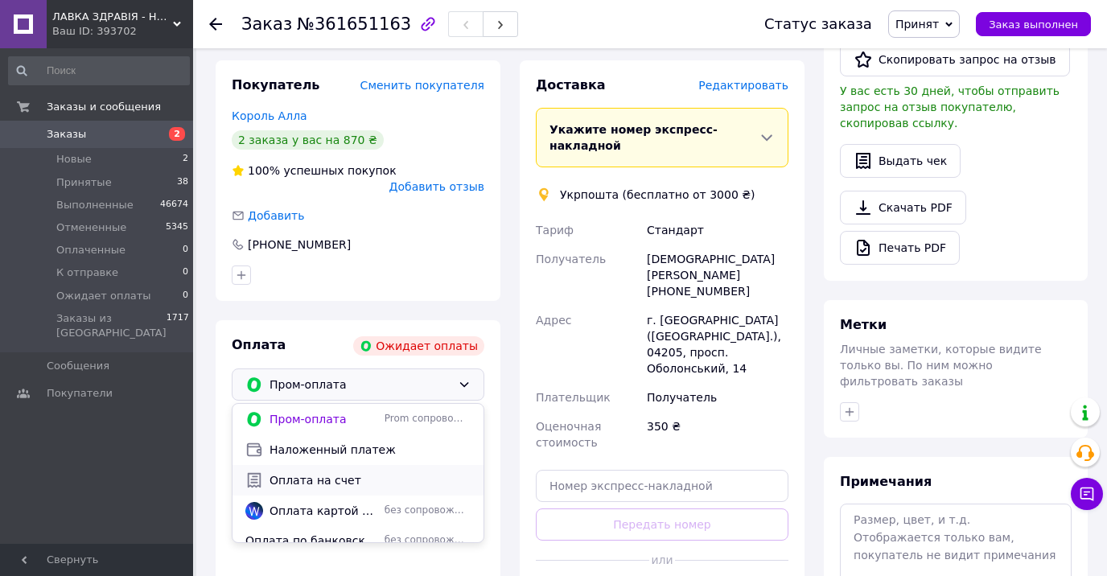
click at [327, 472] on span "Оплата на счет" at bounding box center [370, 480] width 201 height 16
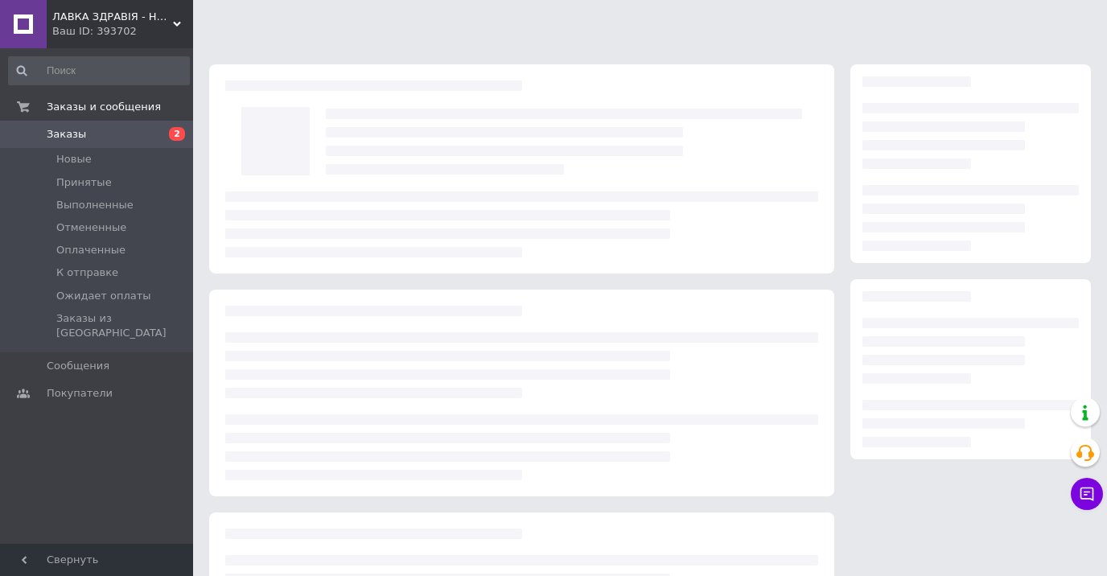
scroll to position [159, 0]
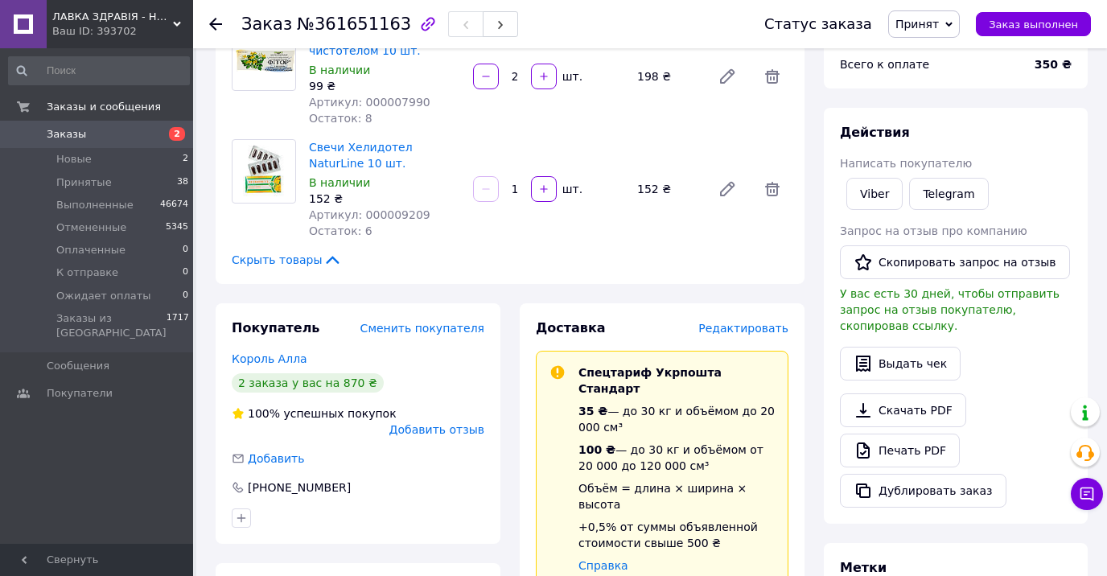
click at [214, 20] on use at bounding box center [215, 24] width 13 height 13
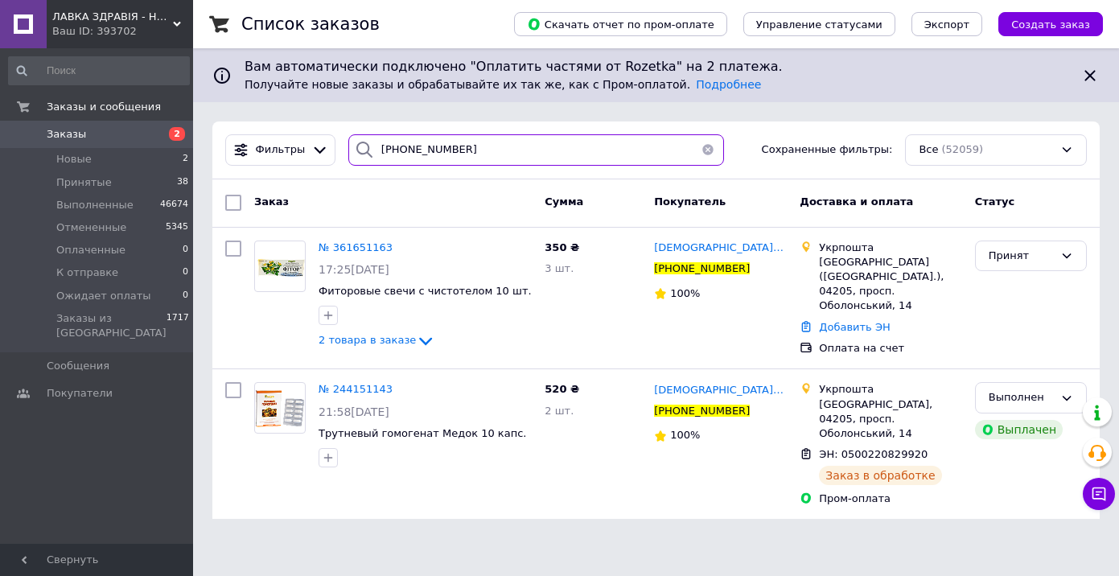
drag, startPoint x: 474, startPoint y: 154, endPoint x: 344, endPoint y: 136, distance: 130.8
click at [348, 136] on div "[PHONE_NUMBER]" at bounding box center [536, 149] width 376 height 31
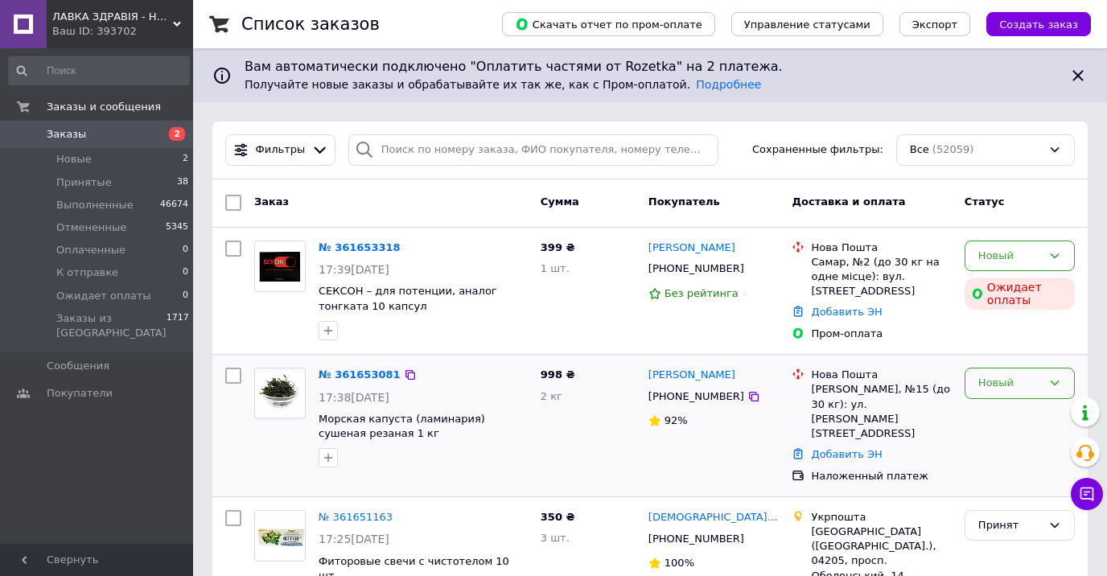
click at [1001, 381] on div "Новый" at bounding box center [1010, 383] width 64 height 17
click at [986, 416] on li "Принят" at bounding box center [1020, 417] width 109 height 30
click at [1002, 258] on div "Новый" at bounding box center [1010, 256] width 64 height 17
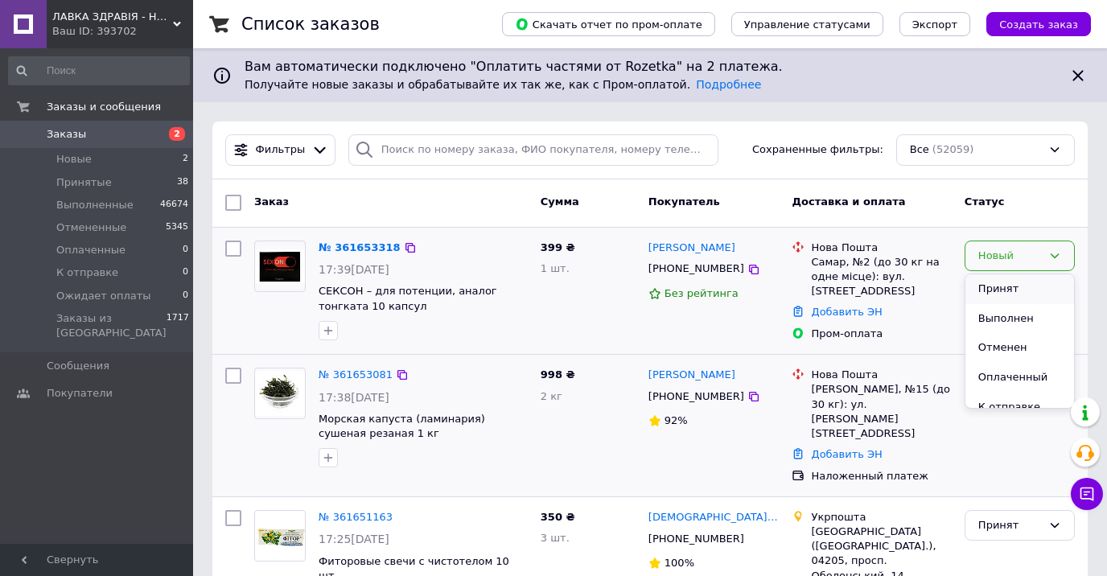
click at [994, 286] on li "Принят" at bounding box center [1020, 289] width 109 height 30
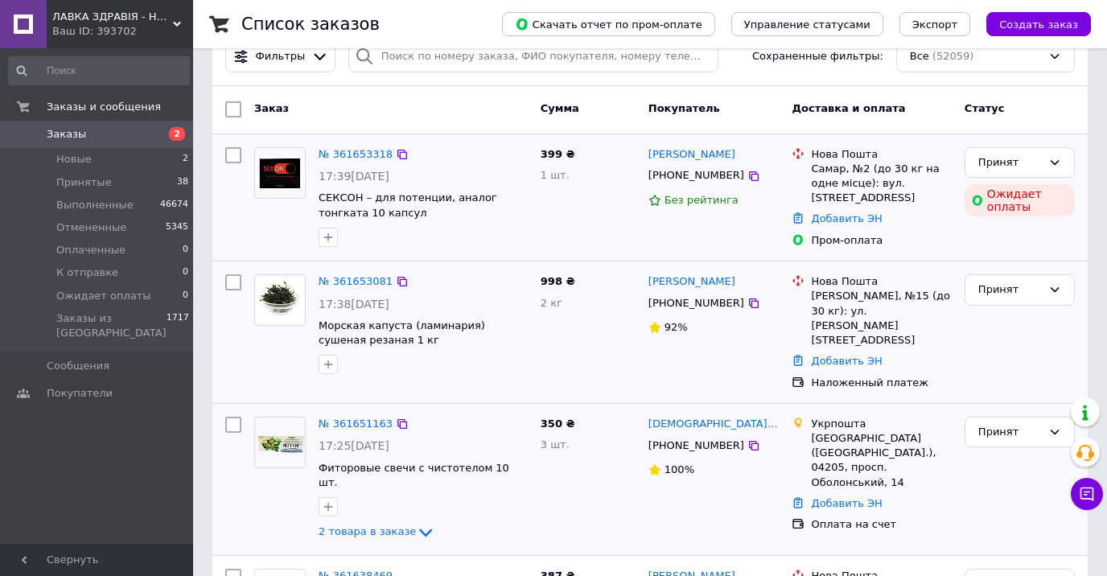
scroll to position [80, 0]
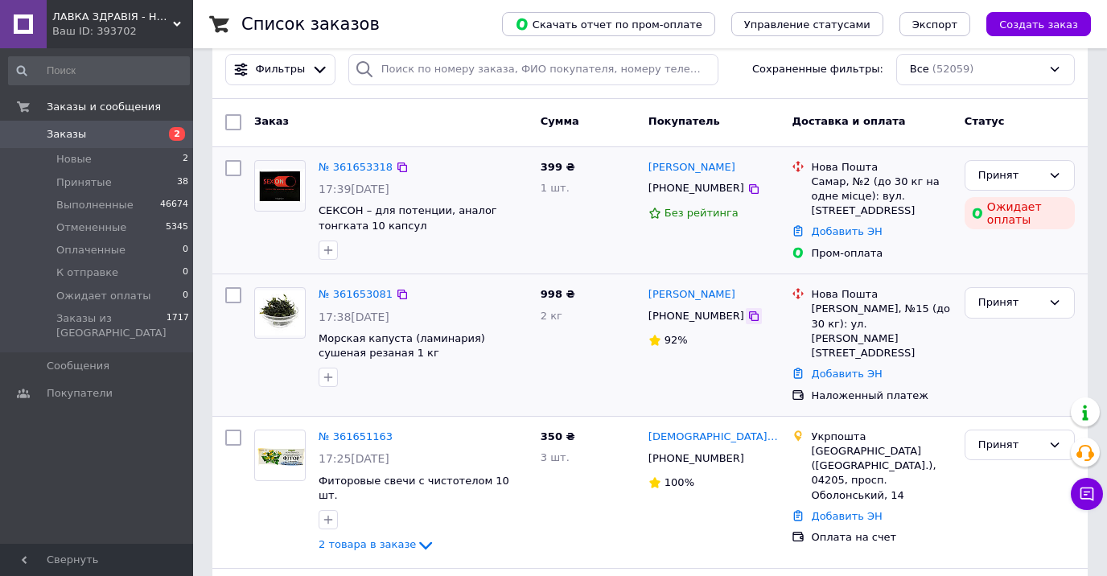
click at [748, 316] on icon at bounding box center [754, 316] width 13 height 13
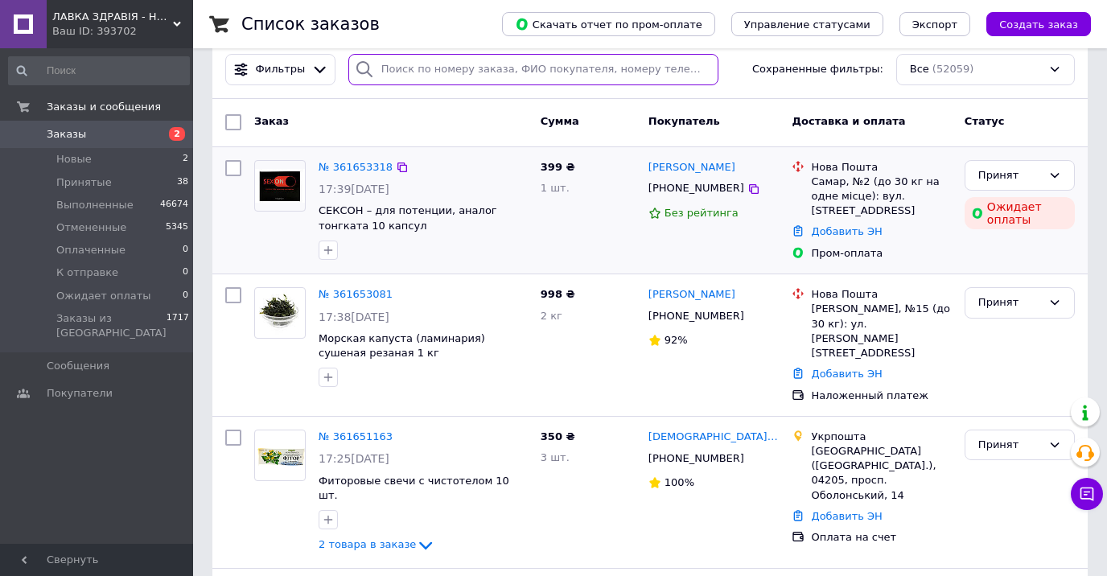
click at [399, 66] on input "search" at bounding box center [533, 69] width 370 height 31
paste input "[PHONE_NUMBER]"
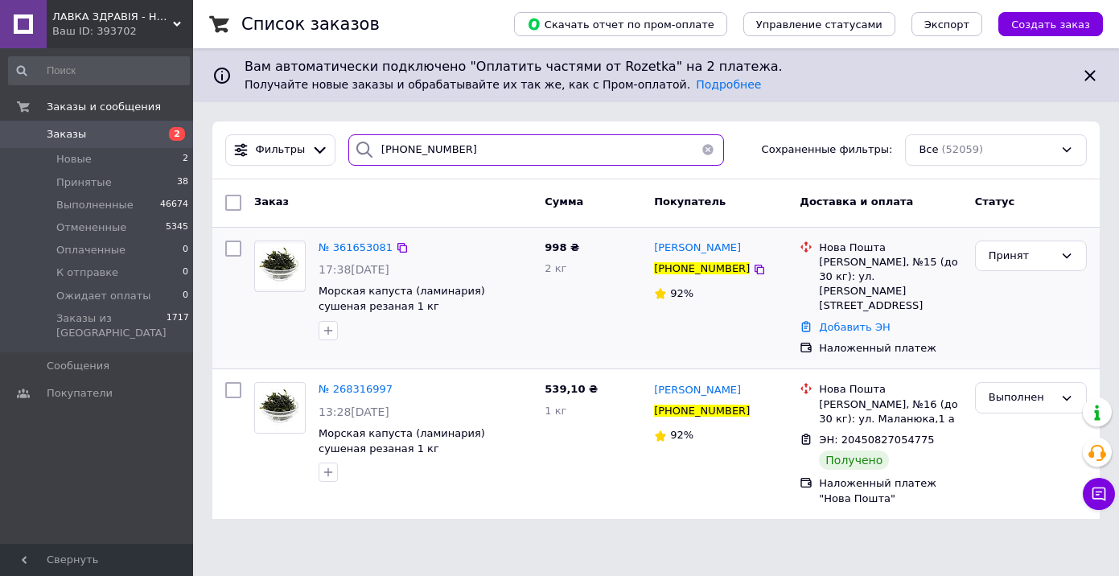
type input "[PHONE_NUMBER]"
click at [277, 263] on img at bounding box center [280, 266] width 50 height 45
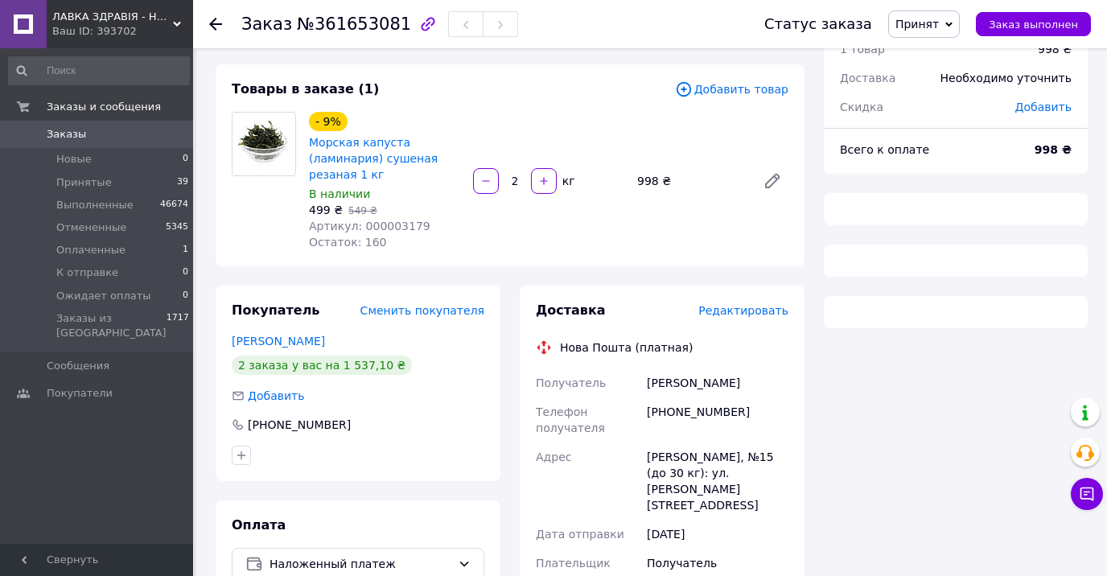
scroll to position [80, 0]
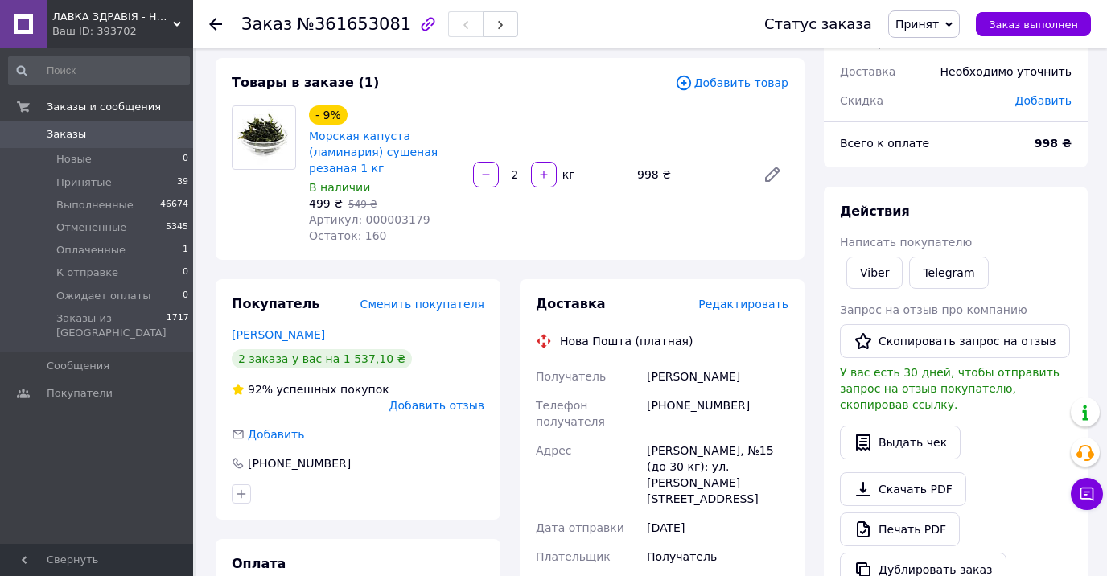
click at [212, 27] on use at bounding box center [215, 24] width 13 height 13
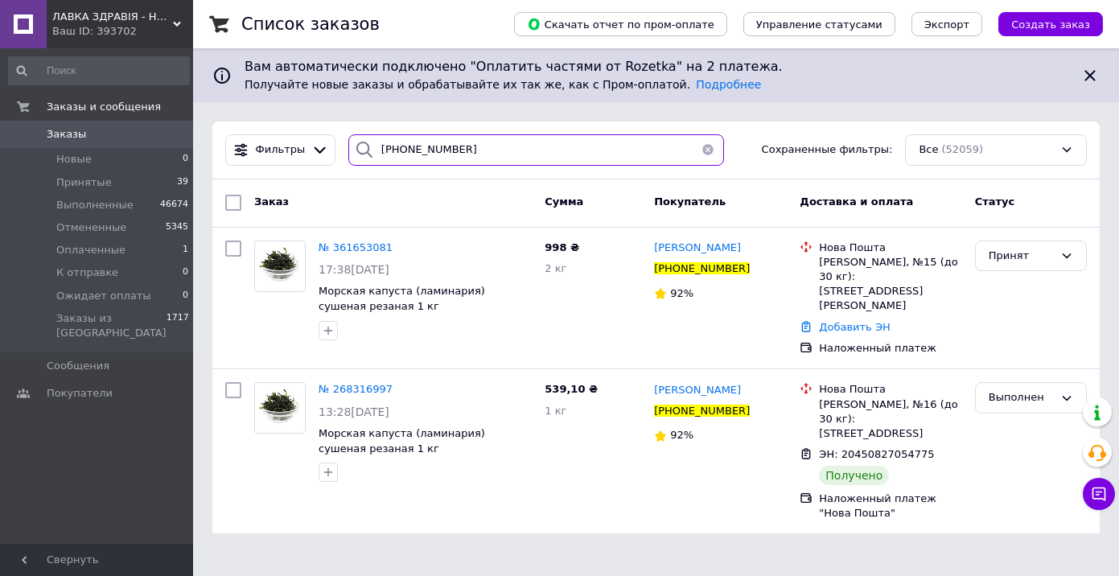
drag, startPoint x: 392, startPoint y: 149, endPoint x: 483, endPoint y: 151, distance: 91.0
click at [483, 151] on input "[PHONE_NUMBER]" at bounding box center [536, 149] width 376 height 31
click at [477, 142] on input "[PHONE_NUMBER]" at bounding box center [536, 149] width 376 height 31
drag, startPoint x: 512, startPoint y: 147, endPoint x: 348, endPoint y: 146, distance: 163.4
click at [348, 146] on div "[PHONE_NUMBER]" at bounding box center [536, 149] width 376 height 31
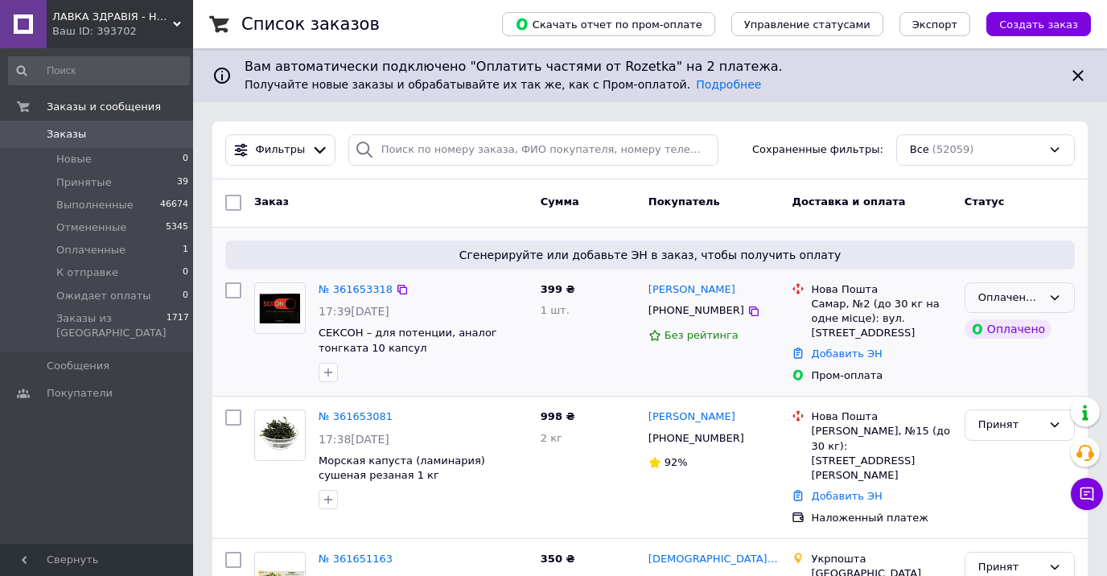
click at [1000, 297] on div "Оплаченный" at bounding box center [1010, 298] width 64 height 17
click at [999, 332] on li "Принят" at bounding box center [1020, 331] width 109 height 30
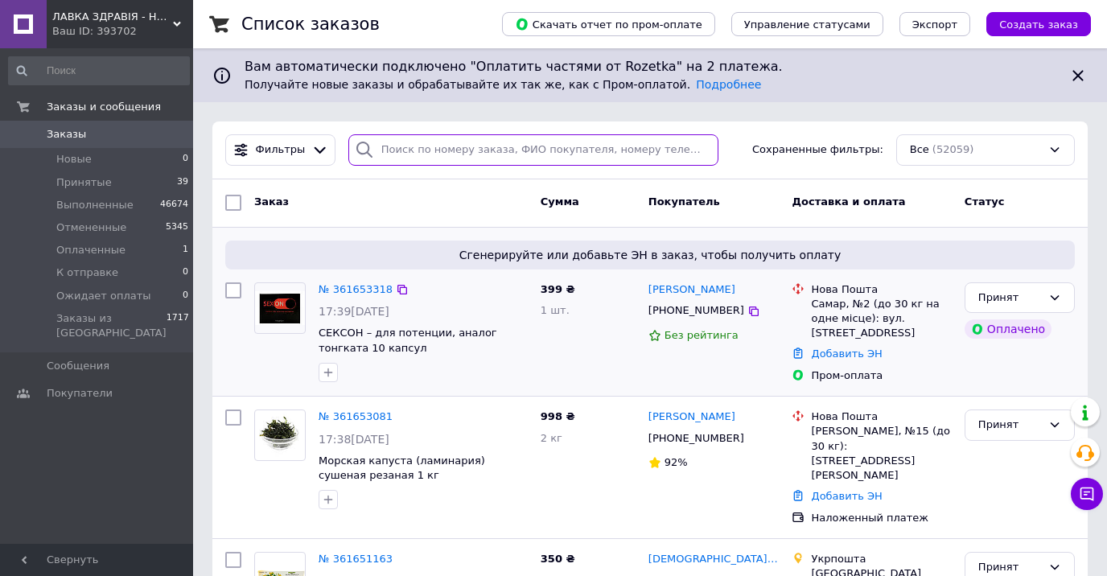
click at [406, 150] on input "search" at bounding box center [533, 149] width 370 height 31
paste input "0931168335"
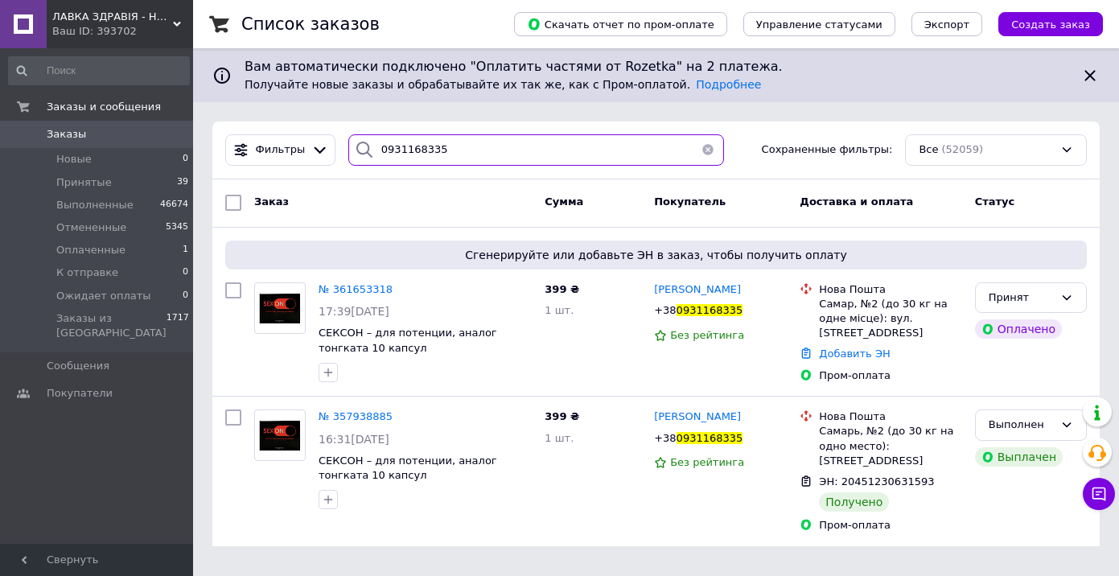
type input "0931168335"
drag, startPoint x: 446, startPoint y: 150, endPoint x: 344, endPoint y: 145, distance: 101.5
click at [348, 145] on div "0931168335" at bounding box center [536, 149] width 376 height 31
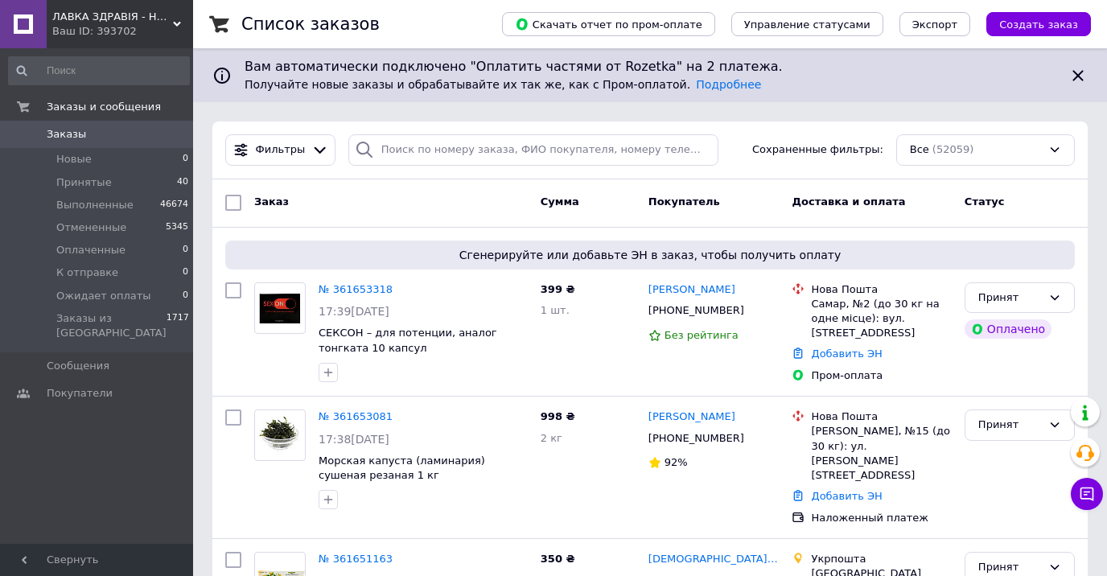
click at [175, 23] on use at bounding box center [177, 24] width 8 height 5
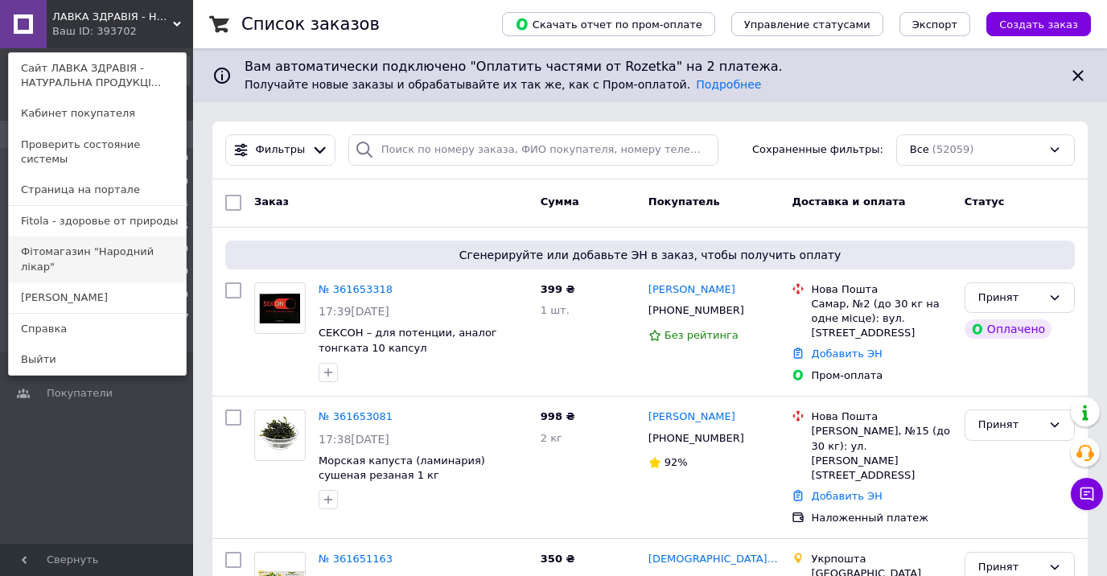
click at [109, 239] on link "Фітомагазин "Народний лікар"" at bounding box center [97, 259] width 177 height 45
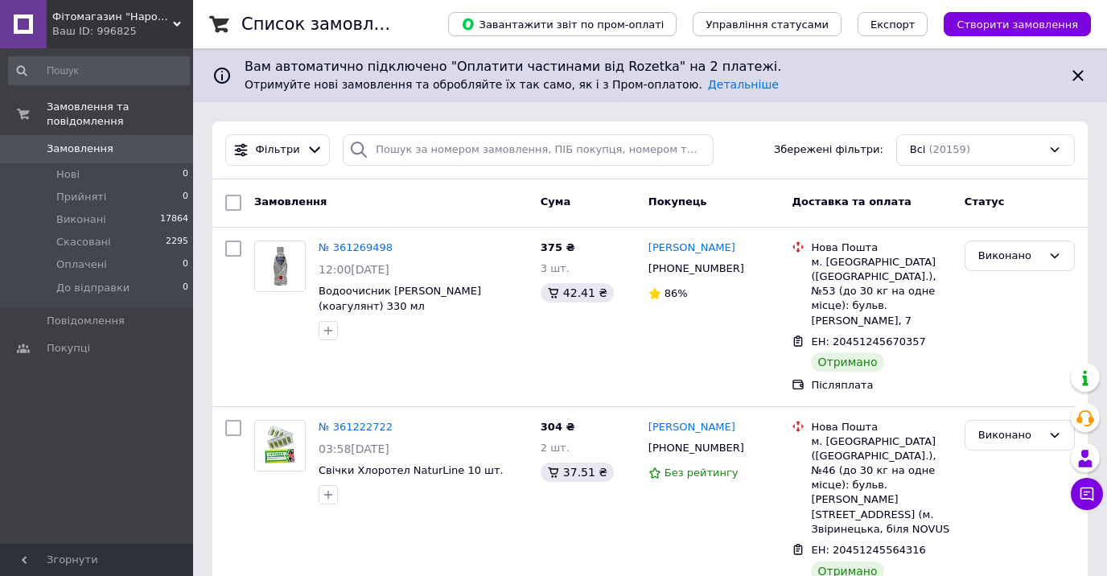
click at [180, 23] on use at bounding box center [177, 24] width 8 height 5
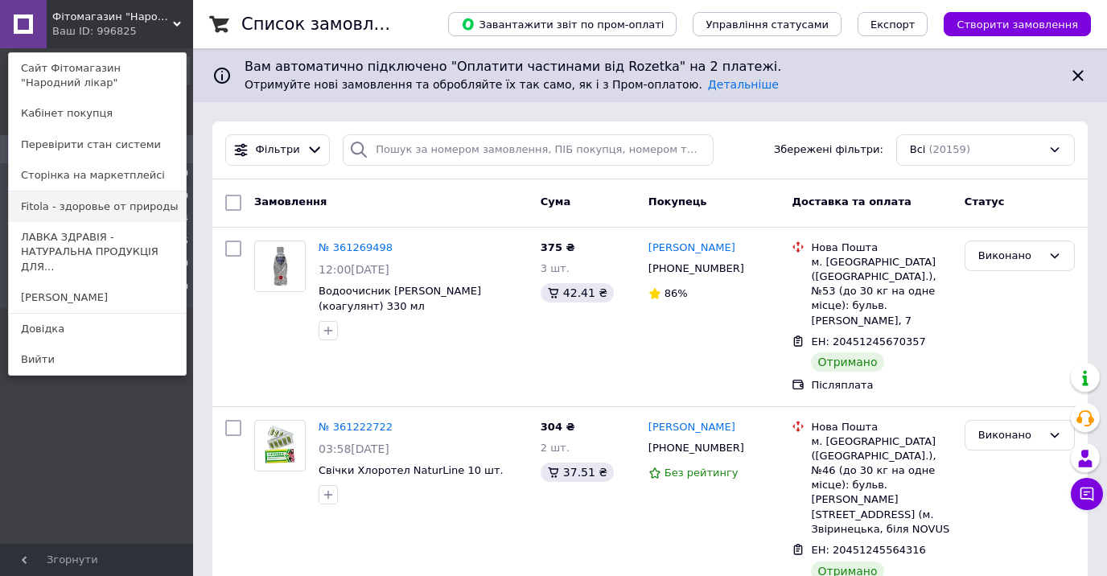
click at [101, 214] on link "Fitola - здоровье от природы" at bounding box center [97, 207] width 177 height 31
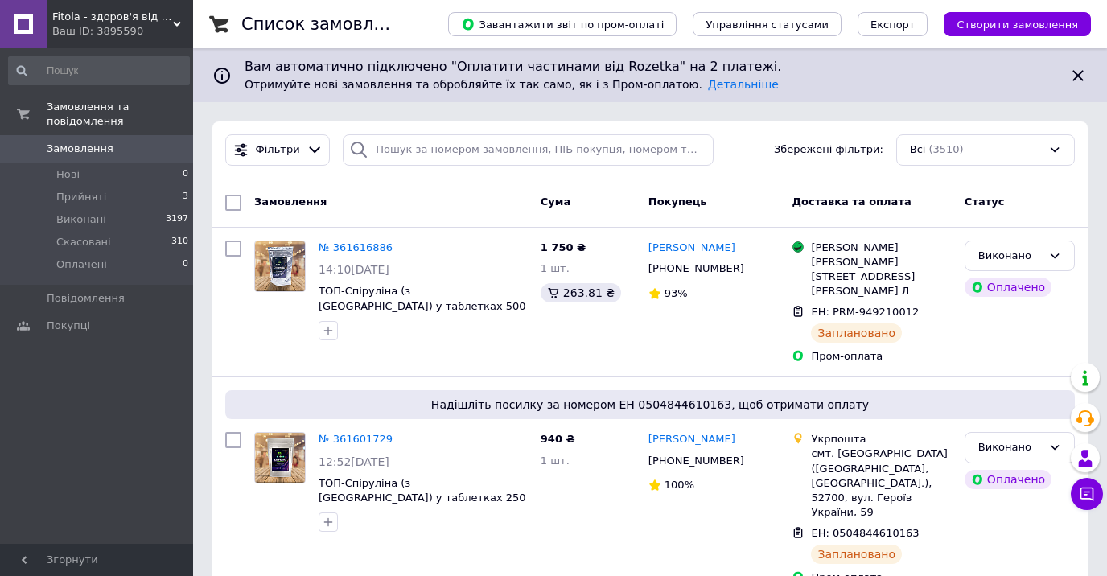
click at [176, 24] on use at bounding box center [177, 24] width 8 height 5
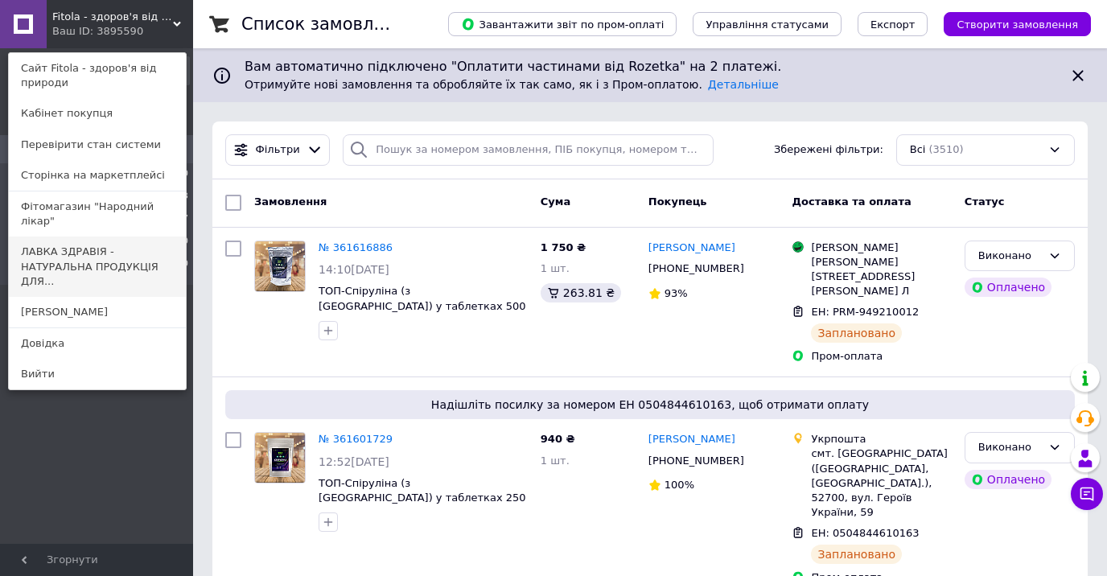
click at [101, 248] on link "ЛАВКА ЗДРАВІЯ - НАТУРАЛЬНА ПРОДУКЦІЯ ДЛЯ..." at bounding box center [97, 267] width 177 height 60
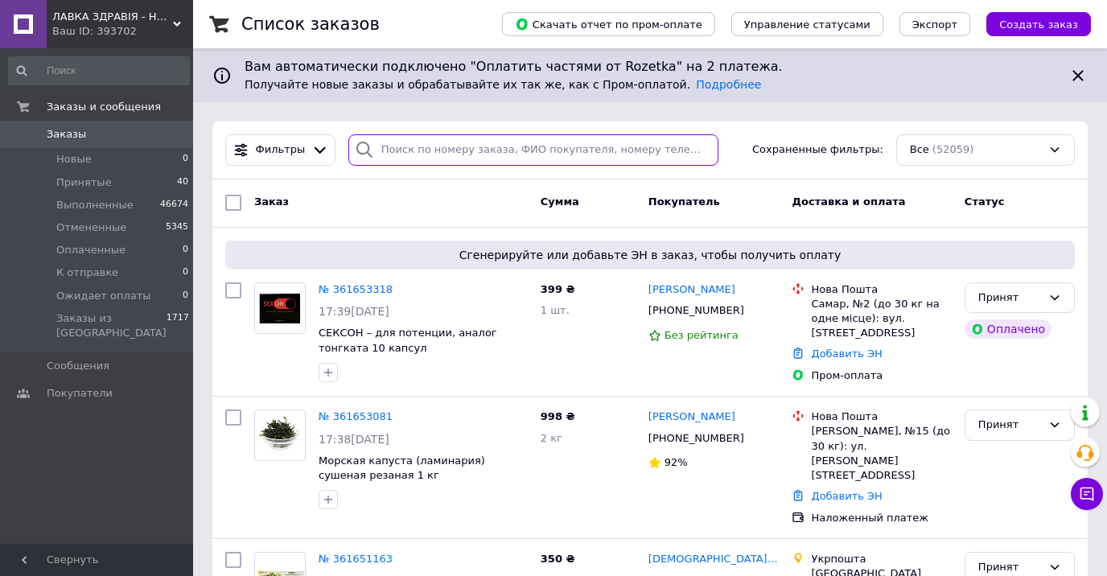
click at [399, 146] on input "search" at bounding box center [533, 149] width 370 height 31
paste input "0994877508"
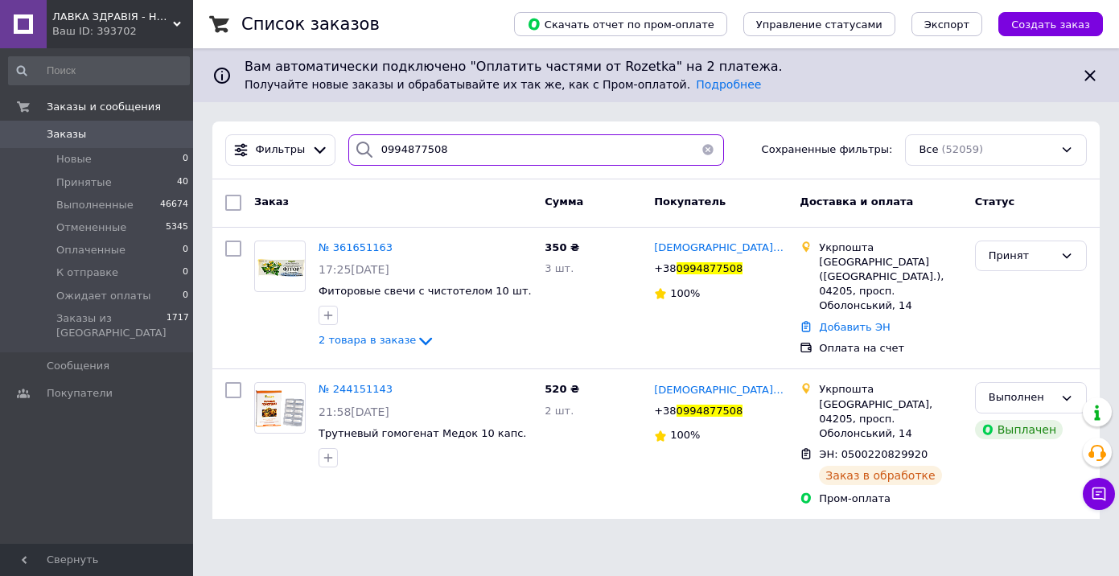
type input "0994877508"
drag, startPoint x: 446, startPoint y: 142, endPoint x: 315, endPoint y: 142, distance: 131.2
click at [315, 142] on div "Фильтры 0994877508 Сохраненные фильтры: Все (52059)" at bounding box center [656, 149] width 875 height 31
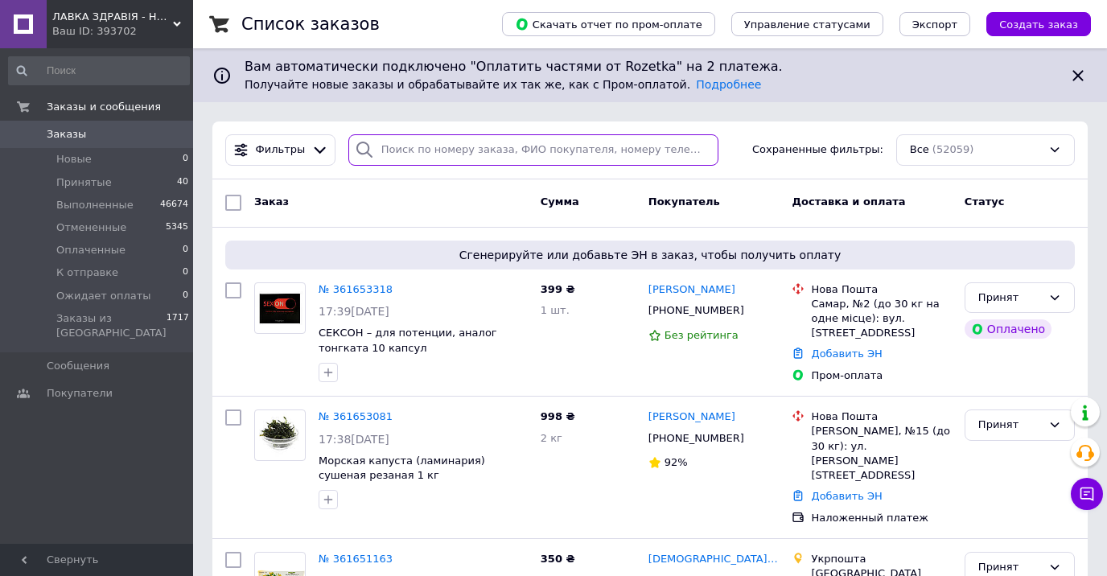
click at [402, 150] on input "search" at bounding box center [533, 149] width 370 height 31
paste input "0634615358"
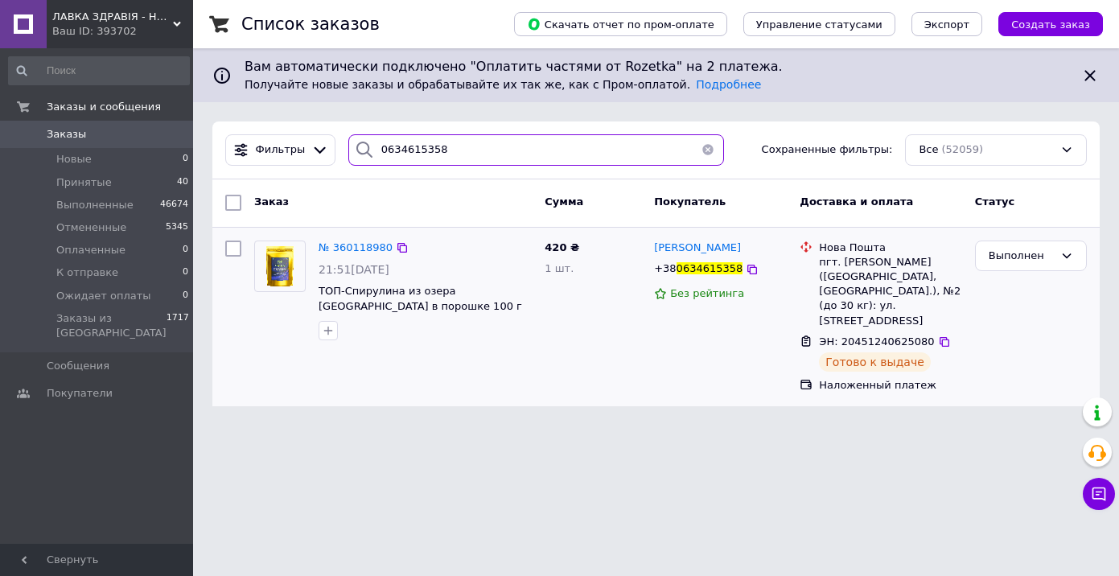
type input "0634615358"
click at [288, 268] on img at bounding box center [280, 266] width 50 height 50
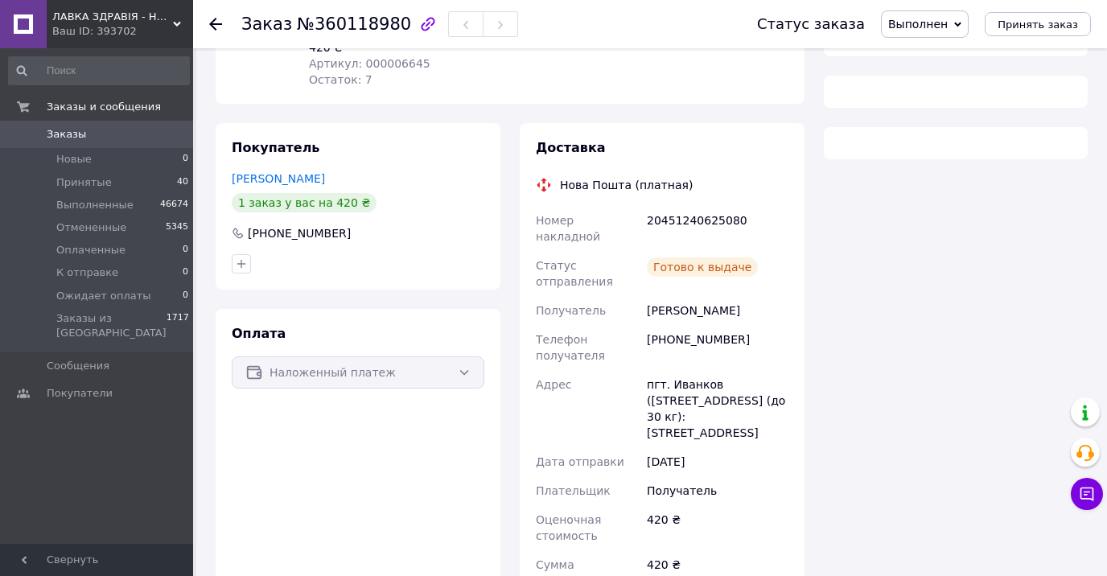
scroll to position [241, 0]
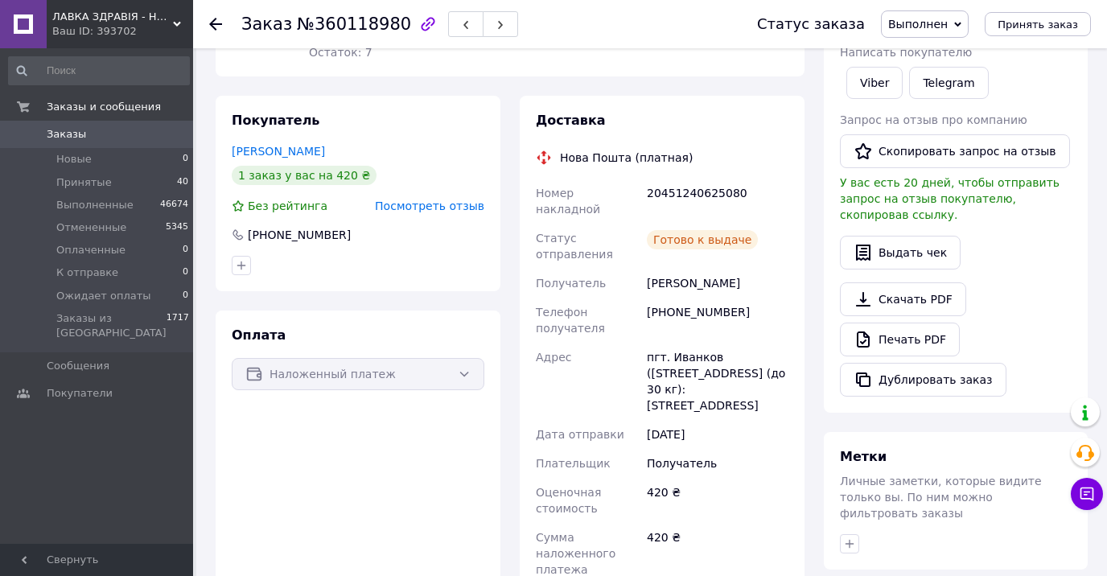
click at [421, 200] on span "Посмотреть отзыв" at bounding box center [429, 206] width 109 height 13
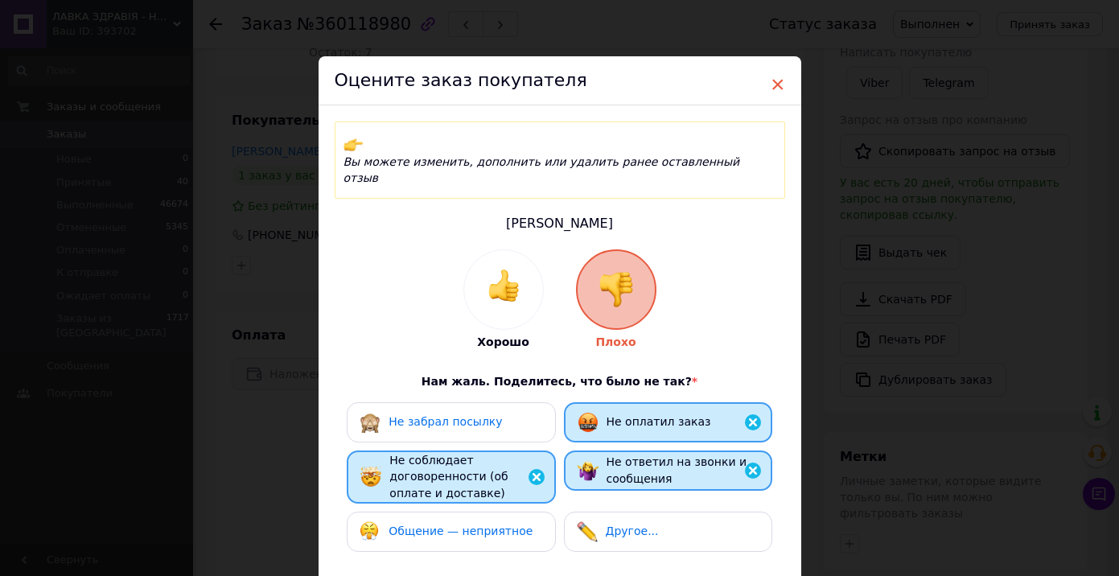
click at [778, 86] on span "×" at bounding box center [778, 84] width 14 height 27
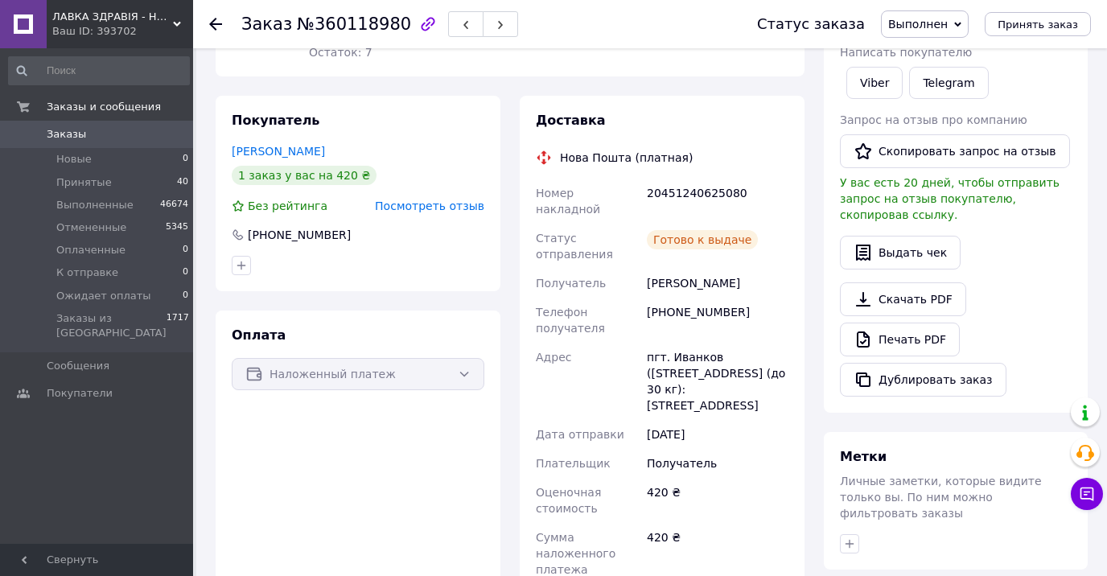
click at [210, 26] on icon at bounding box center [215, 24] width 13 height 13
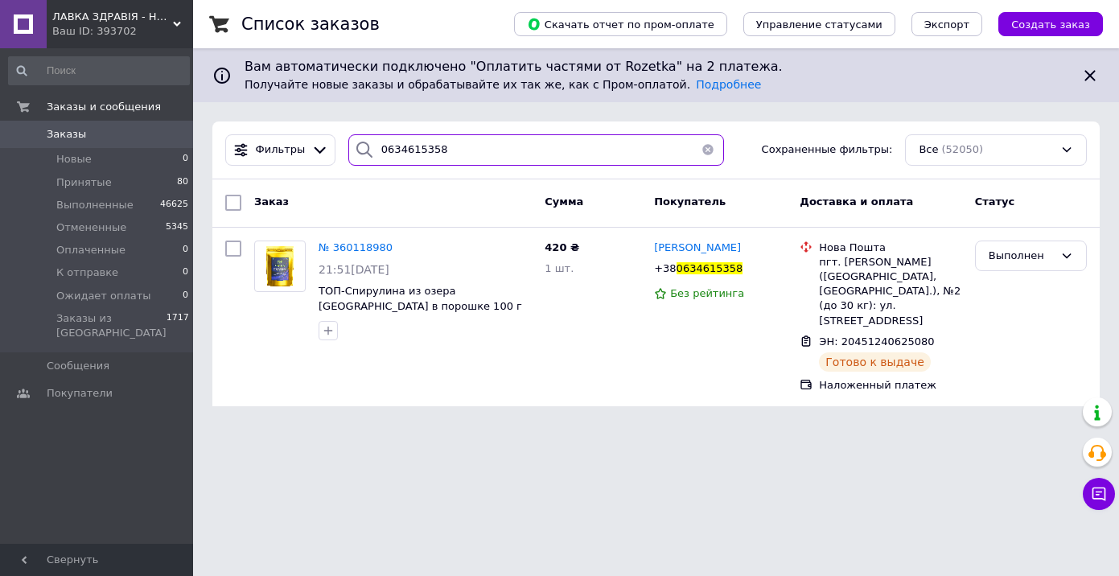
drag, startPoint x: 442, startPoint y: 153, endPoint x: 328, endPoint y: 148, distance: 113.6
click at [328, 148] on div "Фильтры 0634615358 Сохраненные фильтры: Все (52050)" at bounding box center [656, 149] width 875 height 31
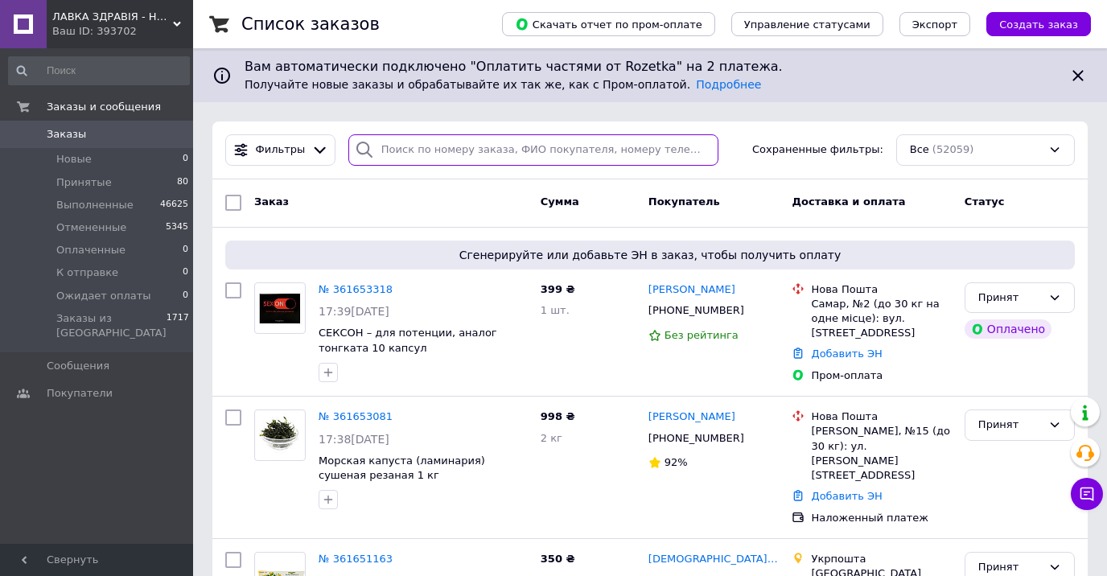
click at [384, 150] on input "search" at bounding box center [533, 149] width 370 height 31
paste input "0932726492"
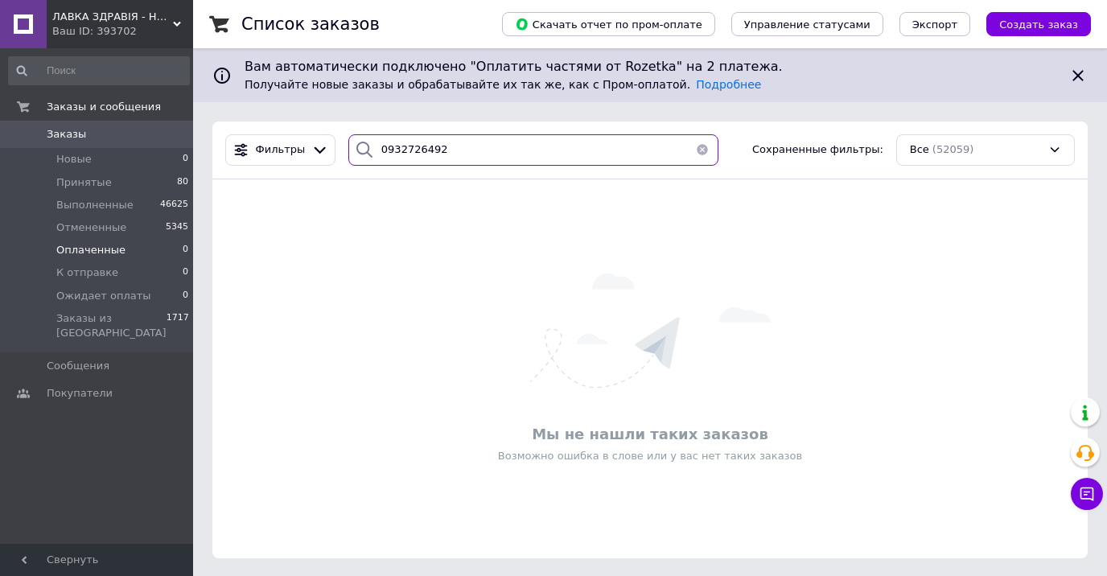
type input "0932726492"
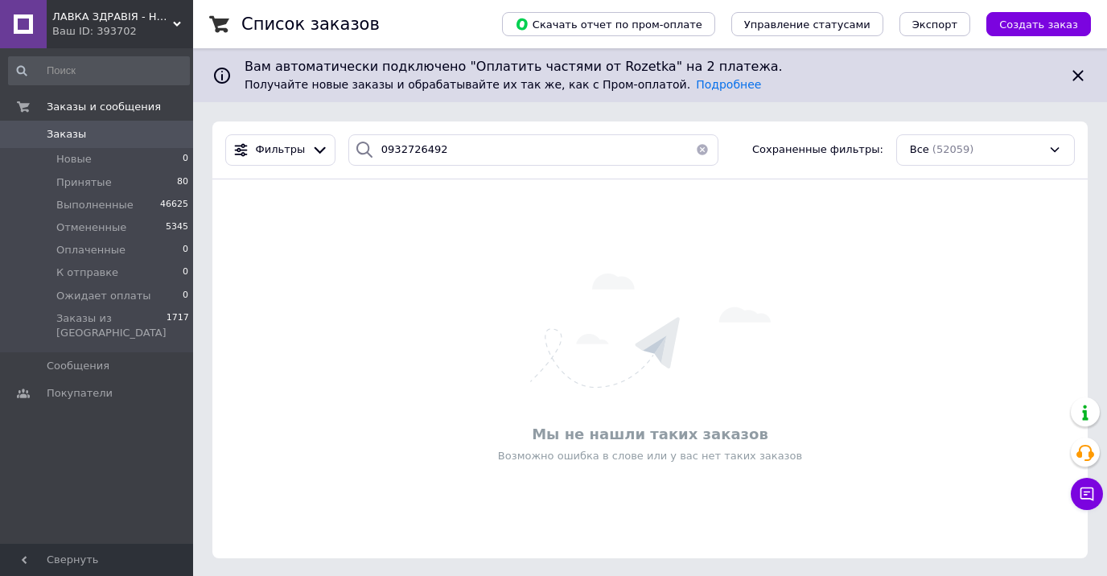
click at [180, 24] on icon at bounding box center [177, 24] width 8 height 8
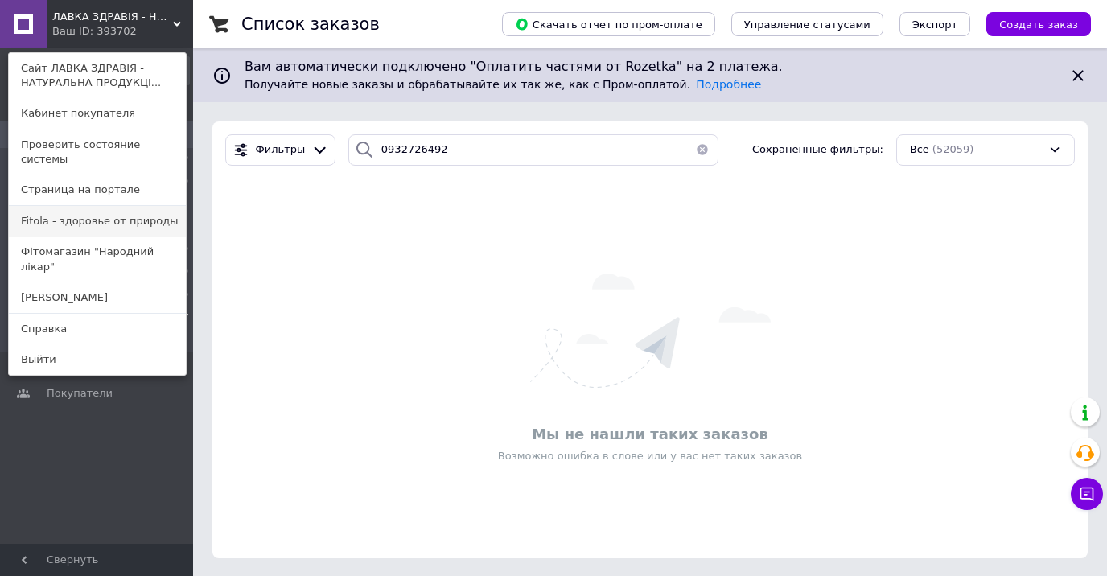
click at [104, 206] on link "Fitola - здоровье от природы" at bounding box center [97, 221] width 177 height 31
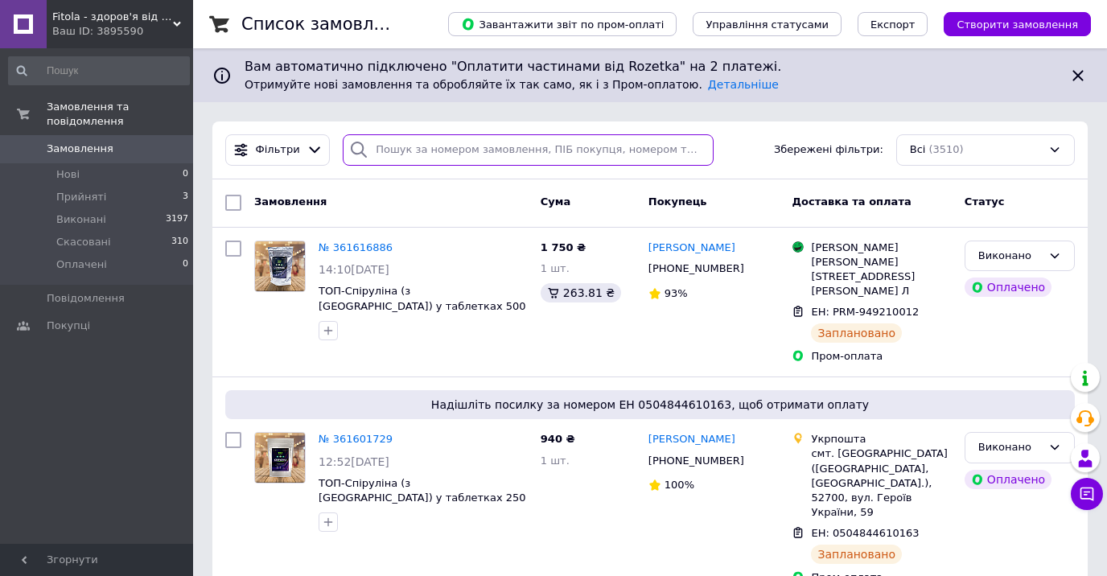
click at [428, 150] on input "search" at bounding box center [528, 149] width 370 height 31
paste input "0932726492"
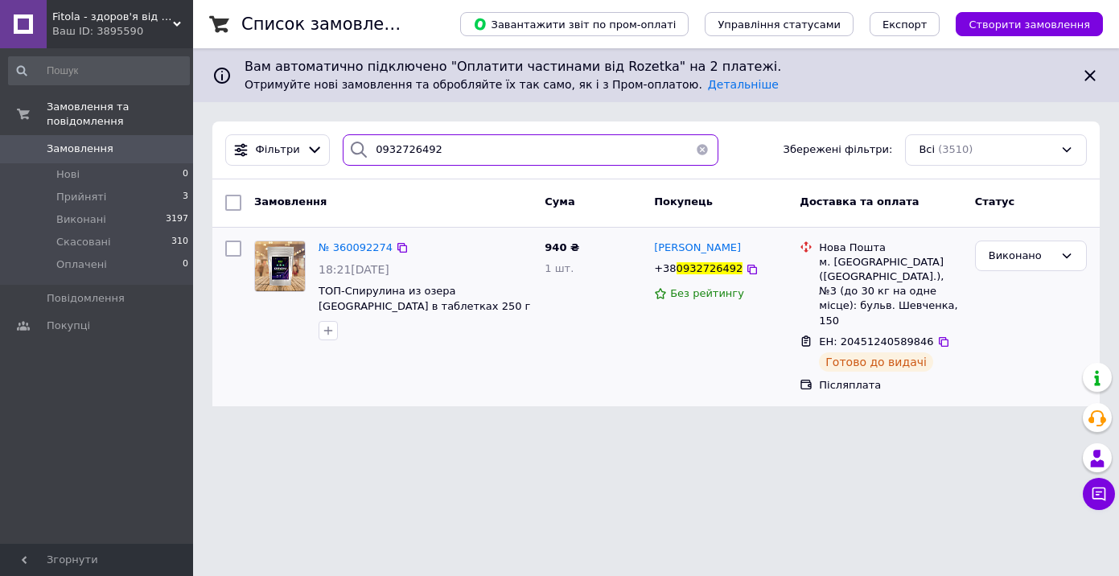
type input "0932726492"
click at [287, 277] on img at bounding box center [280, 266] width 50 height 50
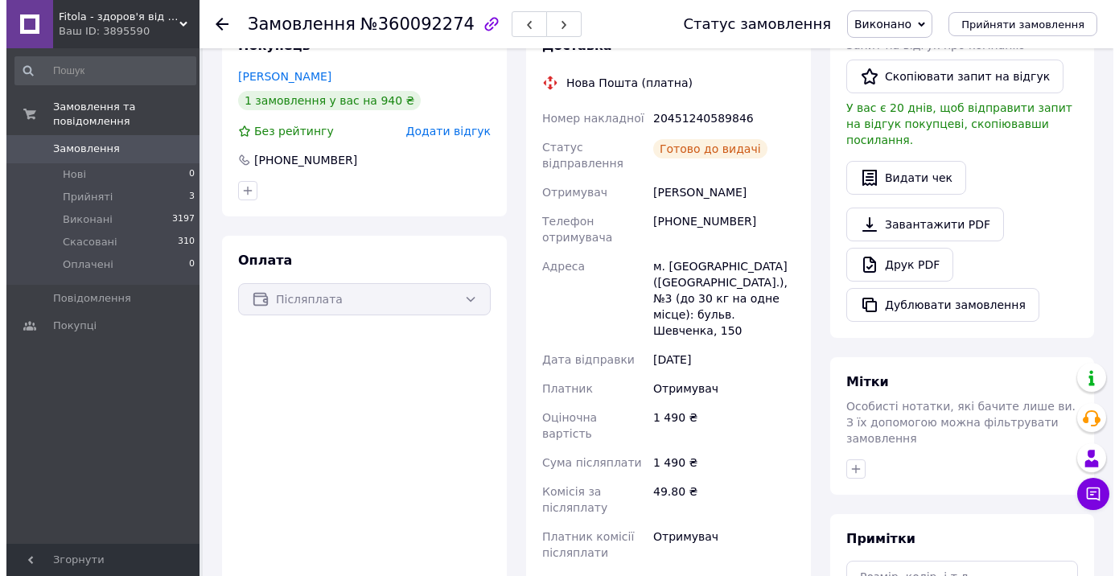
scroll to position [322, 0]
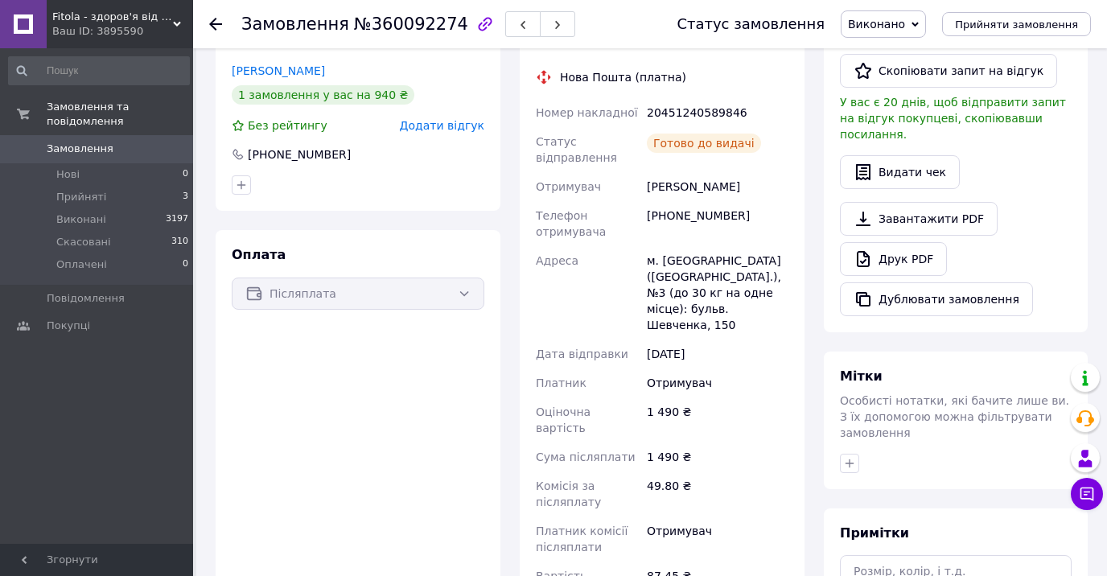
click at [439, 119] on span "Додати відгук" at bounding box center [442, 125] width 84 height 13
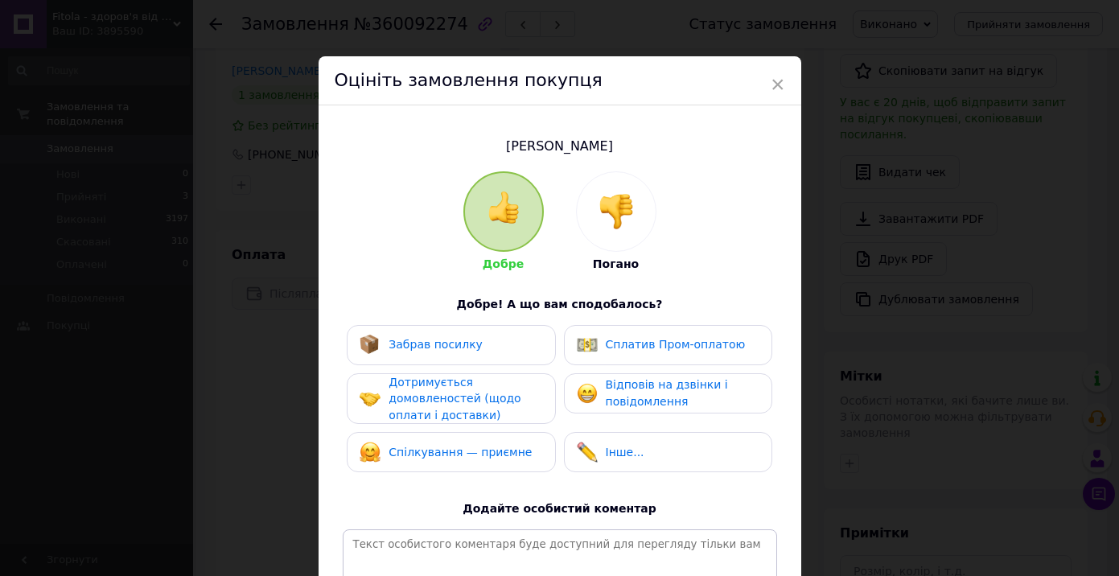
click at [600, 212] on img at bounding box center [616, 211] width 35 height 35
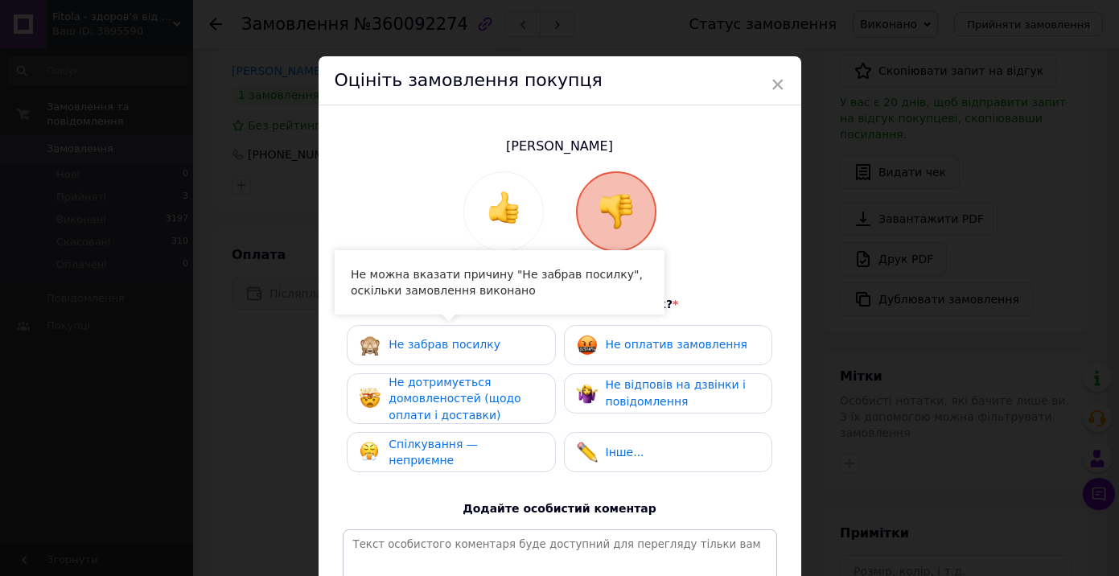
click at [435, 345] on span "Не забрав посилку" at bounding box center [445, 344] width 112 height 13
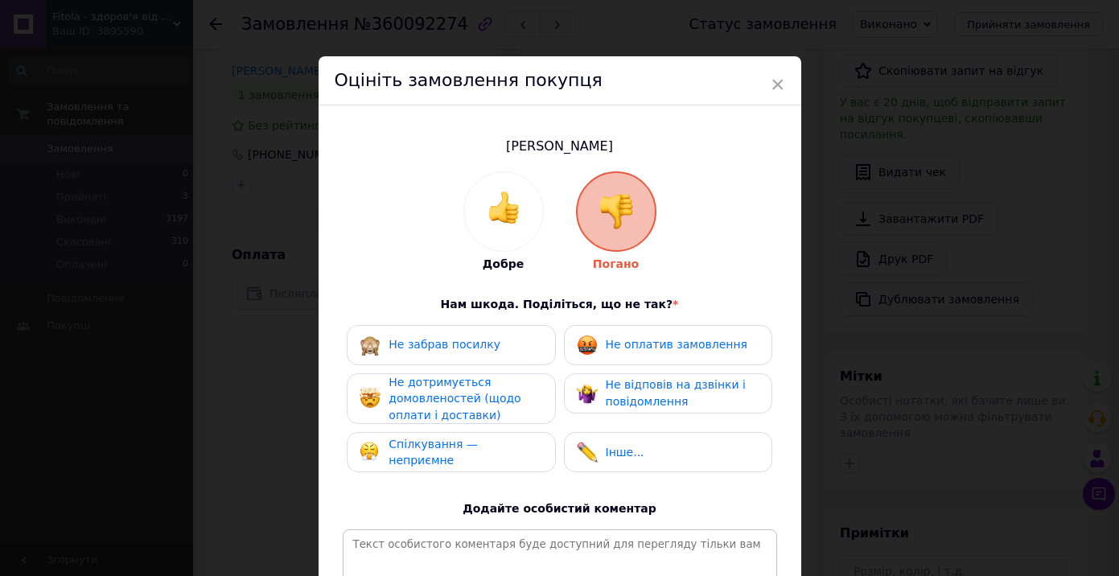
click at [645, 351] on span "Не оплатив замовлення" at bounding box center [677, 344] width 142 height 13
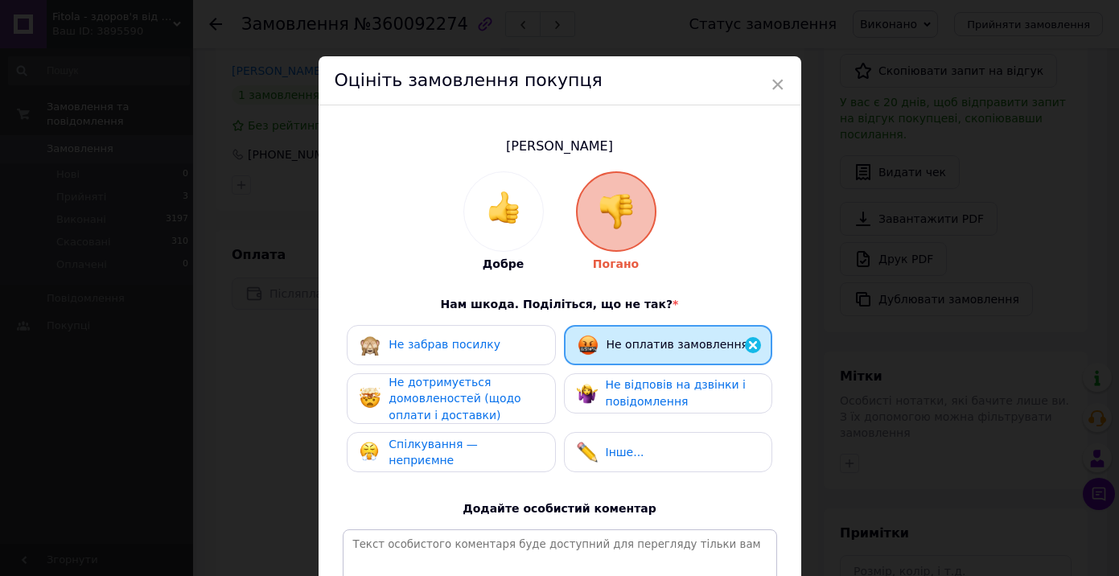
click at [499, 404] on span "Не дотримується домовленостей (щодо оплати і доставки)" at bounding box center [455, 399] width 132 height 46
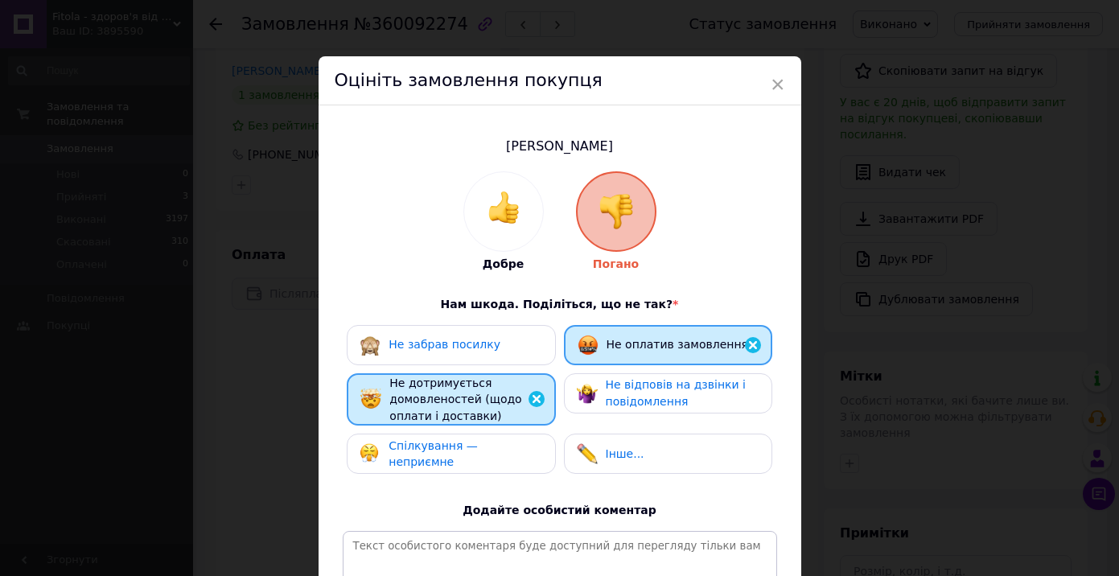
click at [672, 396] on span "Не відповів на дзвінки і повідомлення" at bounding box center [676, 393] width 140 height 30
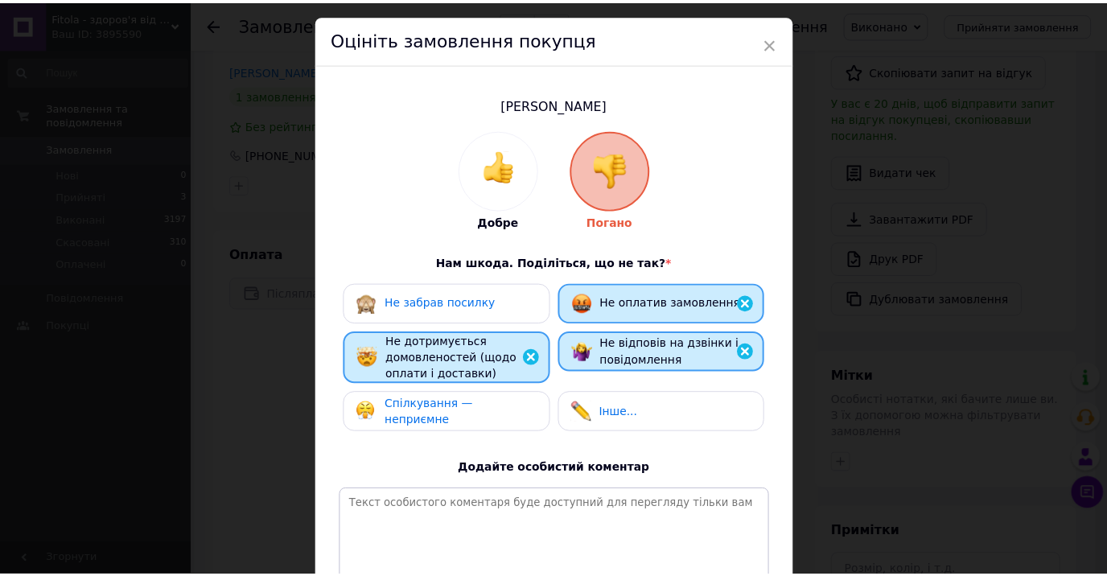
scroll to position [216, 0]
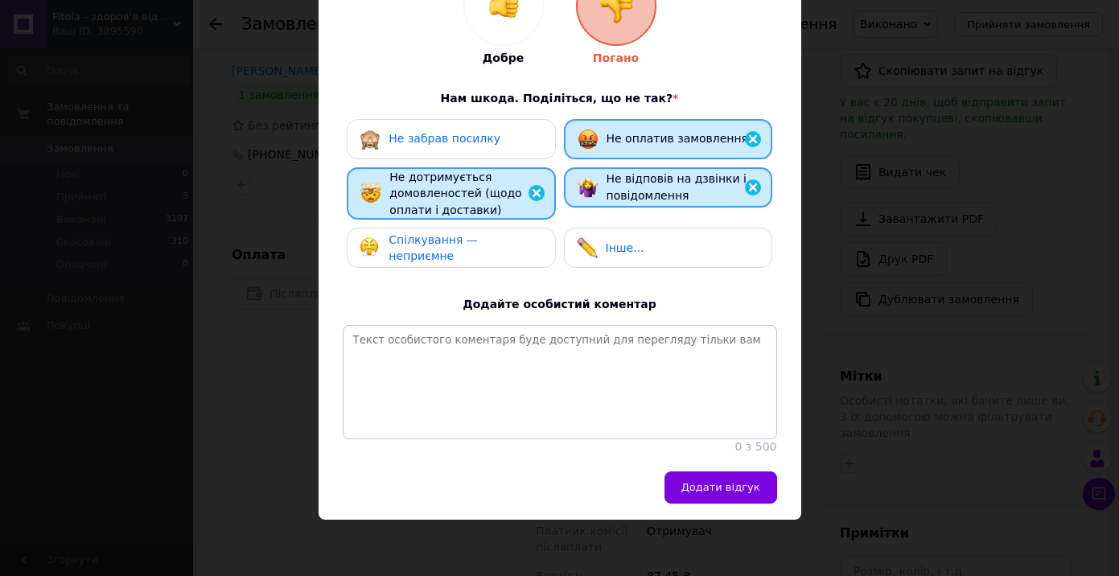
click at [623, 132] on span "Не оплатив замовлення" at bounding box center [678, 138] width 142 height 13
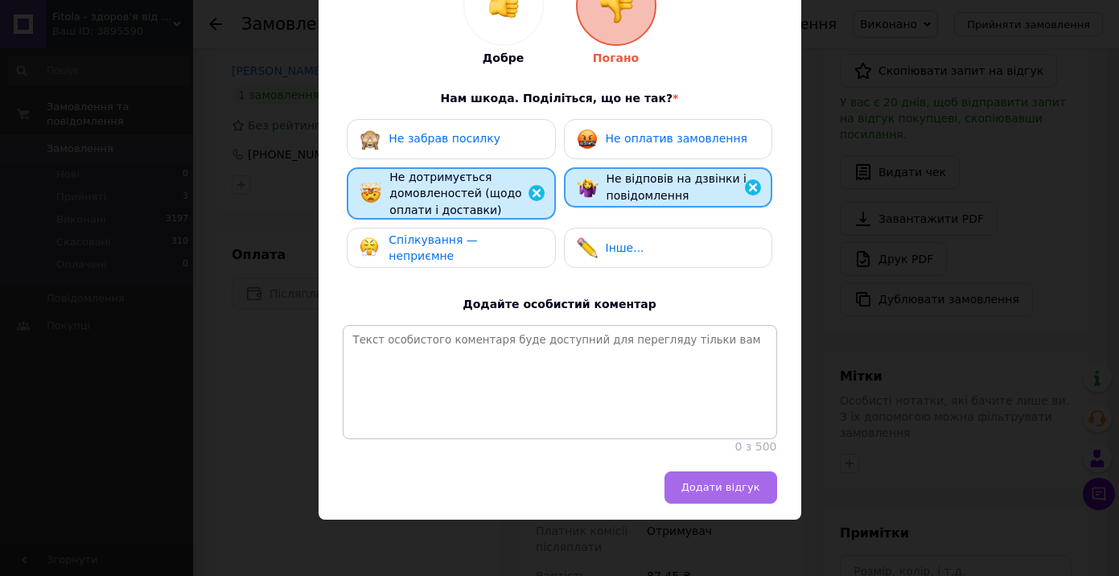
click at [719, 495] on button "Додати відгук" at bounding box center [721, 488] width 113 height 32
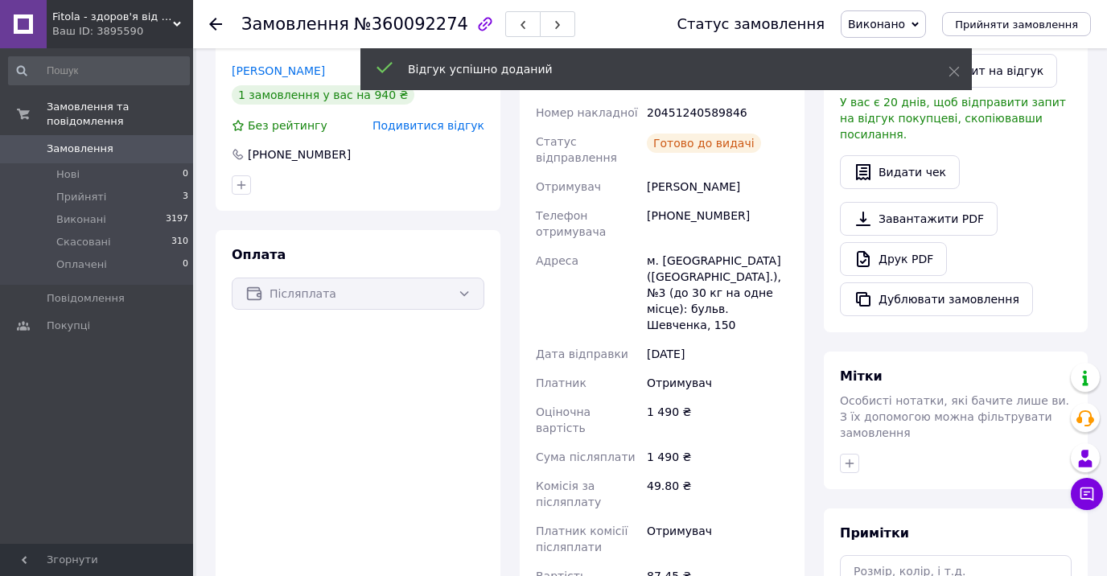
click at [215, 27] on icon at bounding box center [215, 24] width 13 height 13
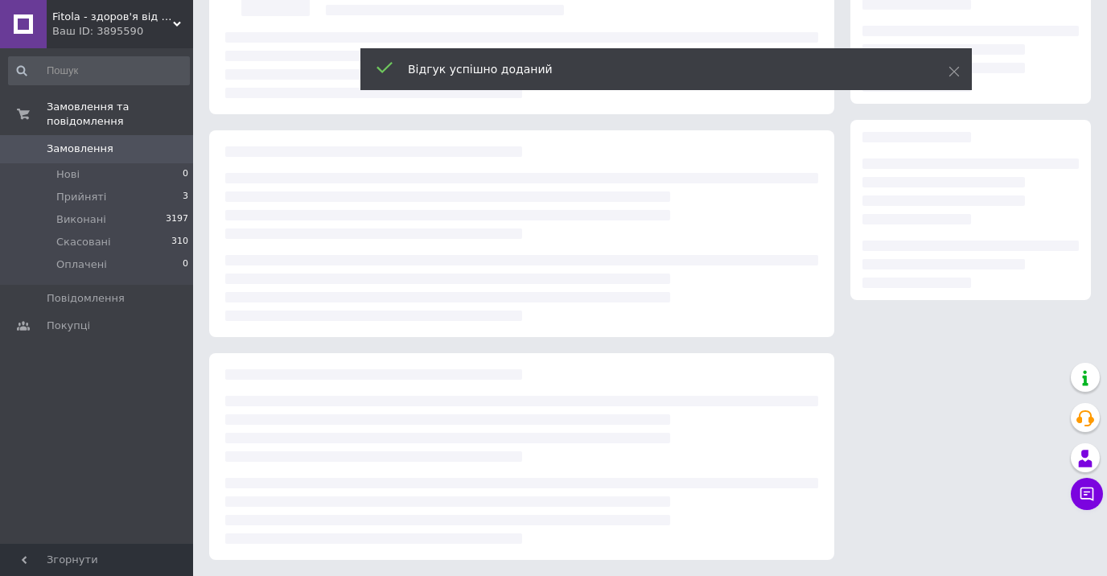
scroll to position [159, 0]
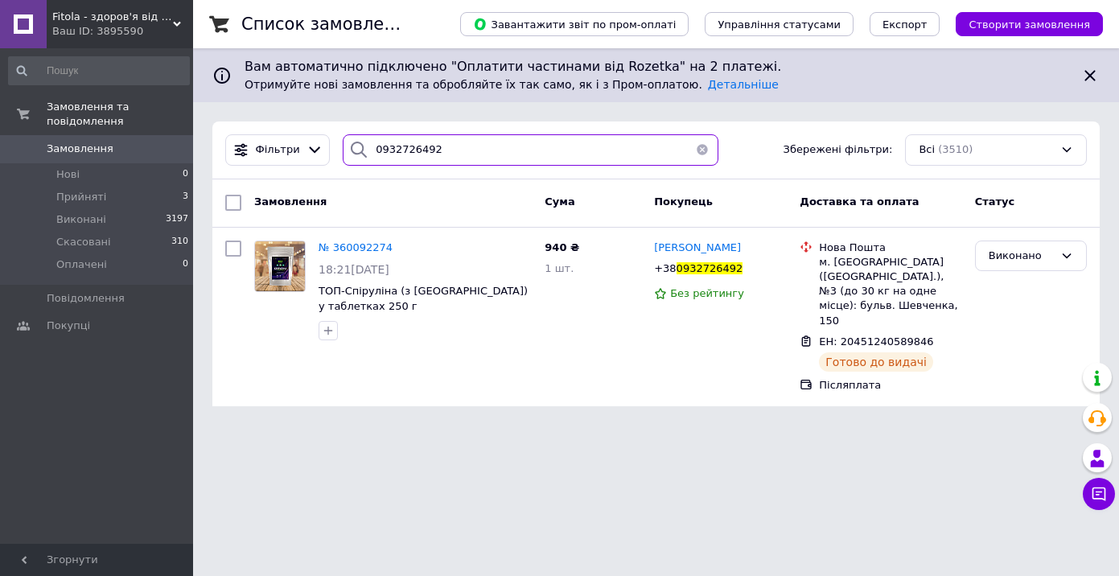
drag, startPoint x: 445, startPoint y: 152, endPoint x: 339, endPoint y: 146, distance: 106.4
click at [343, 146] on div "0932726492" at bounding box center [531, 149] width 376 height 31
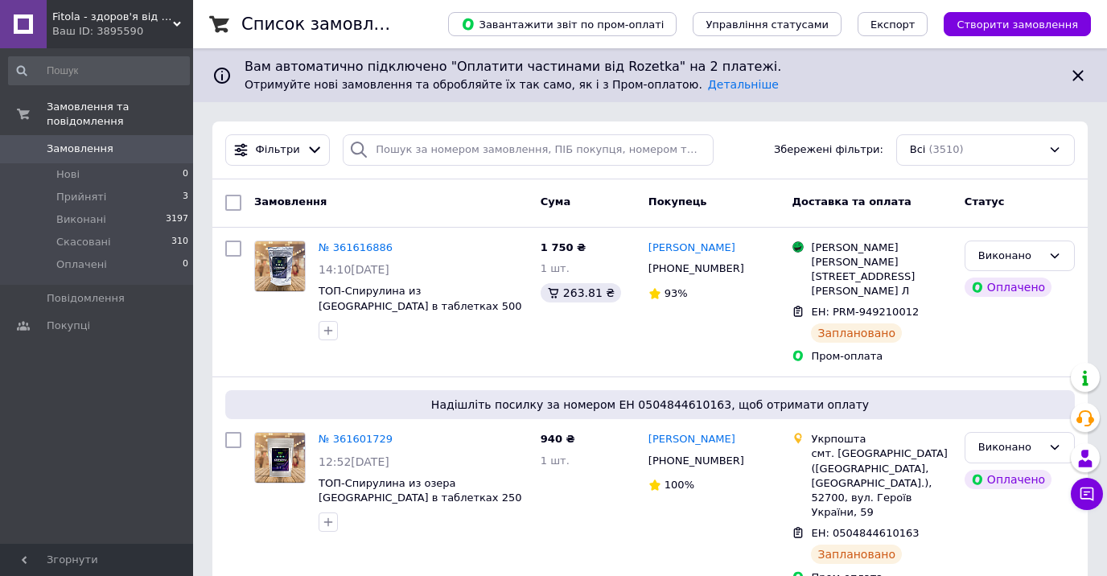
click at [175, 26] on icon at bounding box center [177, 24] width 8 height 8
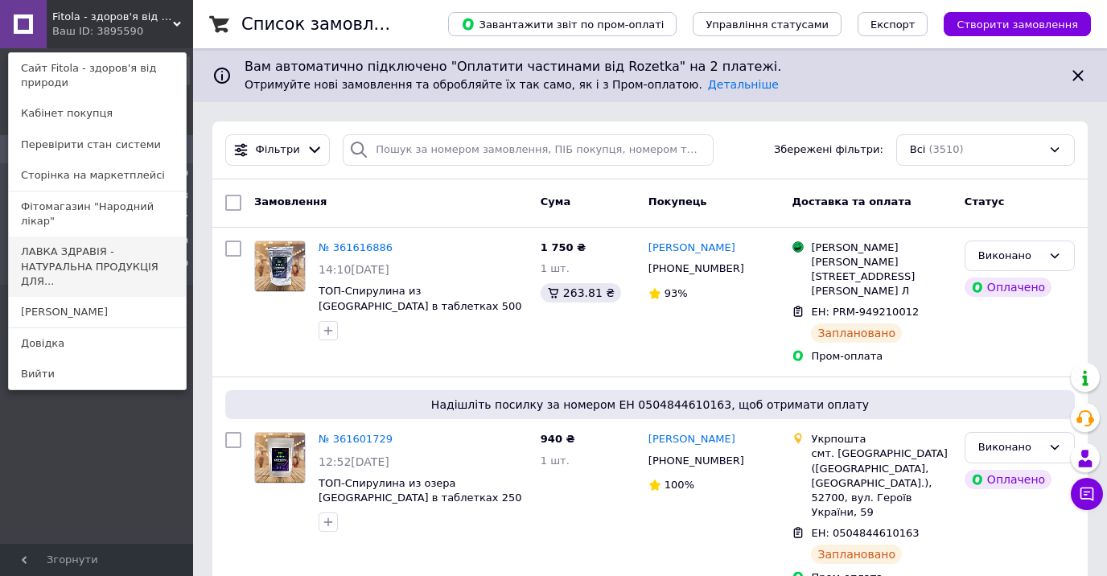
click at [94, 245] on link "ЛАВКА ЗДРАВІЯ - НАТУРАЛЬНА ПРОДУКЦІЯ ДЛЯ..." at bounding box center [97, 267] width 177 height 60
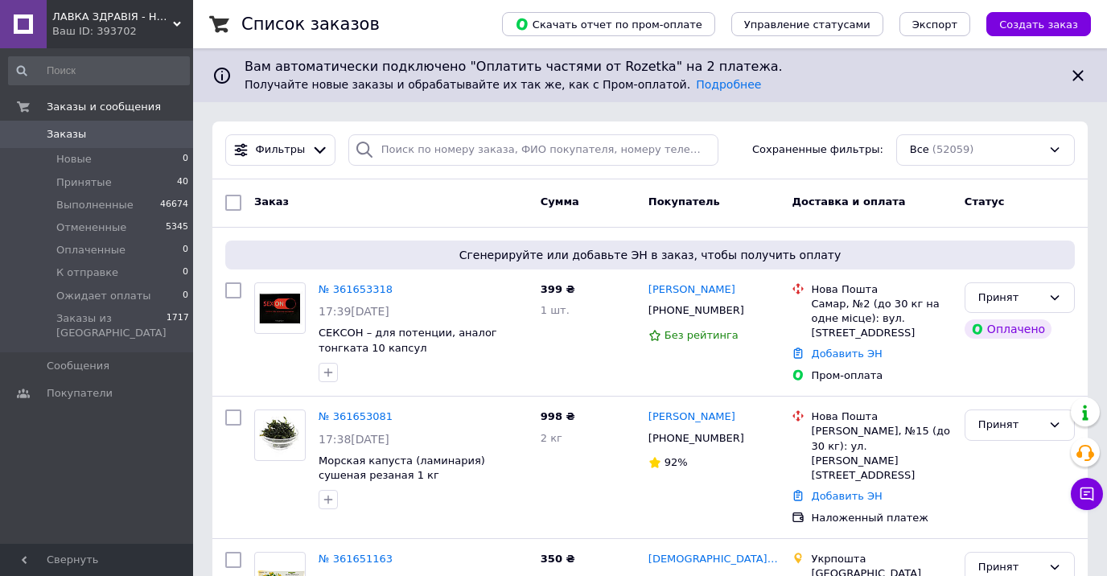
click at [175, 29] on div "Ваш ID: 393702" at bounding box center [122, 31] width 141 height 14
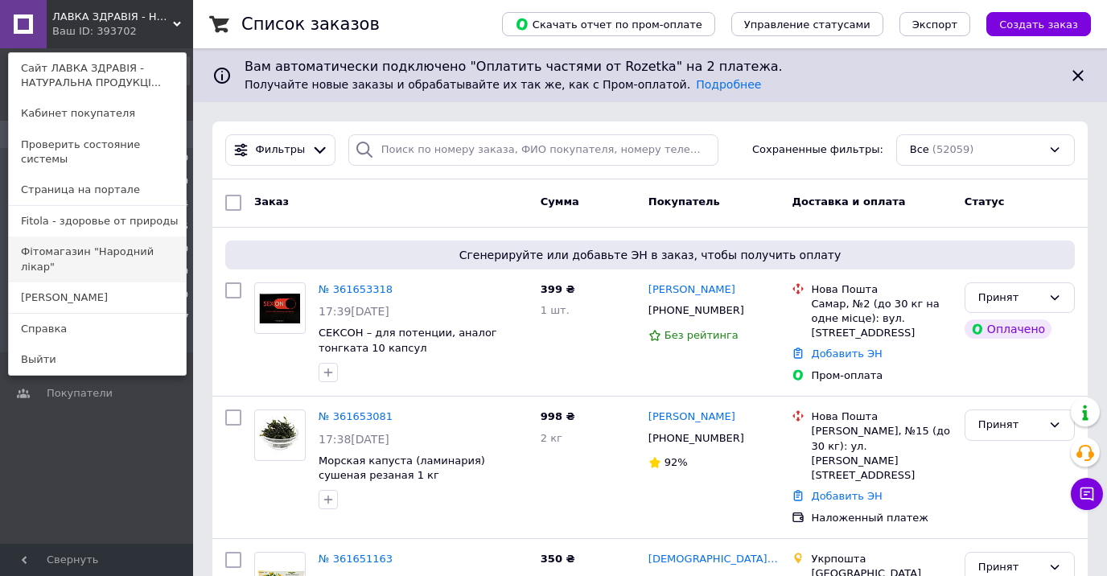
click at [93, 237] on link "Фітомагазин "Народний лікар"" at bounding box center [97, 259] width 177 height 45
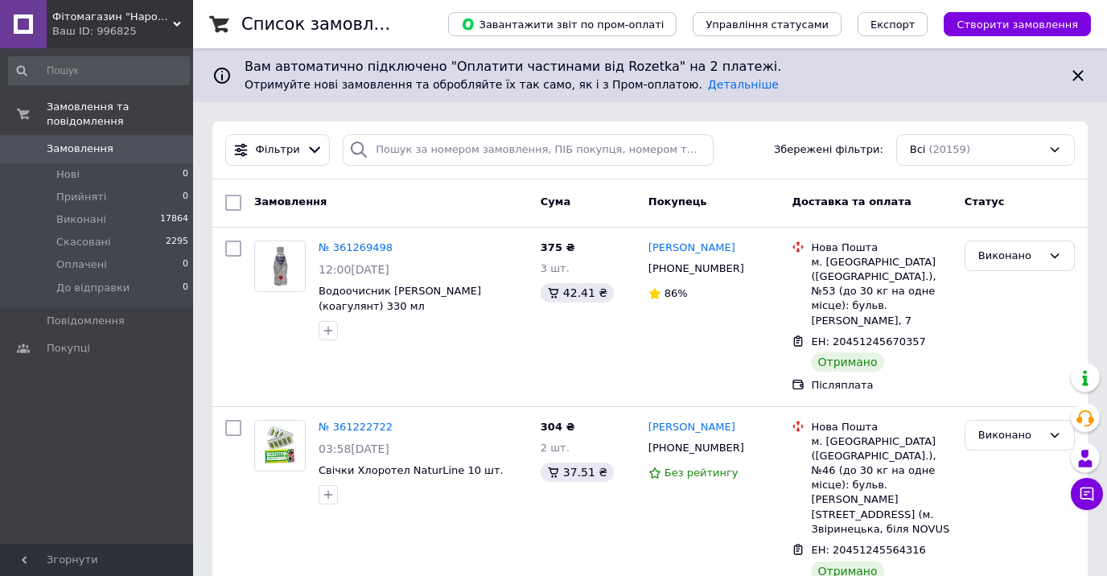
click at [175, 24] on use at bounding box center [177, 24] width 8 height 5
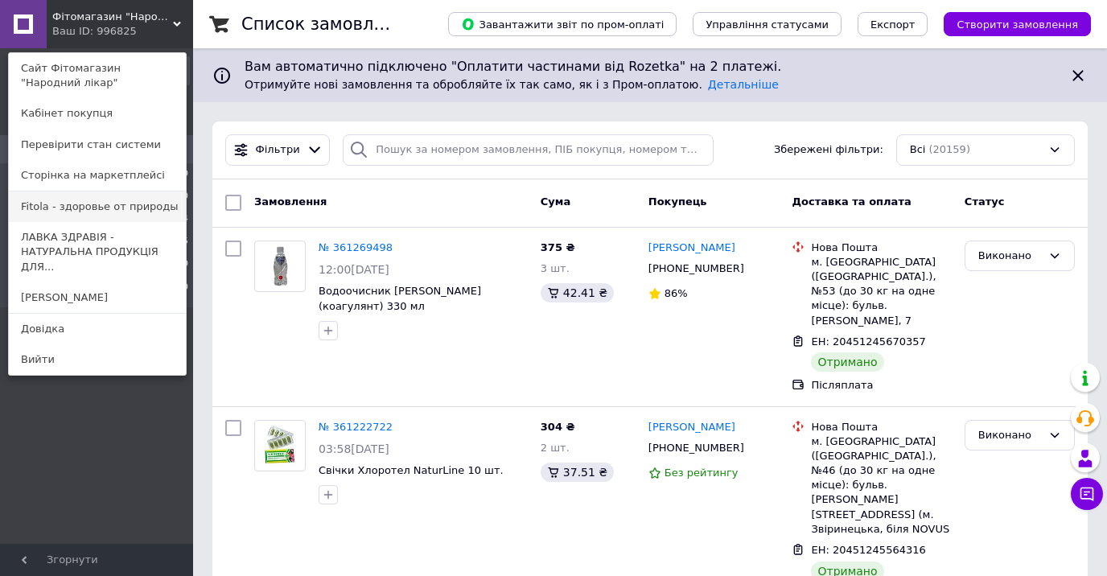
click at [88, 210] on link "Fitola - здоровье от природы" at bounding box center [97, 207] width 177 height 31
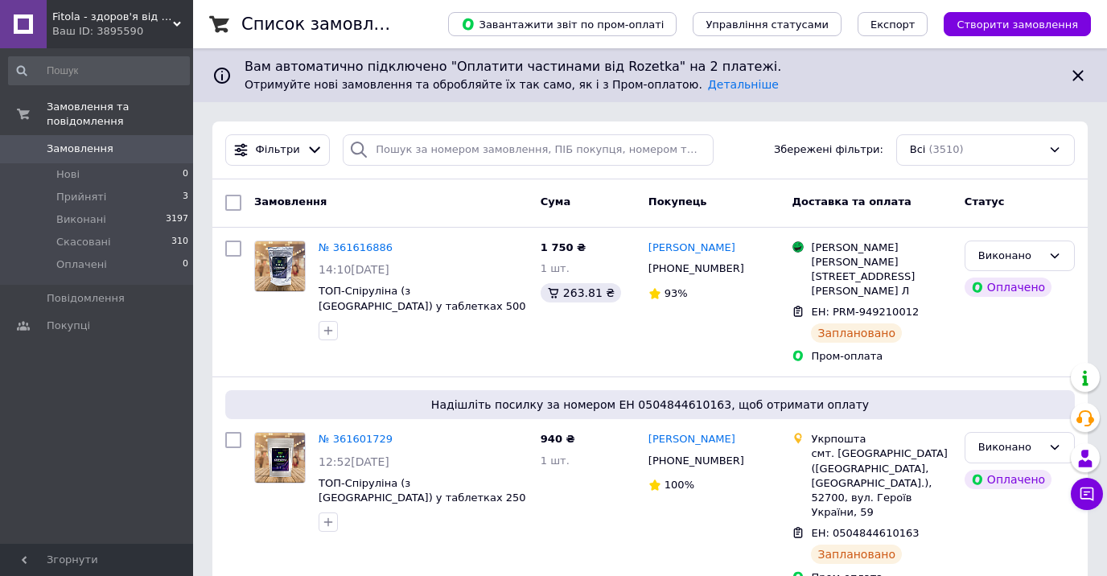
click at [179, 30] on div "Ваш ID: 3895590" at bounding box center [122, 31] width 141 height 14
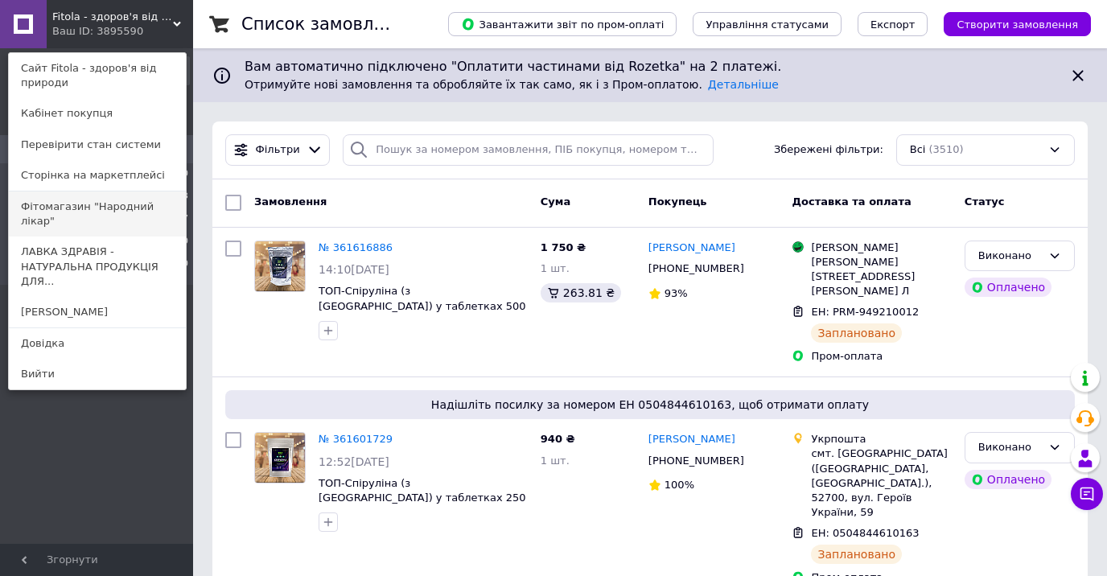
click at [120, 213] on link "Фітомагазин "Народний лікар"" at bounding box center [97, 214] width 177 height 45
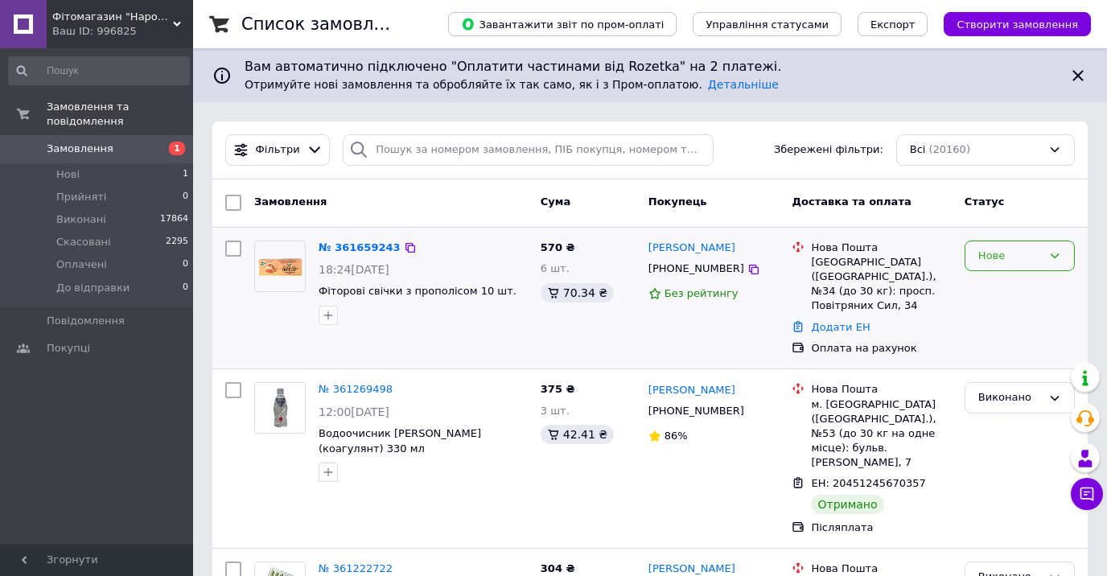
click at [1001, 263] on div "Нове" at bounding box center [1010, 256] width 64 height 17
click at [985, 291] on li "Прийнято" at bounding box center [1020, 289] width 109 height 30
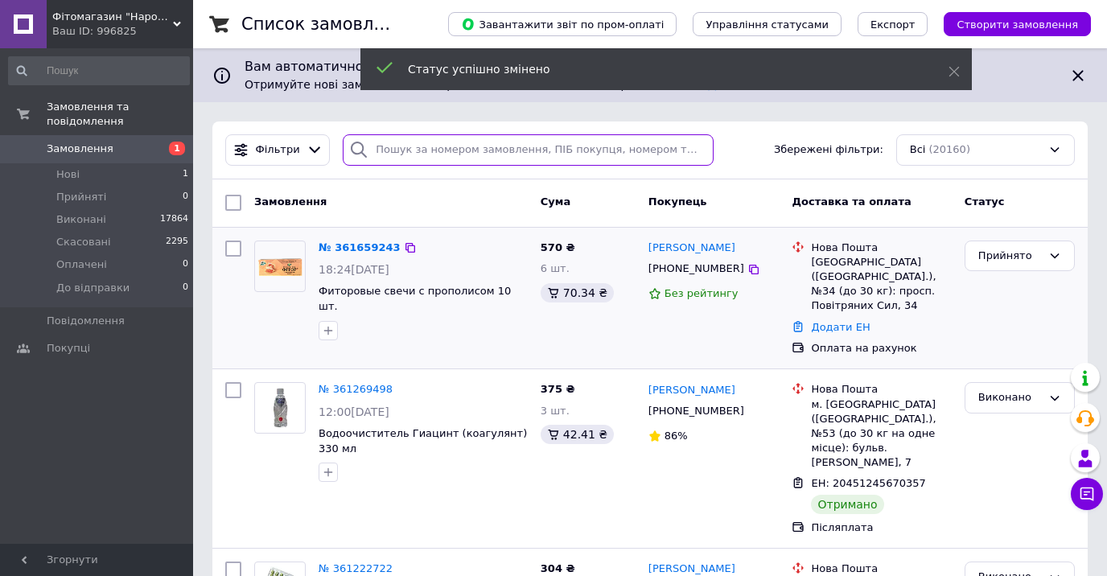
click at [389, 148] on input "search" at bounding box center [528, 149] width 370 height 31
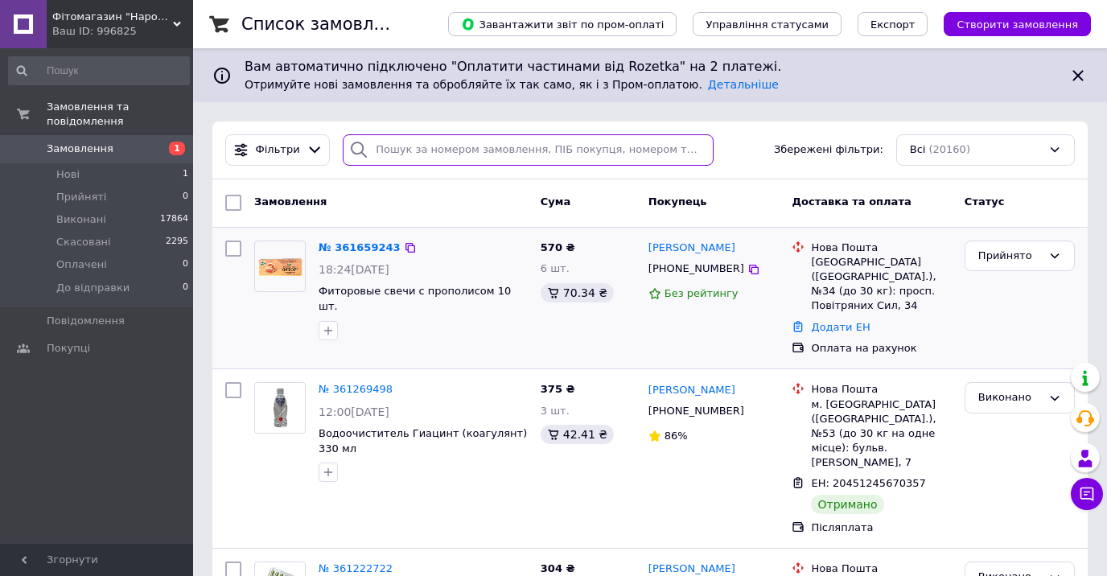
paste input "0988876452"
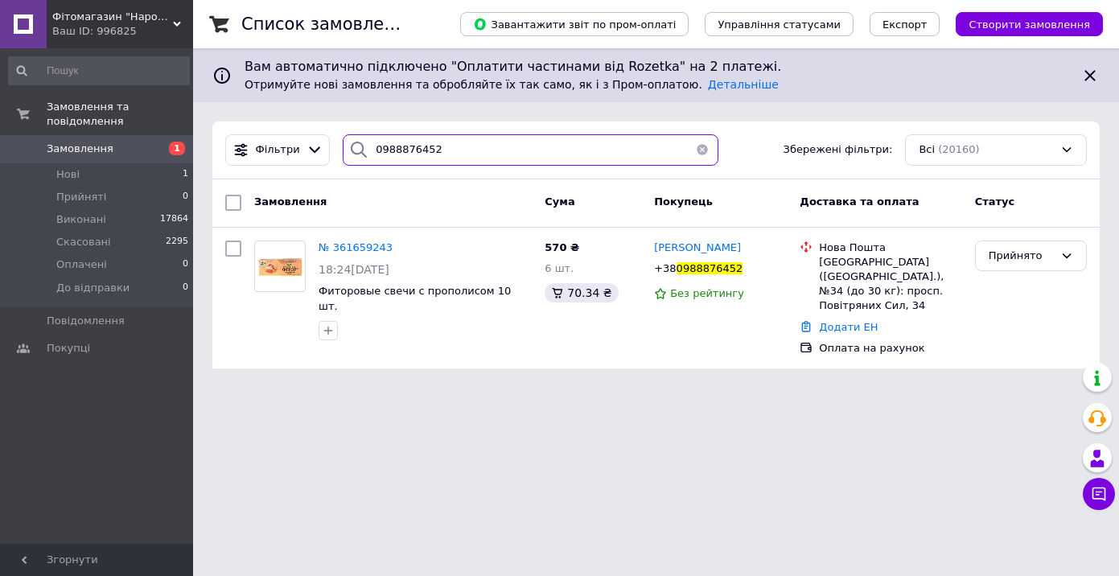
type input "0988876452"
click at [174, 25] on icon at bounding box center [177, 24] width 8 height 8
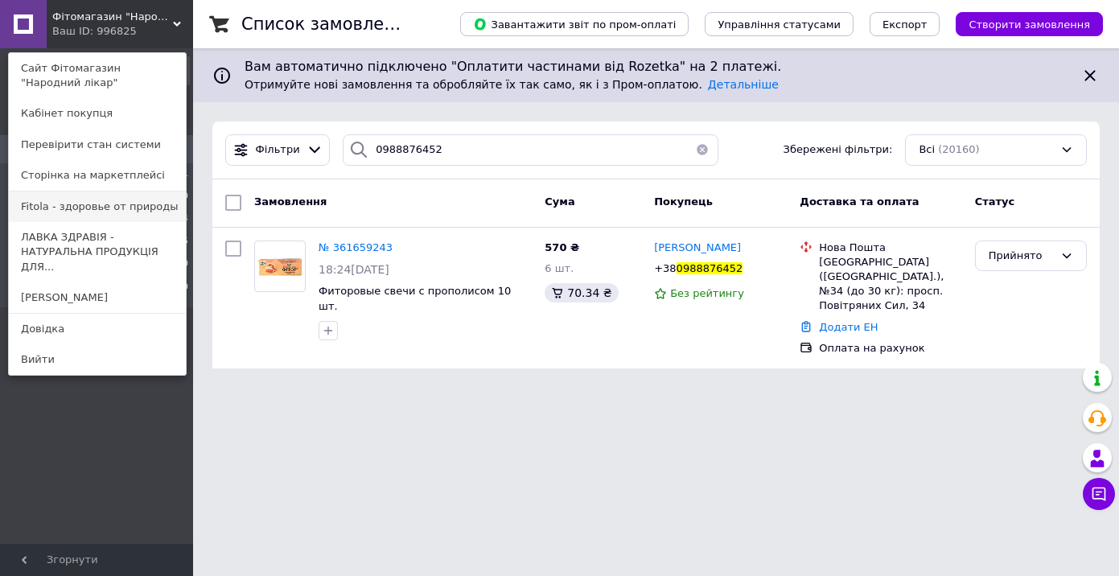
click at [95, 216] on link "Fitola - здоровье от природы" at bounding box center [97, 207] width 177 height 31
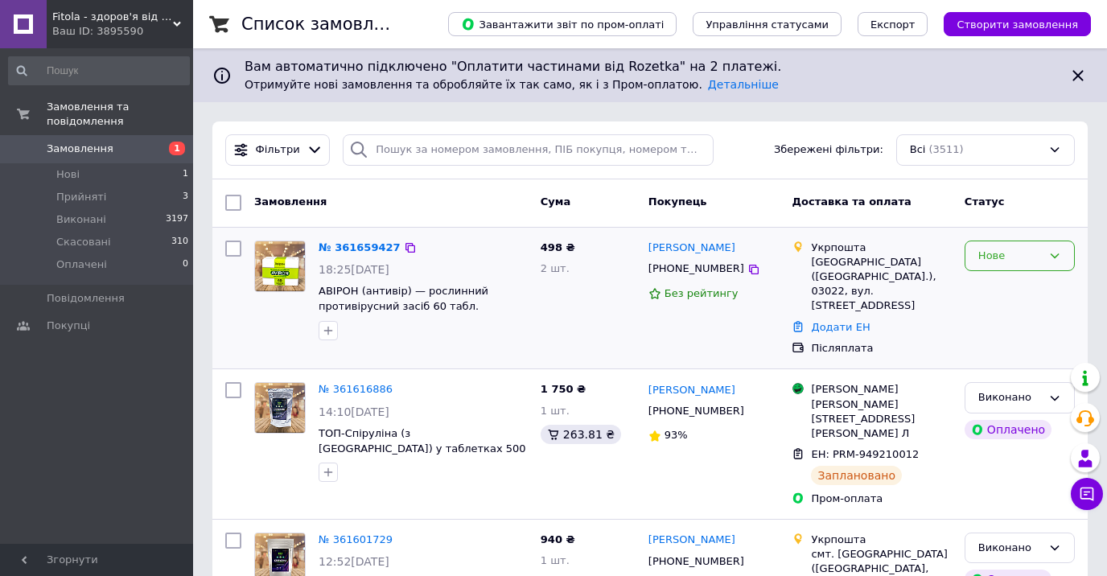
click at [996, 259] on div "Нове" at bounding box center [1010, 256] width 64 height 17
click at [990, 288] on li "Прийнято" at bounding box center [1020, 289] width 109 height 30
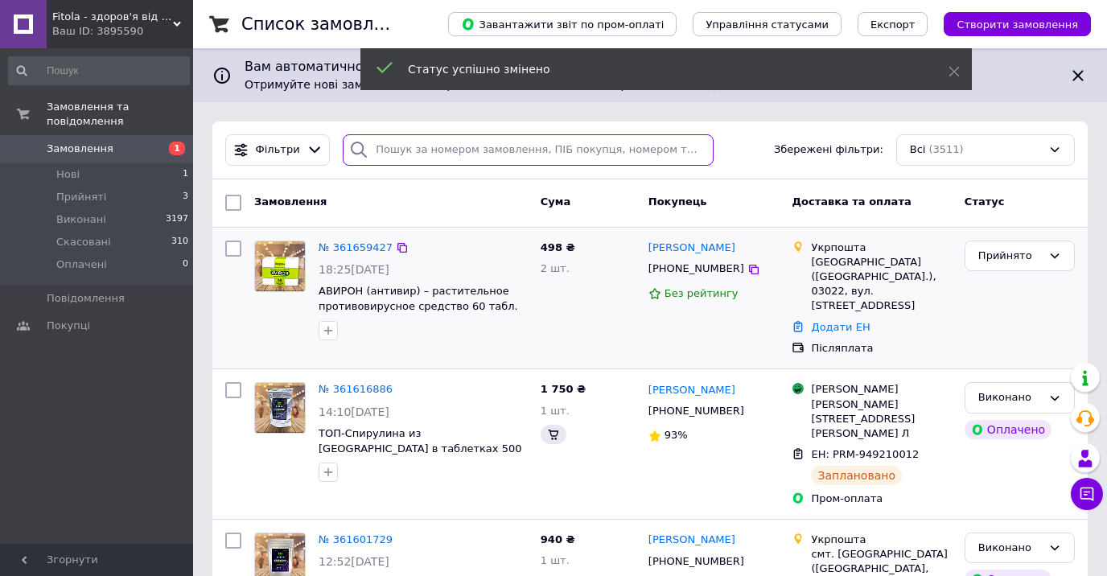
click at [388, 149] on input "search" at bounding box center [528, 149] width 370 height 31
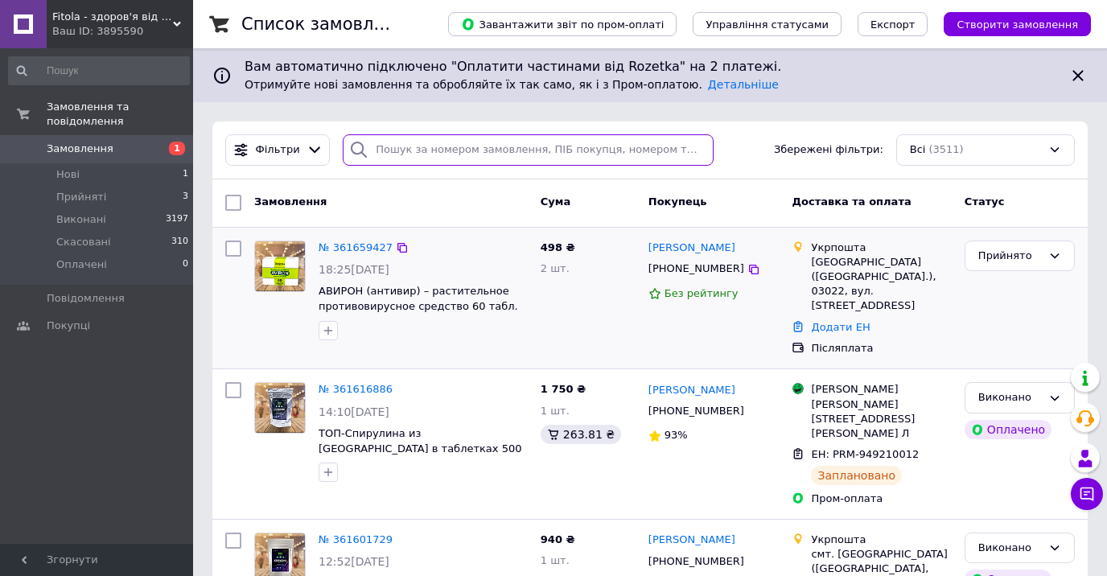
paste input "0986248221"
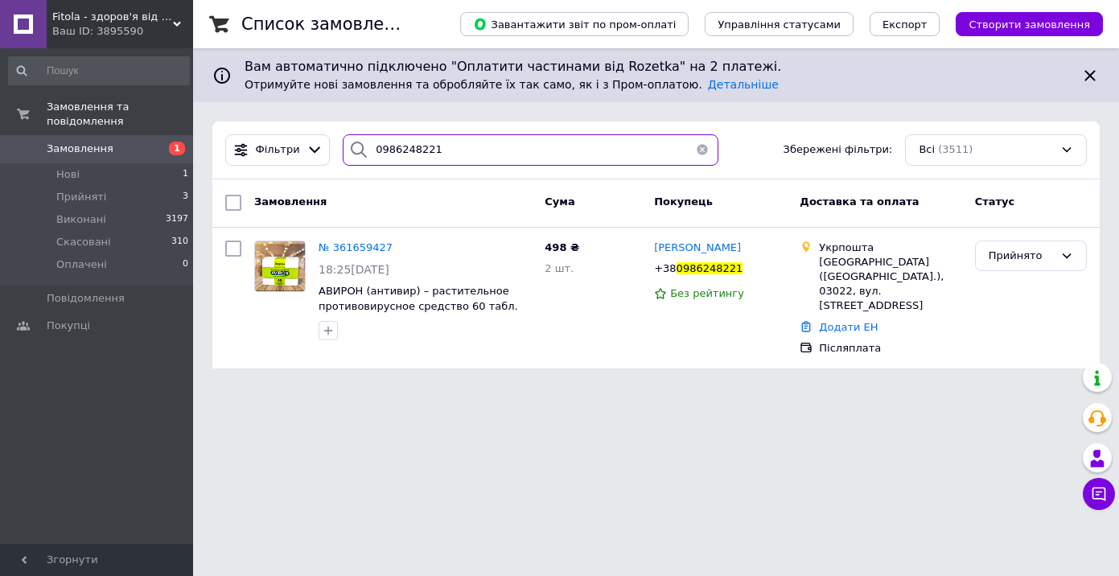
type input "0986248221"
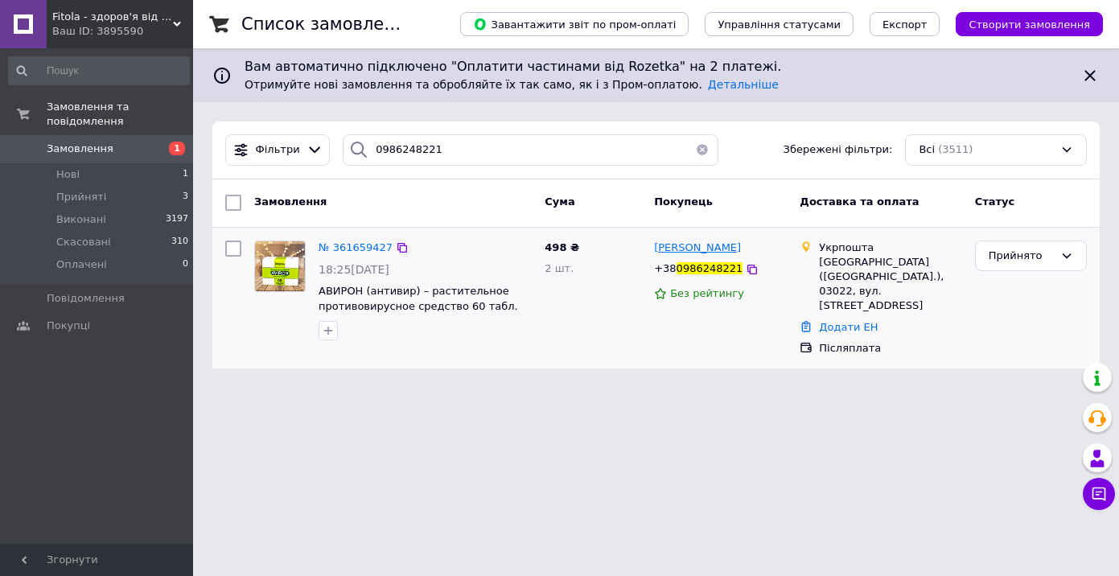
click at [702, 253] on span "[PERSON_NAME]" at bounding box center [697, 247] width 87 height 12
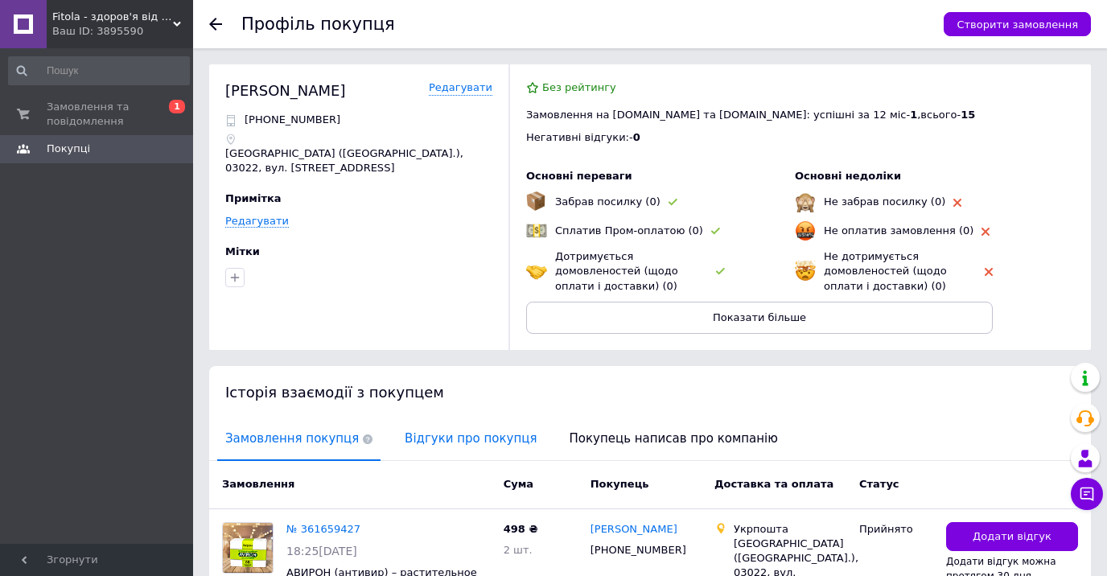
click at [444, 435] on span "Відгуки про покупця" at bounding box center [471, 438] width 148 height 41
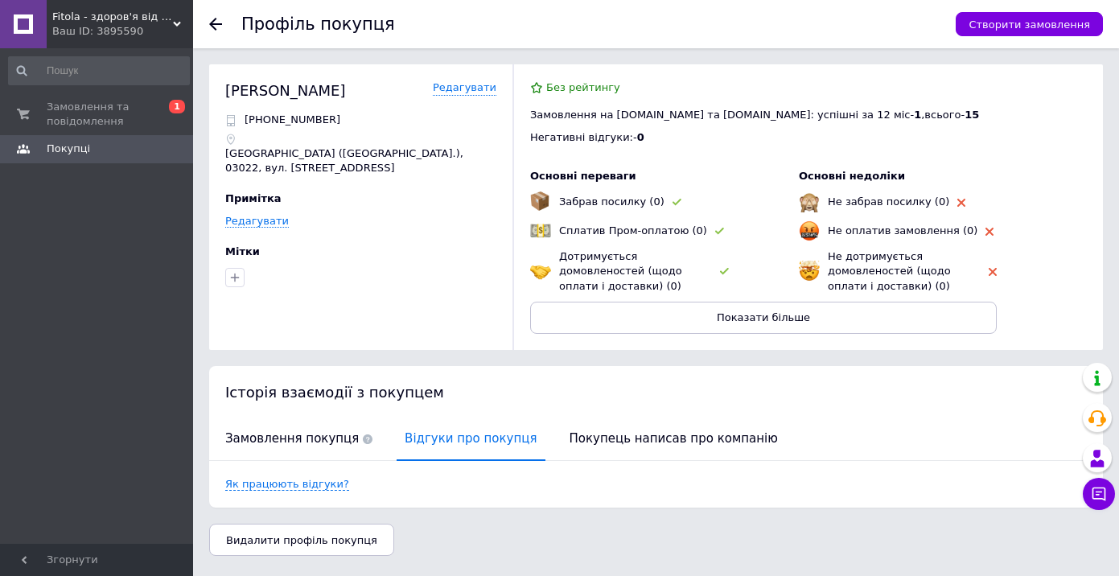
click at [211, 25] on use at bounding box center [215, 24] width 13 height 13
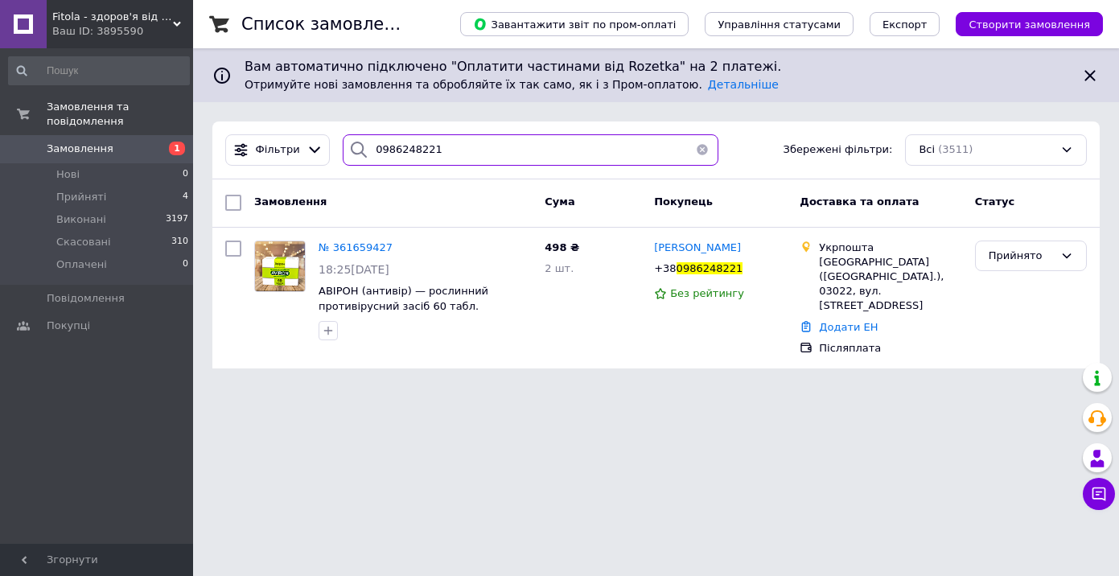
click at [439, 146] on input "0986248221" at bounding box center [531, 149] width 376 height 31
click at [183, 20] on div "Fitola - здоров'я від природи Ваш ID: 3895590" at bounding box center [120, 24] width 146 height 48
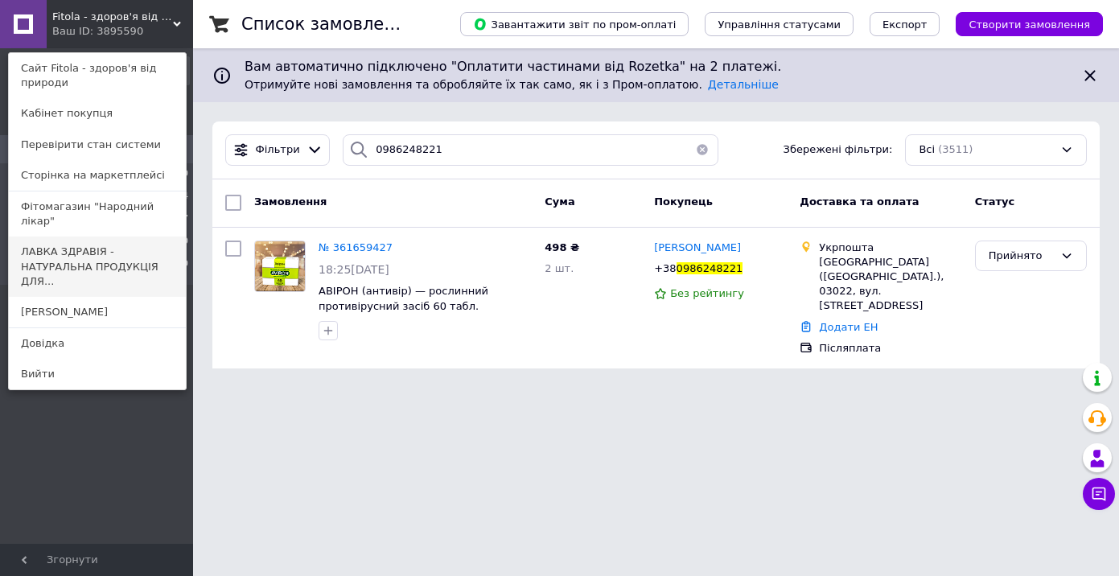
click at [98, 246] on link "ЛАВКА ЗДРАВІЯ - НАТУРАЛЬНА ПРОДУКЦІЯ ДЛЯ..." at bounding box center [97, 267] width 177 height 60
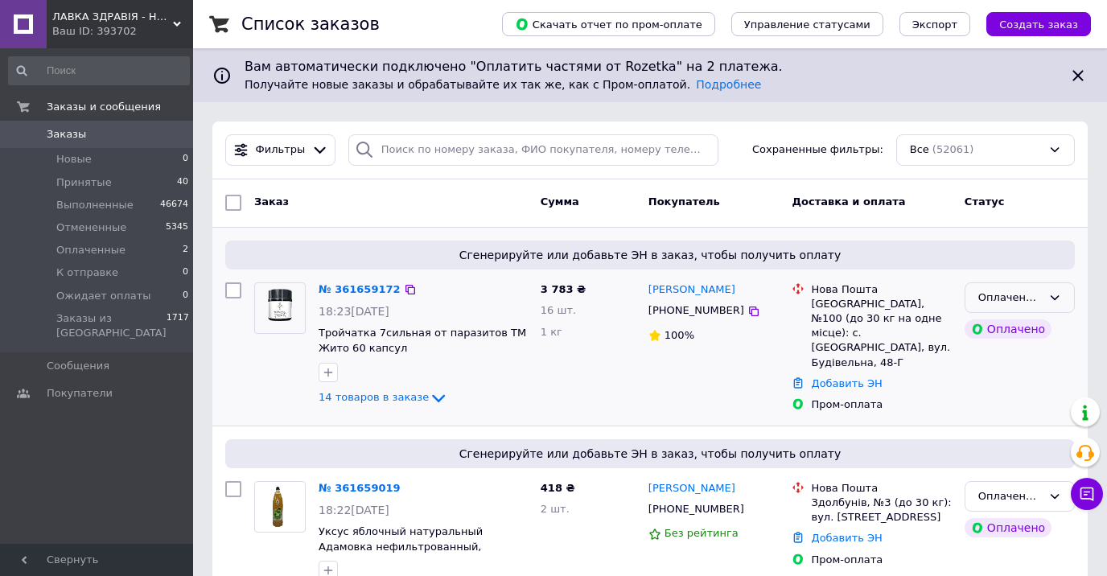
click at [997, 295] on div "Оплаченный" at bounding box center [1010, 298] width 64 height 17
click at [987, 327] on li "Принят" at bounding box center [1020, 331] width 109 height 30
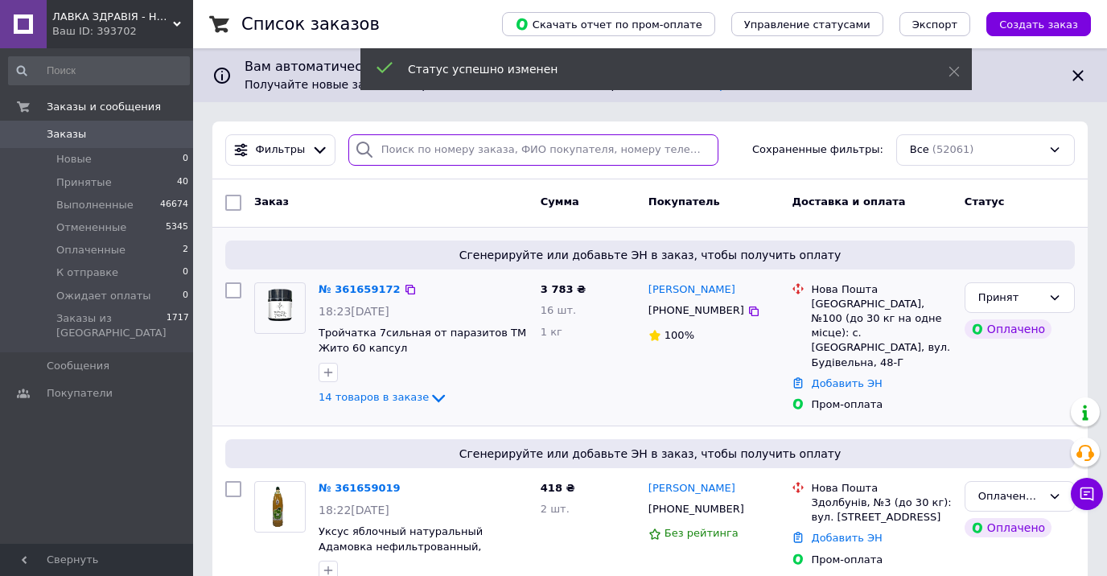
click at [393, 146] on input "search" at bounding box center [533, 149] width 370 height 31
paste input "0665600554"
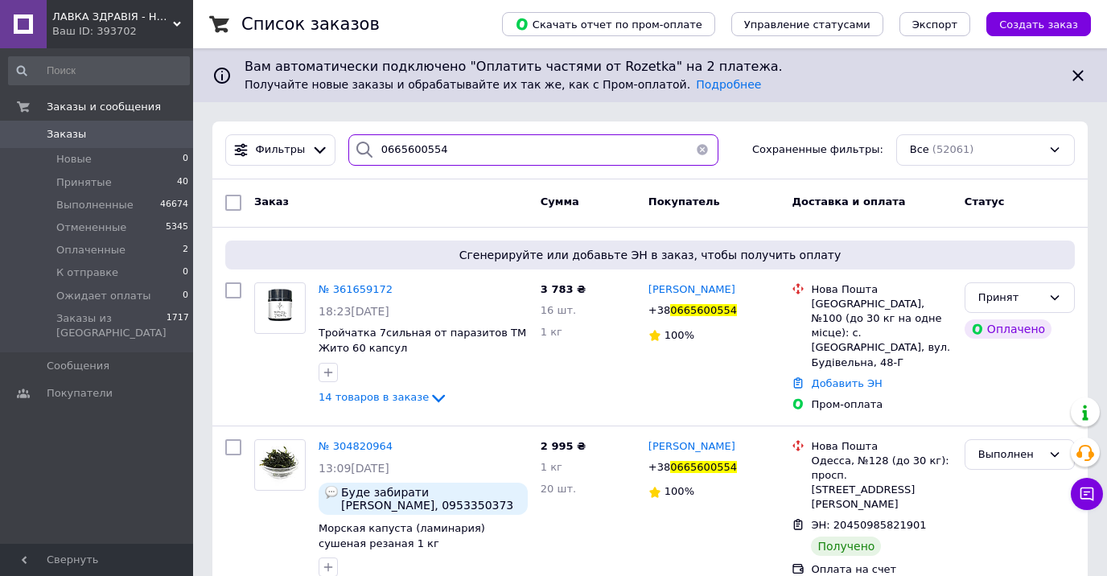
type input "0665600554"
drag, startPoint x: 484, startPoint y: 146, endPoint x: 319, endPoint y: 144, distance: 165.0
click at [319, 144] on div "Фильтры 0665600554 Сохраненные фильтры: Все (52061)" at bounding box center [650, 149] width 863 height 31
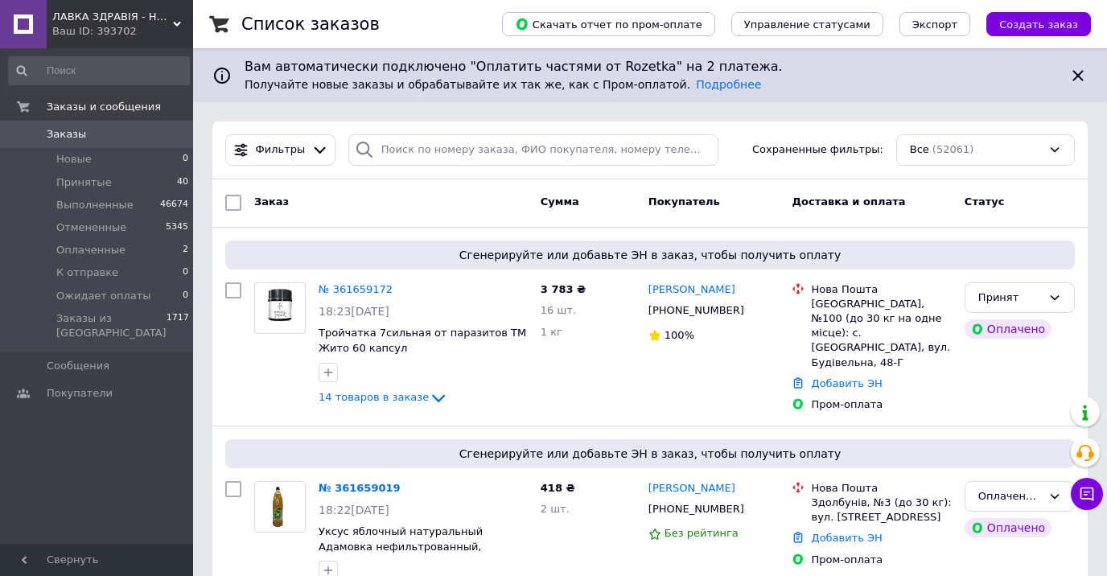
click at [173, 19] on div "ЛАВКА ЗДРАВІЯ - НАТУРАЛЬНА ПРОДУКЦІЯ ДЛЯ ЗДОРОВ'Я ТА КРАСИ! Ваш ID: 393702" at bounding box center [120, 24] width 146 height 48
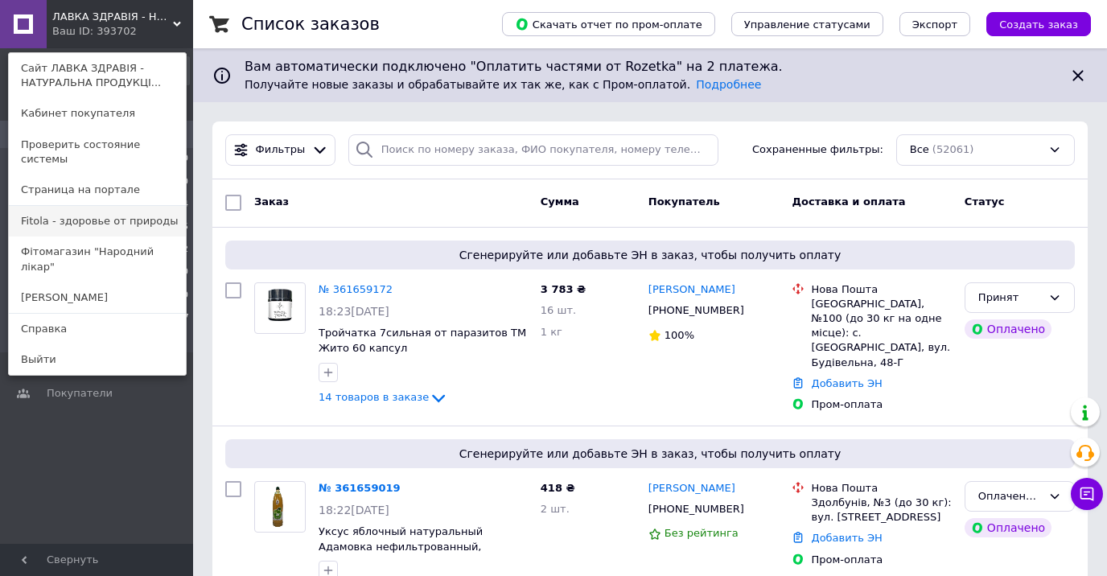
click at [103, 206] on link "Fitola - здоровье от природы" at bounding box center [97, 221] width 177 height 31
